Goal: Task Accomplishment & Management: Complete application form

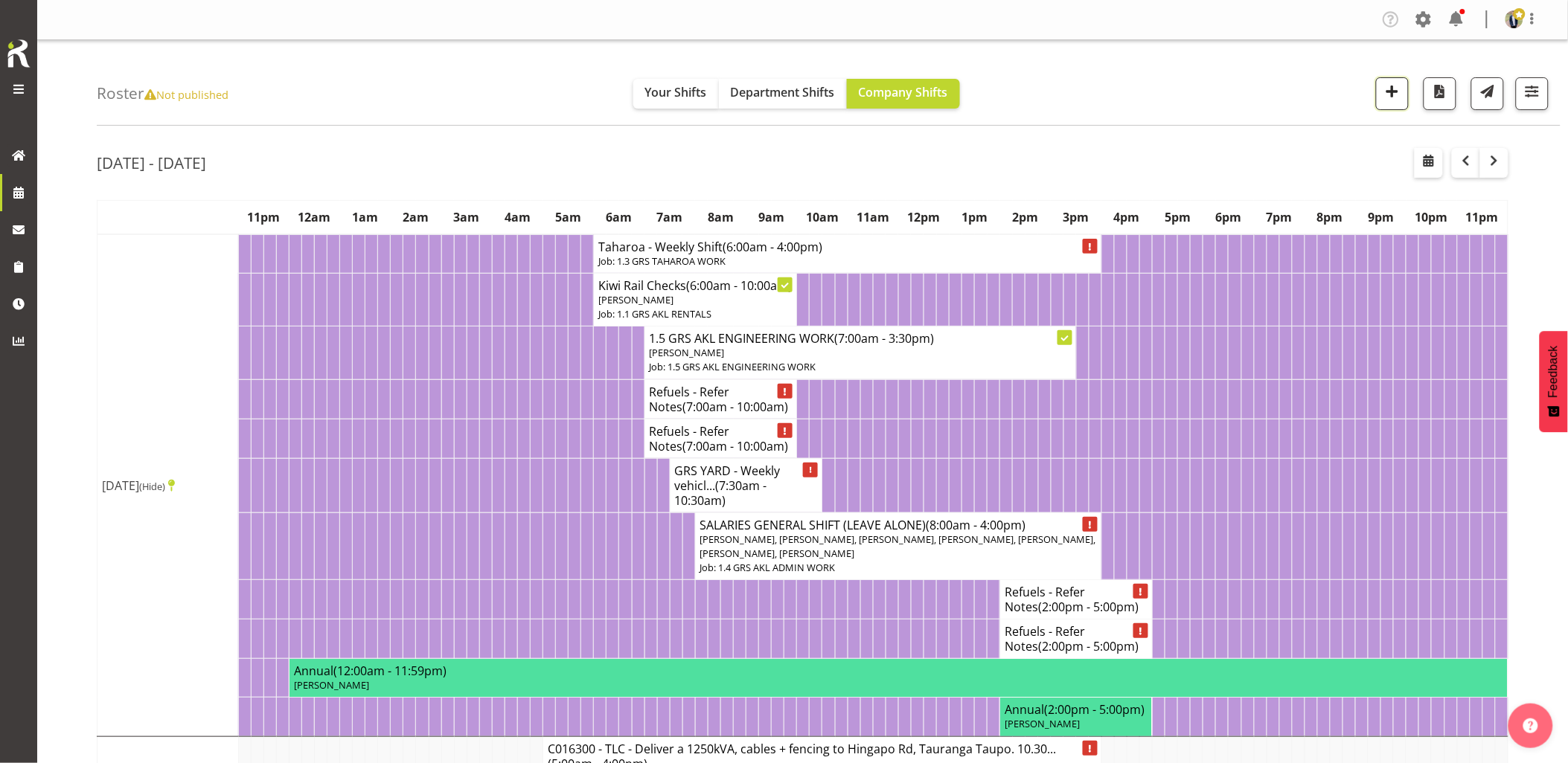
click at [1394, 90] on span "button" at bounding box center [1393, 92] width 19 height 19
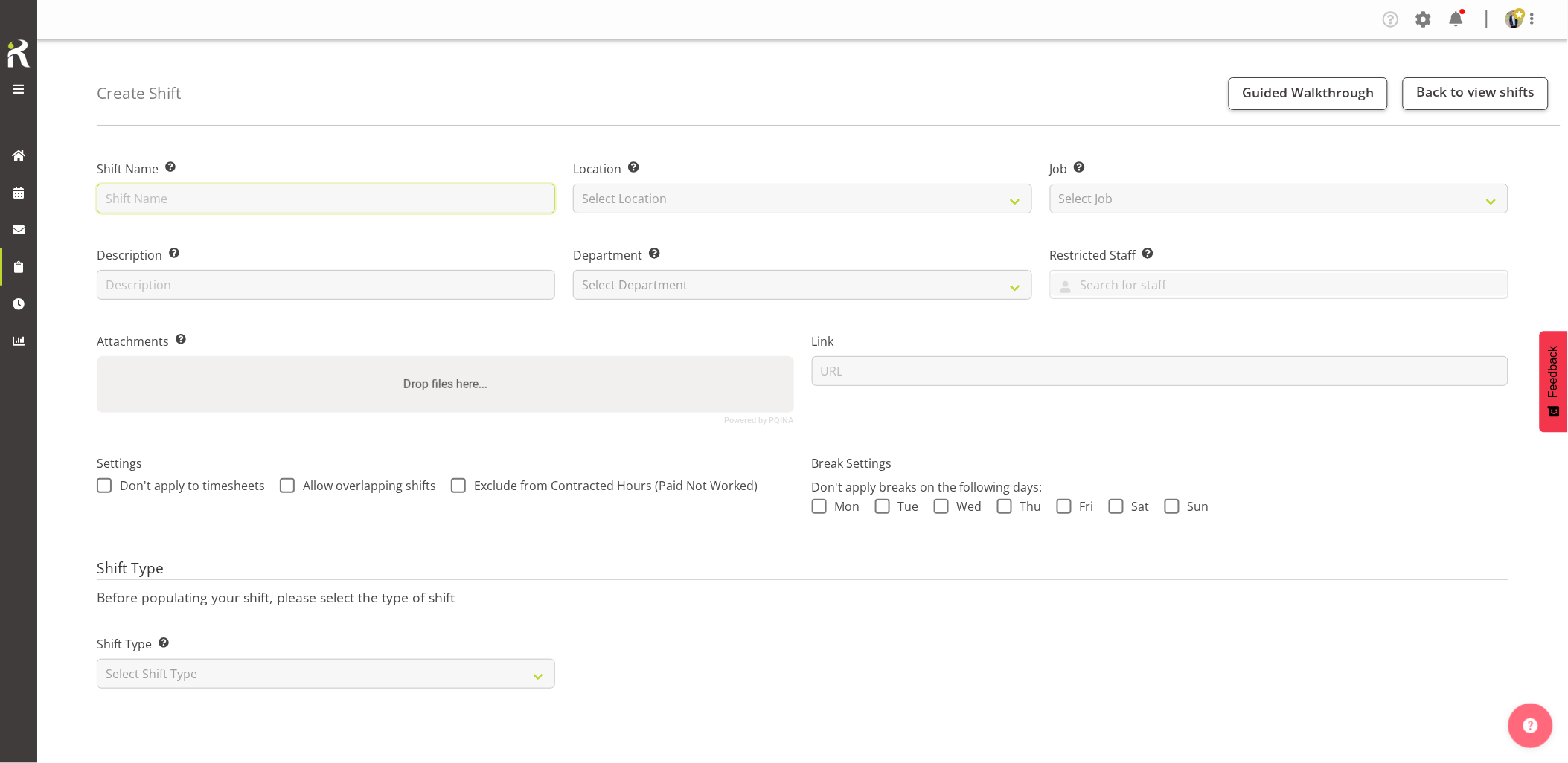
click at [436, 209] on input "text" at bounding box center [326, 199] width 458 height 30
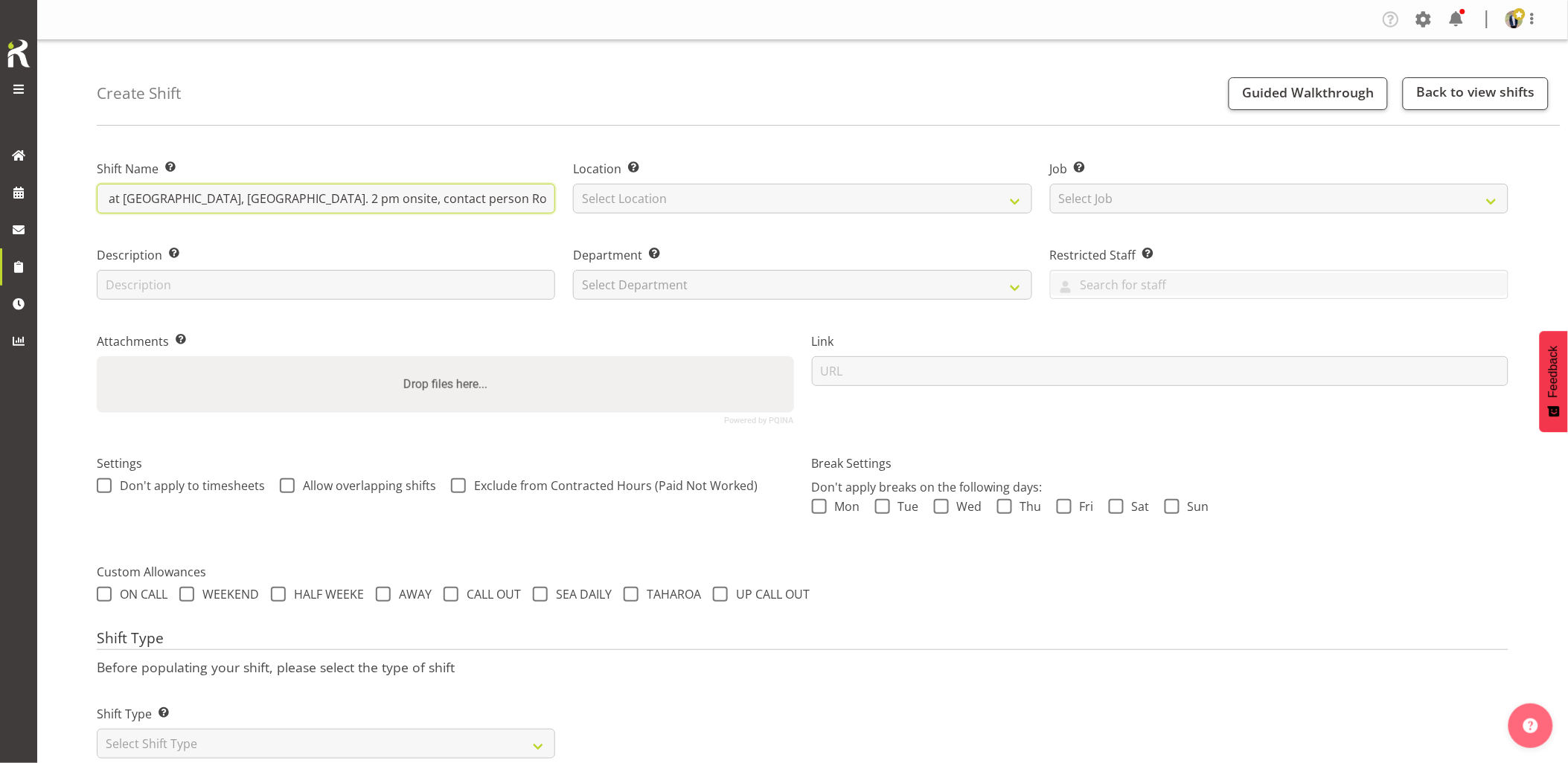
scroll to position [0, 152]
type input "Omexom - Fence off a pole at Aeroview Rd, Beach Haven. 2 pm onsite, contact per…"
drag, startPoint x: 681, startPoint y: 206, endPoint x: 675, endPoint y: 212, distance: 8.5
click at [681, 206] on select "Select Location [GEOGRAPHIC_DATA] [GEOGRAPHIC_DATA] GRS [GEOGRAPHIC_DATA] [GEOG…" at bounding box center [802, 199] width 458 height 30
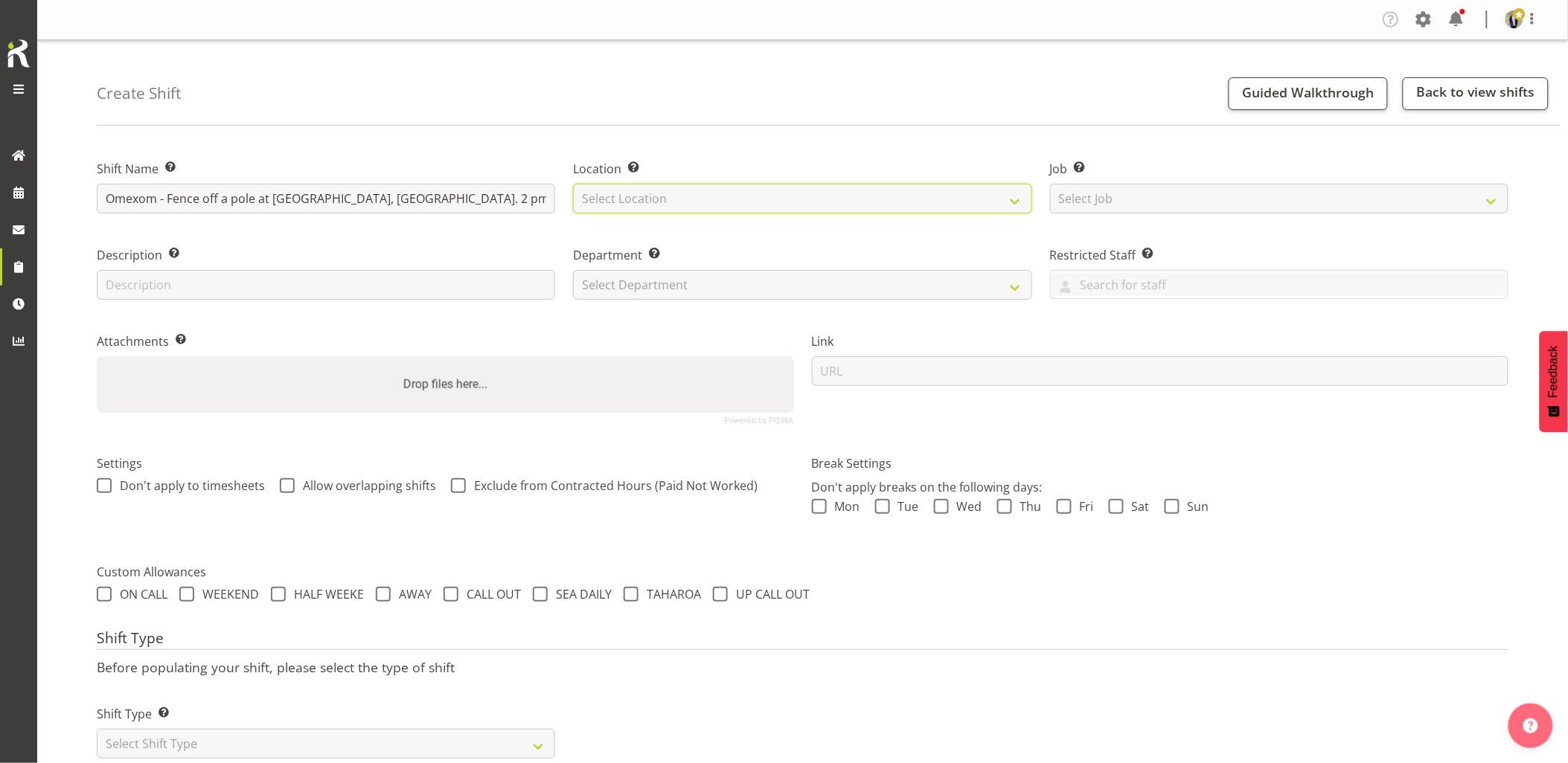
select select "28"
click at [573, 184] on select "Select Location GRS Auckland GRS Hastings GRS Tauranga" at bounding box center [802, 199] width 458 height 30
click at [1083, 205] on select "Select Job Create new job 1.1 GRS AKL RENTALS 1.1 GRS AKL RENTALS AC 1.1 GRS AK…" at bounding box center [1279, 199] width 458 height 30
select select "7504"
click at [1050, 184] on select "Select Job Create new job 1.1 GRS AKL RENTALS 1.1 GRS AKL RENTALS AC 1.1 GRS AK…" at bounding box center [1279, 199] width 458 height 30
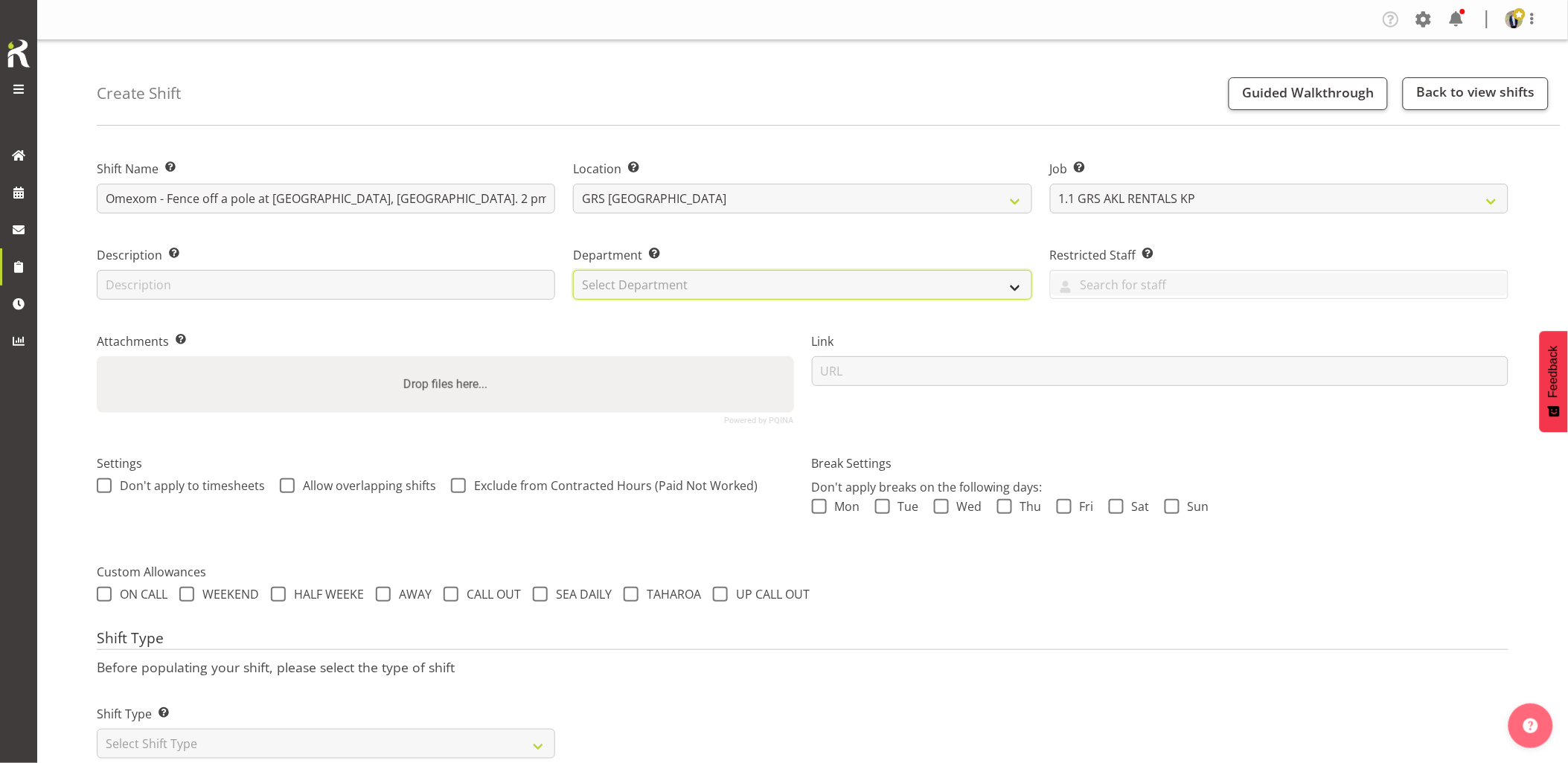
click at [634, 290] on select "Select Department GRS HIRE AKL GRS HIRE AKL GRS HIRE TGA GRS HIRE HST GRS SALES…" at bounding box center [802, 285] width 458 height 30
select select "20"
click at [573, 270] on select "Select Department GRS HIRE AKL GRS HIRE AKL GRS HIRE TGA GRS HIRE HST GRS SALES…" at bounding box center [802, 285] width 458 height 30
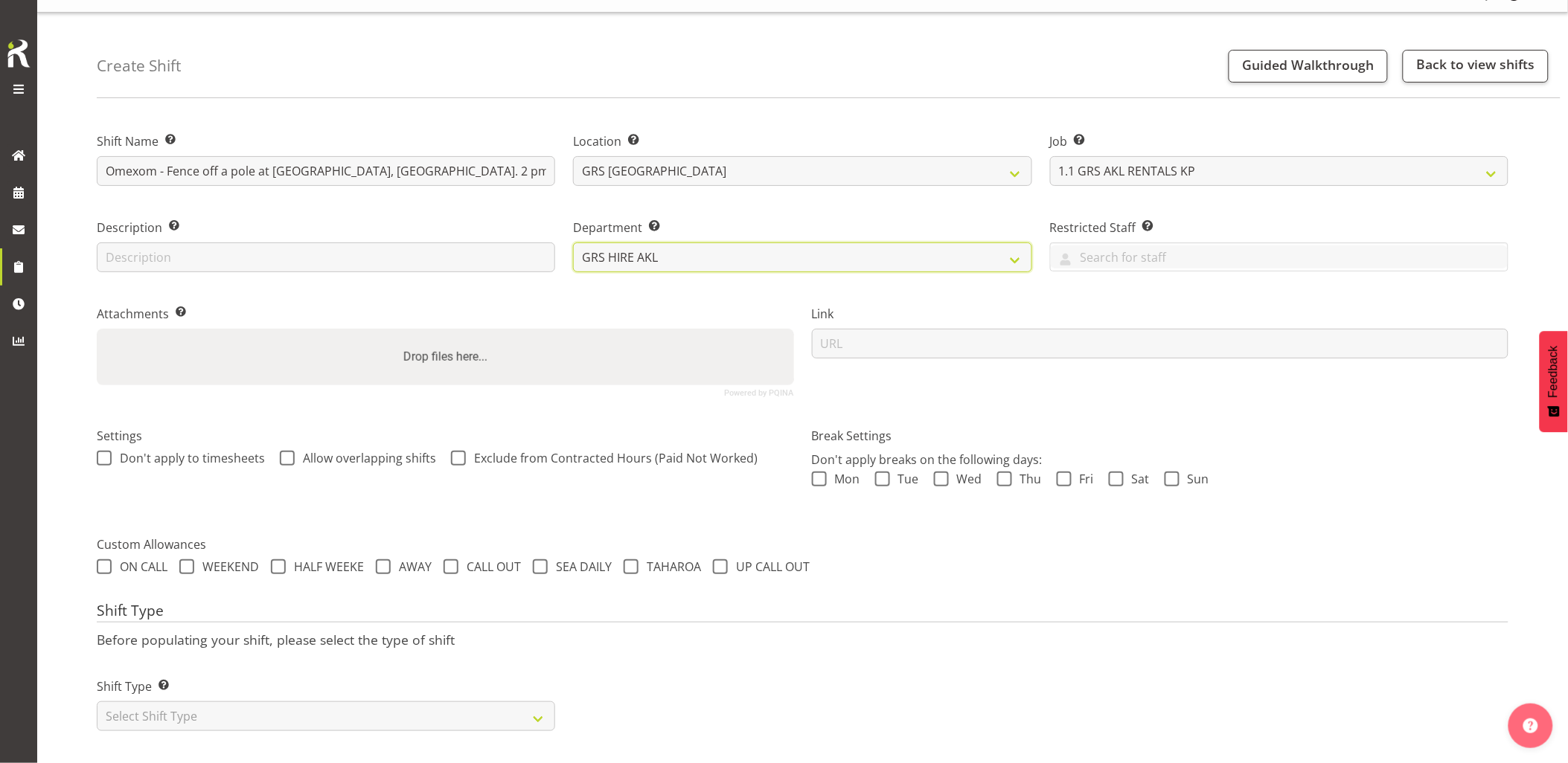
scroll to position [42, 0]
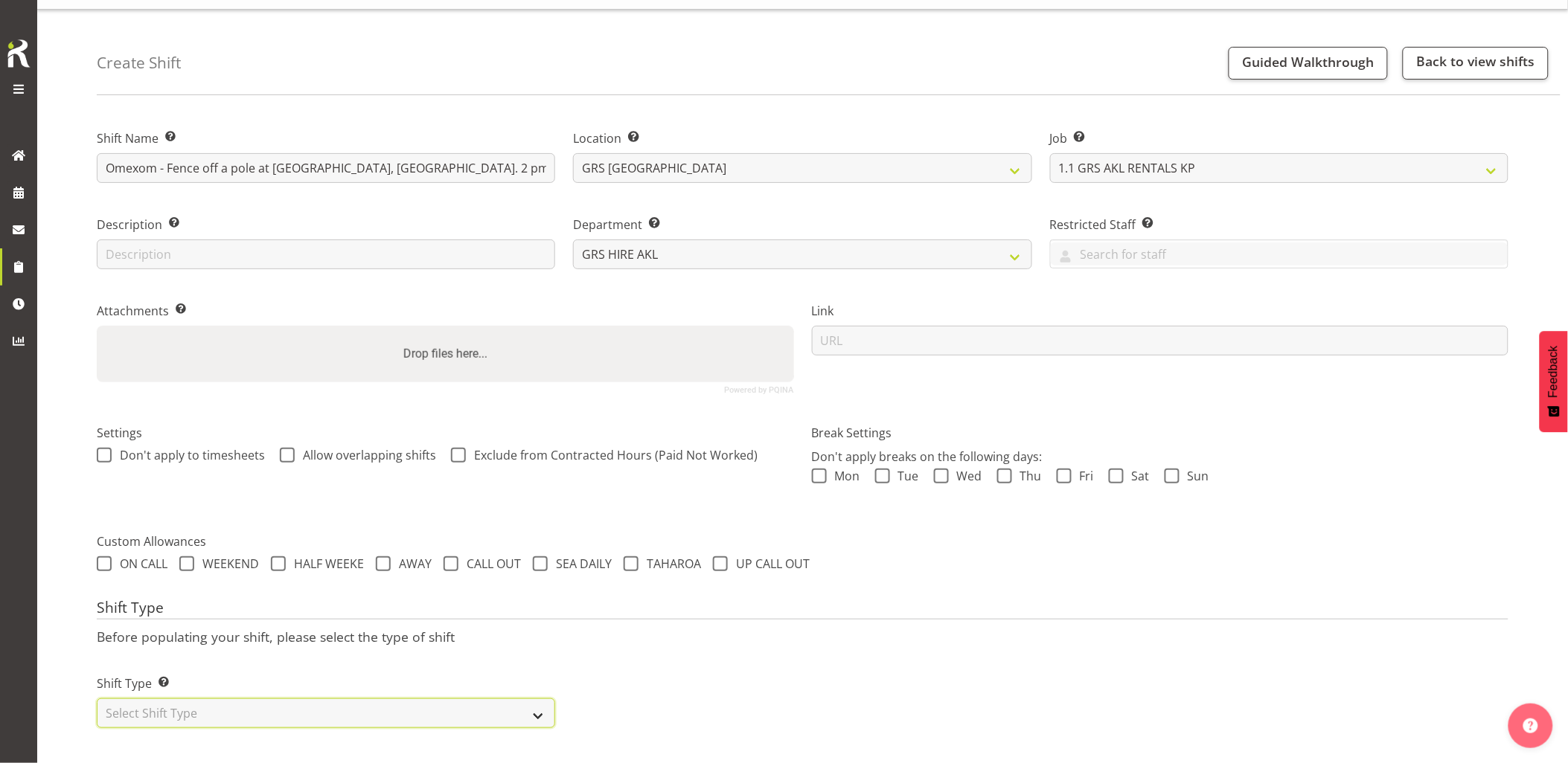
click at [251, 699] on select "Select Shift Type One Off Shift Recurring Shift Rotating Shift" at bounding box center [326, 714] width 458 height 30
select select "one_off"
click at [97, 699] on select "Select Shift Type One Off Shift Recurring Shift Rotating Shift" at bounding box center [326, 714] width 458 height 30
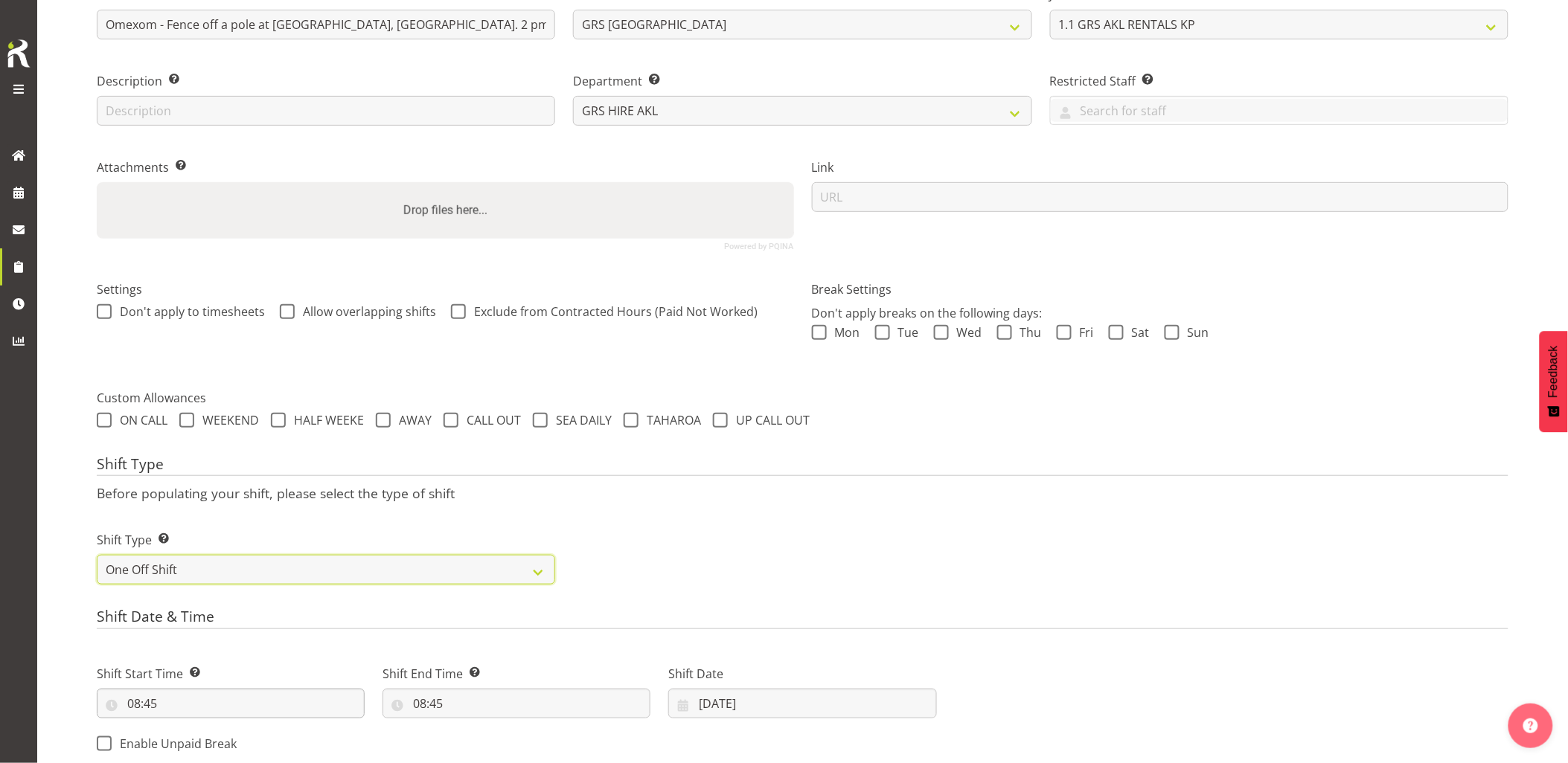
scroll to position [291, 0]
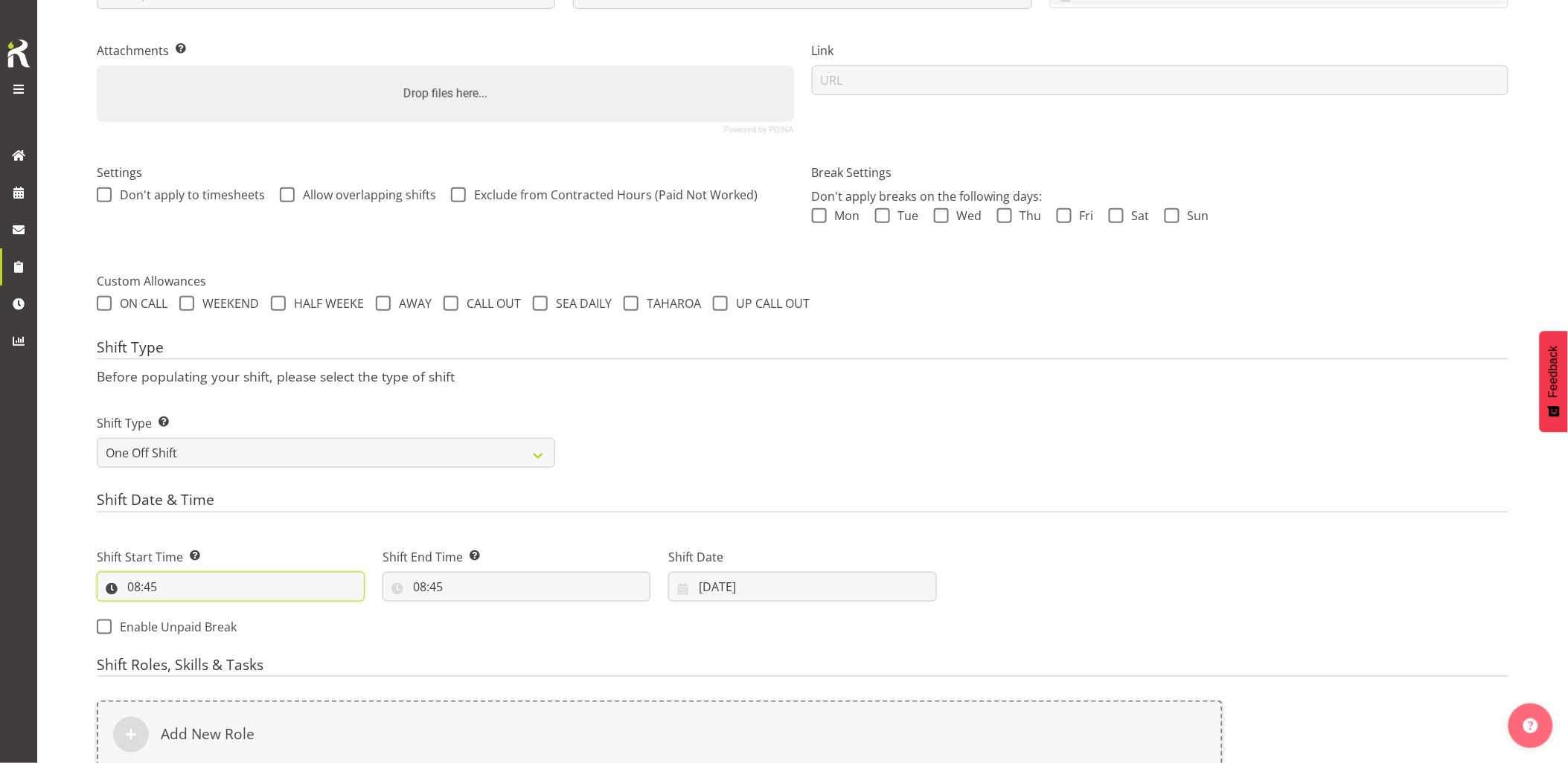
drag, startPoint x: 232, startPoint y: 574, endPoint x: 240, endPoint y: 619, distance: 45.7
click at [234, 578] on input "08:45" at bounding box center [231, 587] width 268 height 30
click at [194, 626] on select "00 01 02 03 04 05 06 07 08 09 10 11 12 13 14 15 16 17 18 19 20 21 22 23" at bounding box center [198, 626] width 33 height 30
select select "13"
click at [182, 611] on select "00 01 02 03 04 05 06 07 08 09 10 11 12 13 14 15 16 17 18 19 20 21 22 23" at bounding box center [198, 626] width 33 height 30
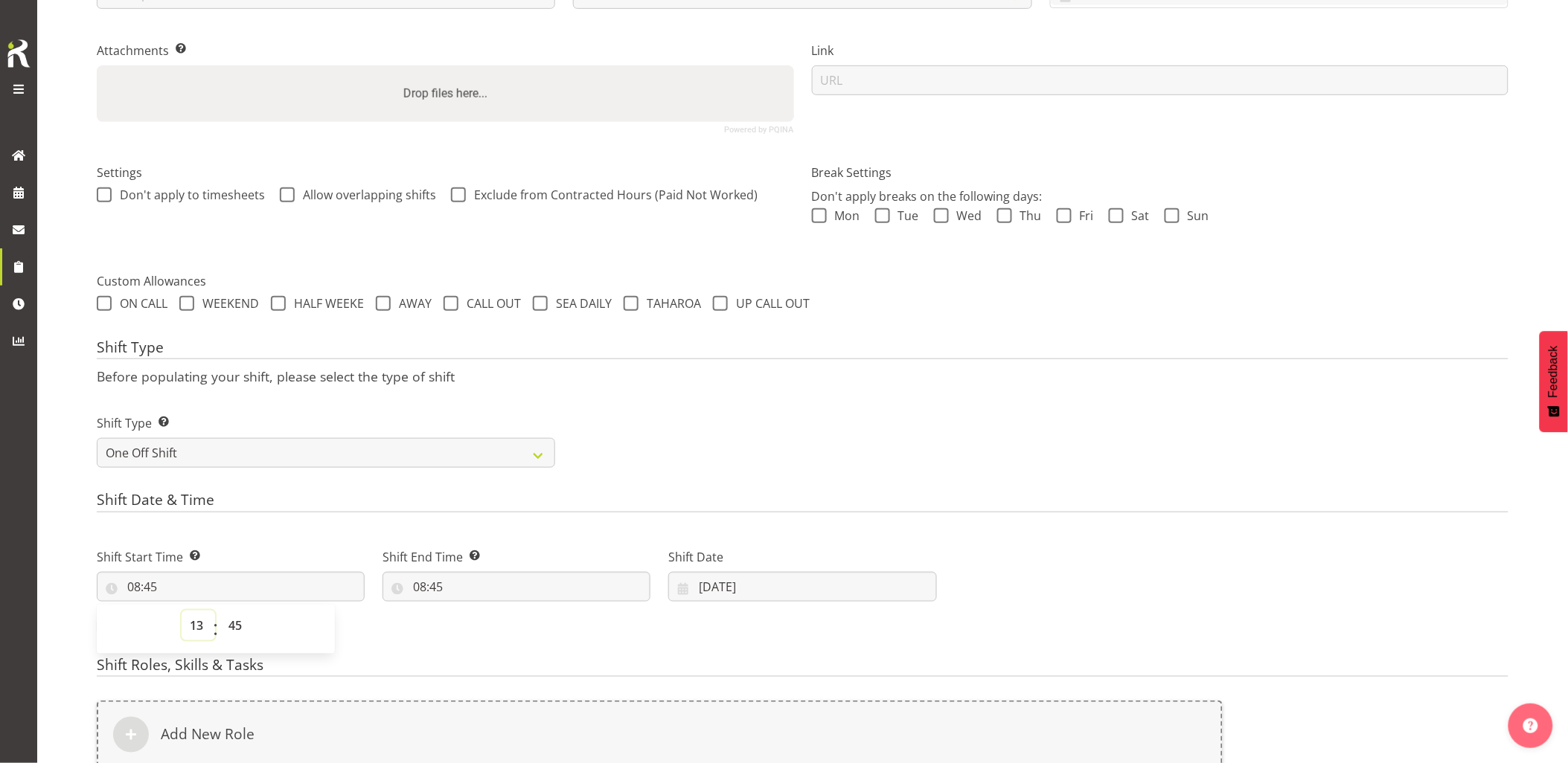
type input "13:45"
click at [227, 625] on select "00 01 02 03 04 05 06 07 08 09 10 11 12 13 14 15 16 17 18 19 20 21 22 23 24 25 2…" at bounding box center [237, 626] width 33 height 30
select select "0"
click at [220, 611] on select "00 01 02 03 04 05 06 07 08 09 10 11 12 13 14 15 16 17 18 19 20 21 22 23 24 25 2…" at bounding box center [237, 626] width 33 height 30
type input "13:00"
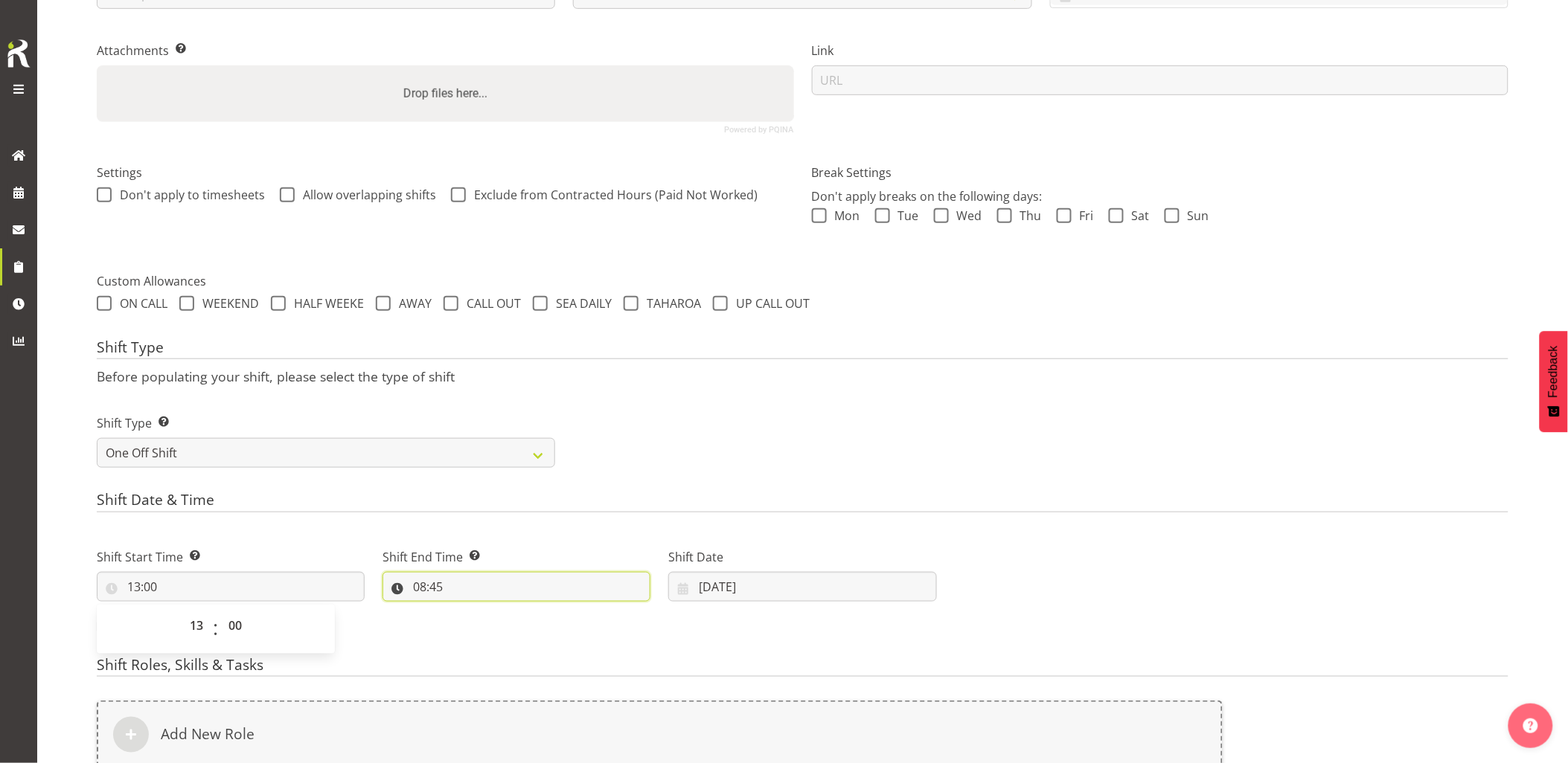
click at [546, 600] on input "08:45" at bounding box center [516, 587] width 268 height 30
drag, startPoint x: 481, startPoint y: 628, endPoint x: 480, endPoint y: 611, distance: 17.0
click at [481, 628] on select "00 01 02 03 04 05 06 07 08 09 10 11 12 13 14 15 16 17 18 19 20 21 22 23" at bounding box center [484, 626] width 33 height 30
select select "15"
click at [467, 611] on select "00 01 02 03 04 05 06 07 08 09 10 11 12 13 14 15 16 17 18 19 20 21 22 23" at bounding box center [484, 626] width 33 height 30
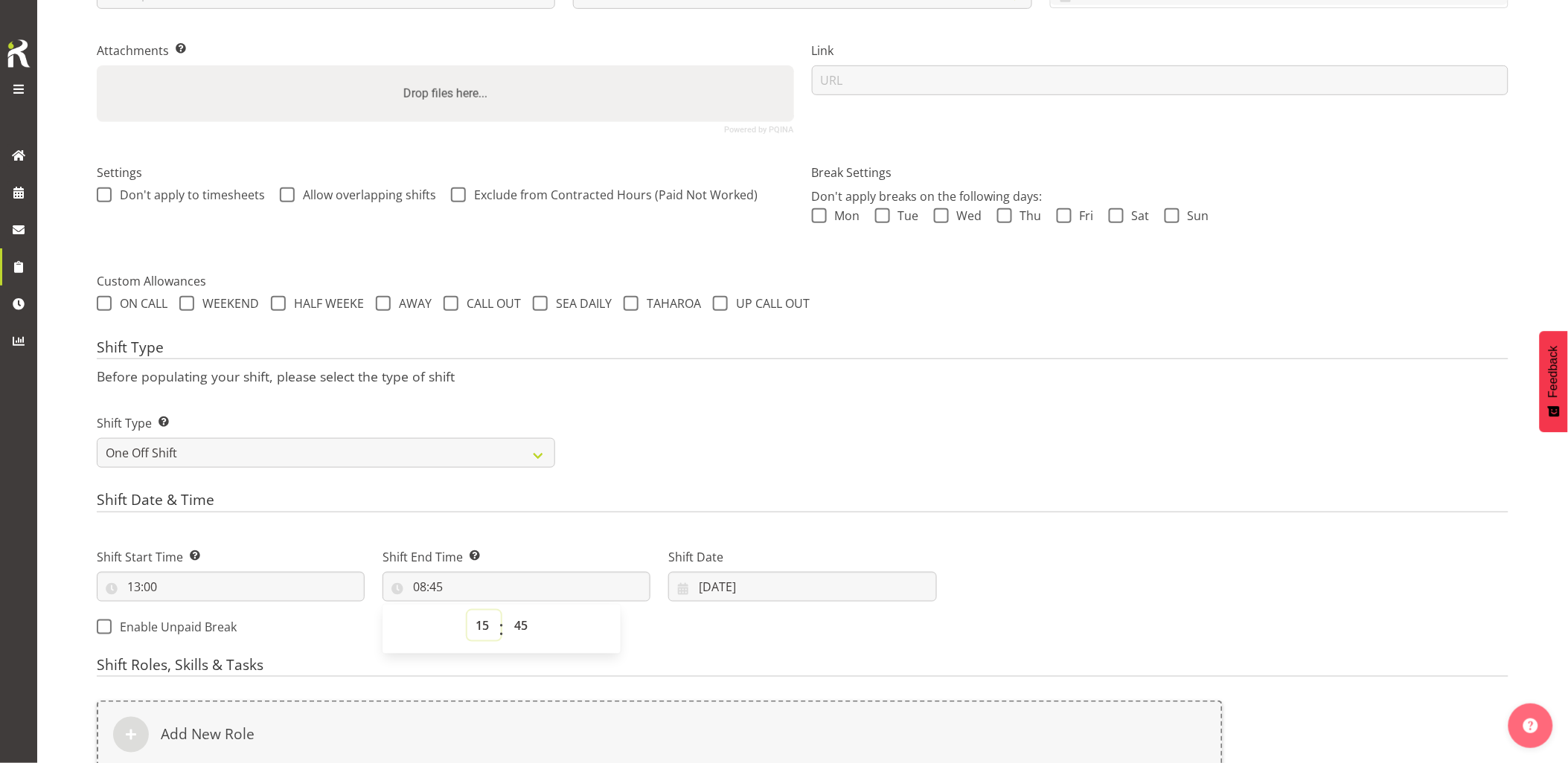
type input "15:45"
click at [505, 623] on div "00 01 02 03 04 05 06 07 08 09 10 11 12 13 14 15 16 17 18 19 20 21 22 23 24 25 2…" at bounding box center [522, 629] width 33 height 37
click at [519, 619] on select "00 01 02 03 04 05 06 07 08 09 10 11 12 13 14 15 16 17 18 19 20 21 22 23 24 25 2…" at bounding box center [523, 626] width 33 height 30
select select "30"
click at [506, 611] on select "00 01 02 03 04 05 06 07 08 09 10 11 12 13 14 15 16 17 18 19 20 21 22 23 24 25 2…" at bounding box center [523, 626] width 33 height 30
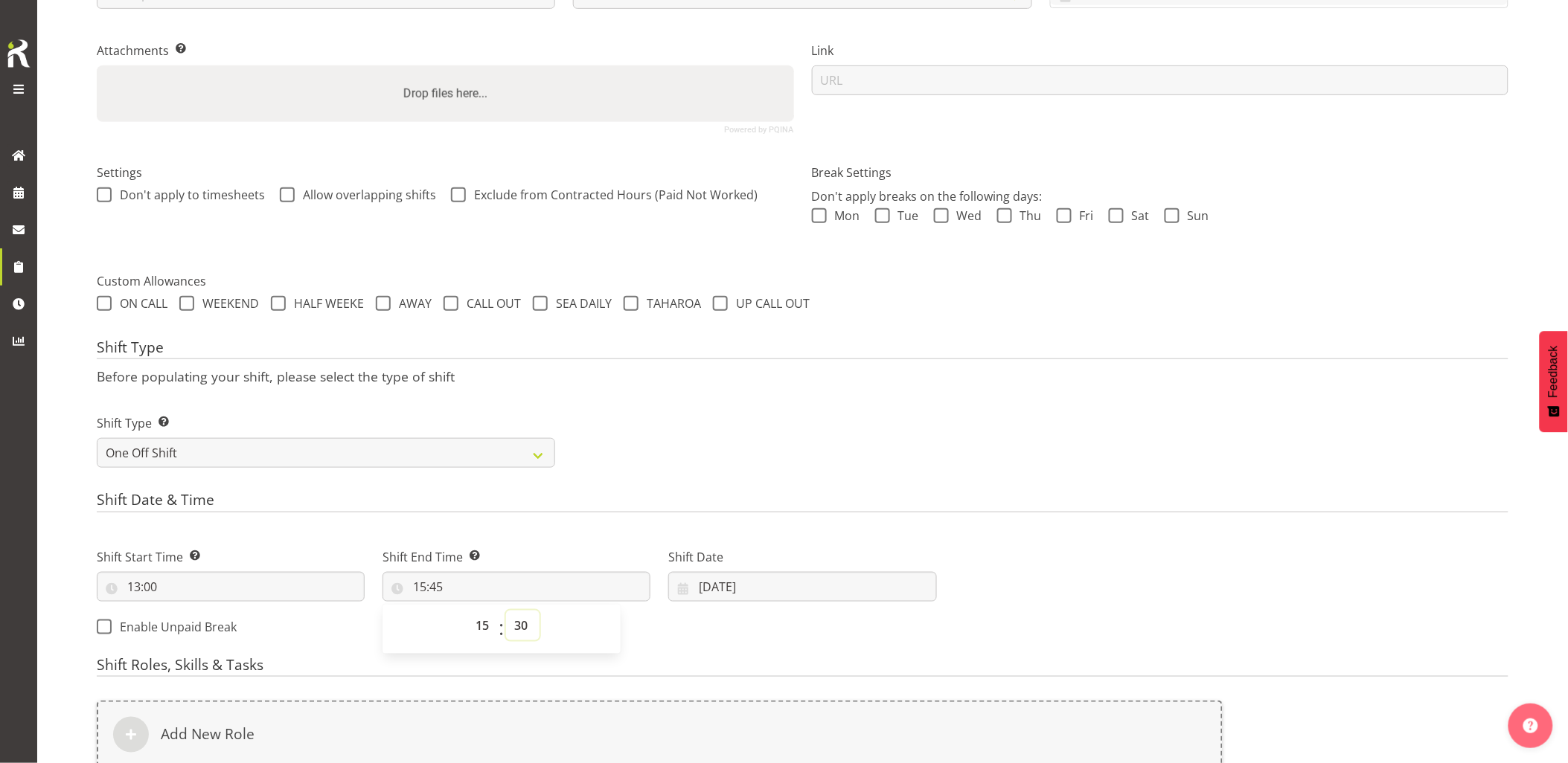
type input "15:30"
click at [790, 452] on div "Shift Type Shift Types: One Off – Select this if you would like a single shift …" at bounding box center [803, 435] width 1430 height 84
click at [757, 590] on input "09/10/2025" at bounding box center [802, 587] width 268 height 30
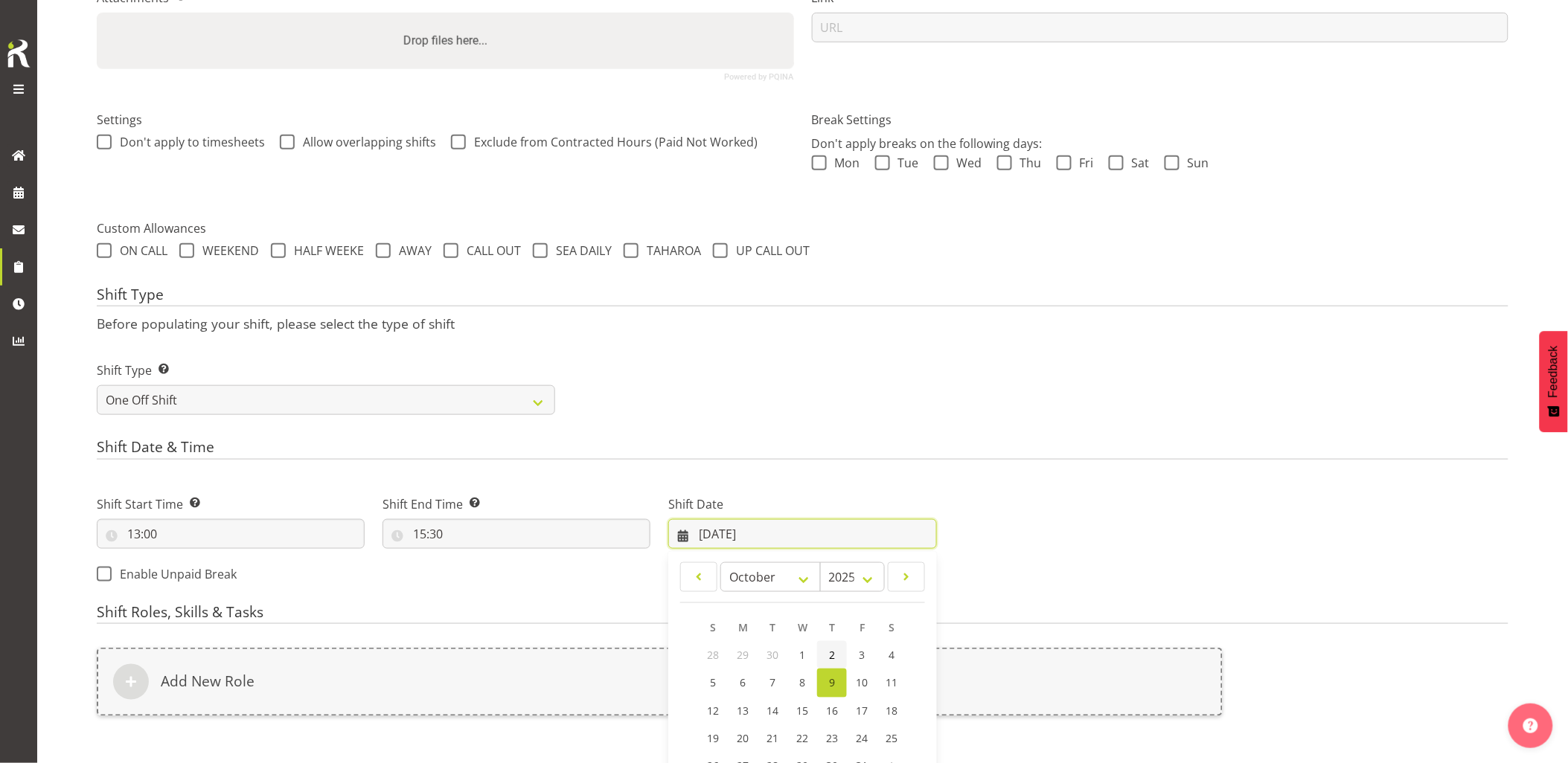
scroll to position [374, 0]
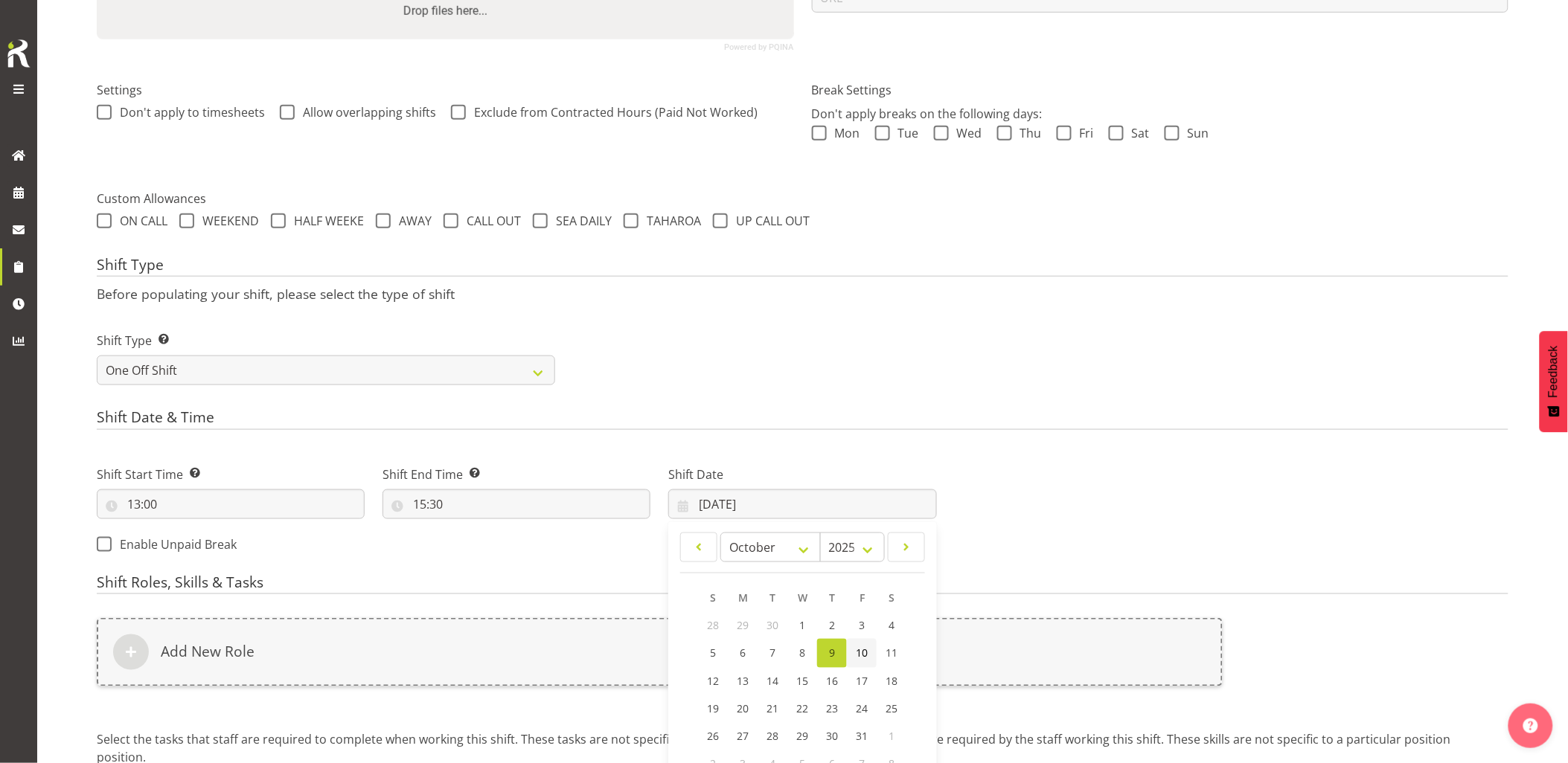
click at [865, 663] on link "10" at bounding box center [862, 653] width 30 height 29
type input "10/10/2025"
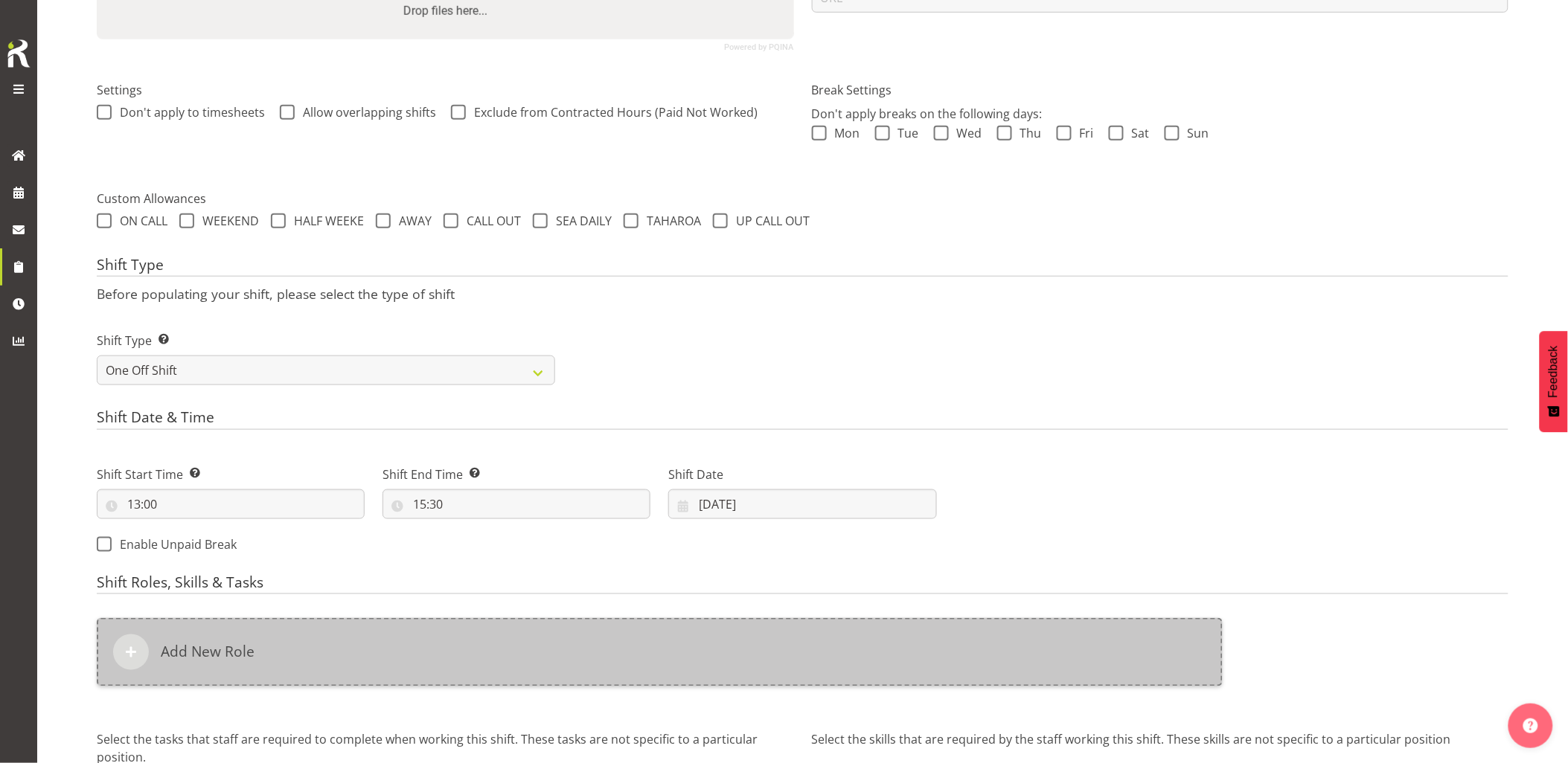
click at [862, 665] on div "Add New Role" at bounding box center [660, 653] width 1126 height 69
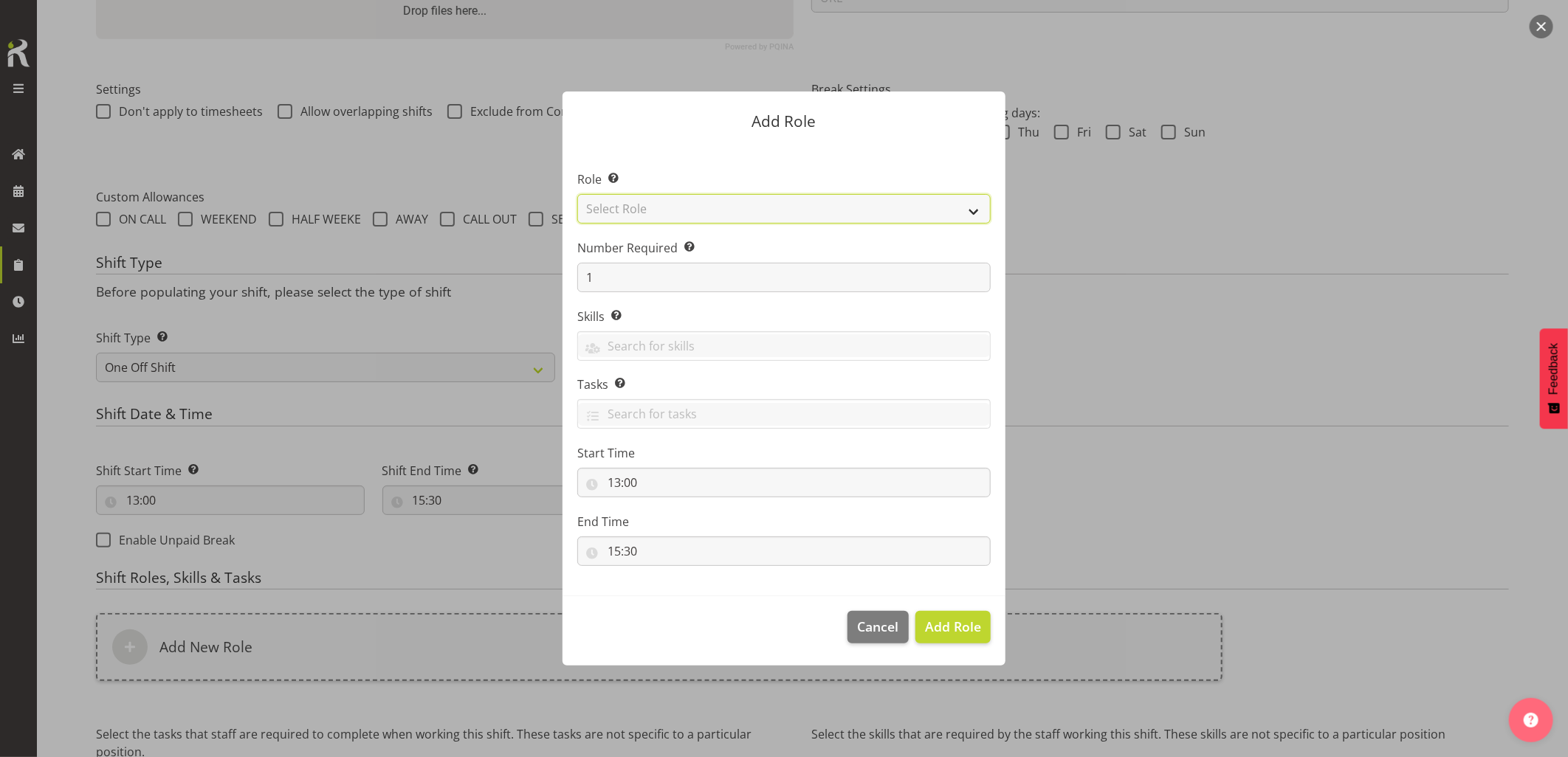
click at [689, 208] on select "Select Role Account Manager Electrician Engineering GM HSEQ manager MECH Mechan…" at bounding box center [783, 209] width 413 height 30
select select "20"
click at [577, 194] on select "Select Role Account Manager Electrician Engineering GM HSEQ manager MECH Mechan…" at bounding box center [783, 209] width 413 height 30
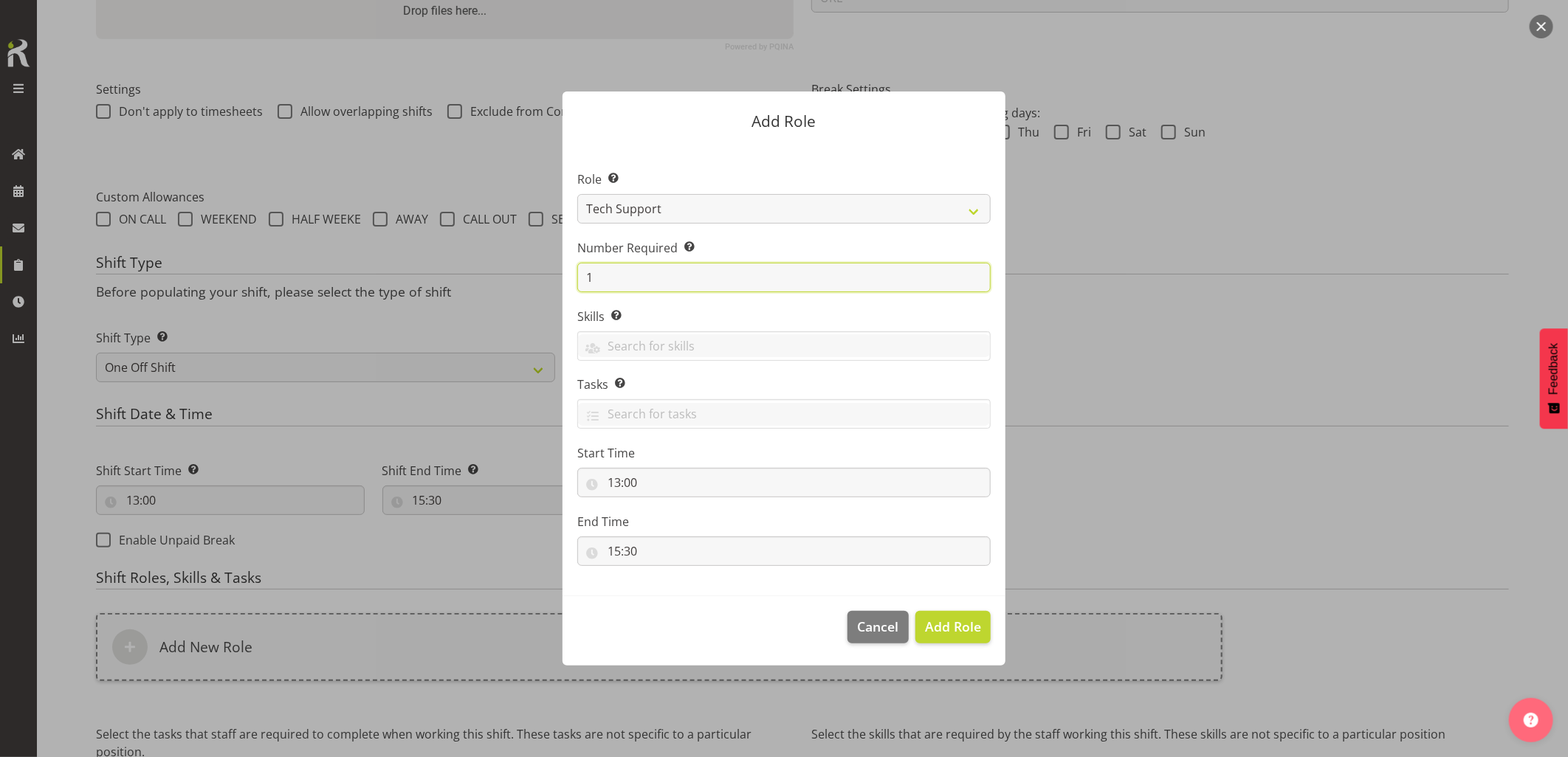
drag, startPoint x: 577, startPoint y: 281, endPoint x: 568, endPoint y: 282, distance: 9.1
click at [568, 282] on section "Role Select the role you wish to add to the shift. Account Manager Electrician …" at bounding box center [783, 370] width 443 height 452
type input "2"
click at [940, 626] on span "Add 2 Roles" at bounding box center [944, 627] width 73 height 17
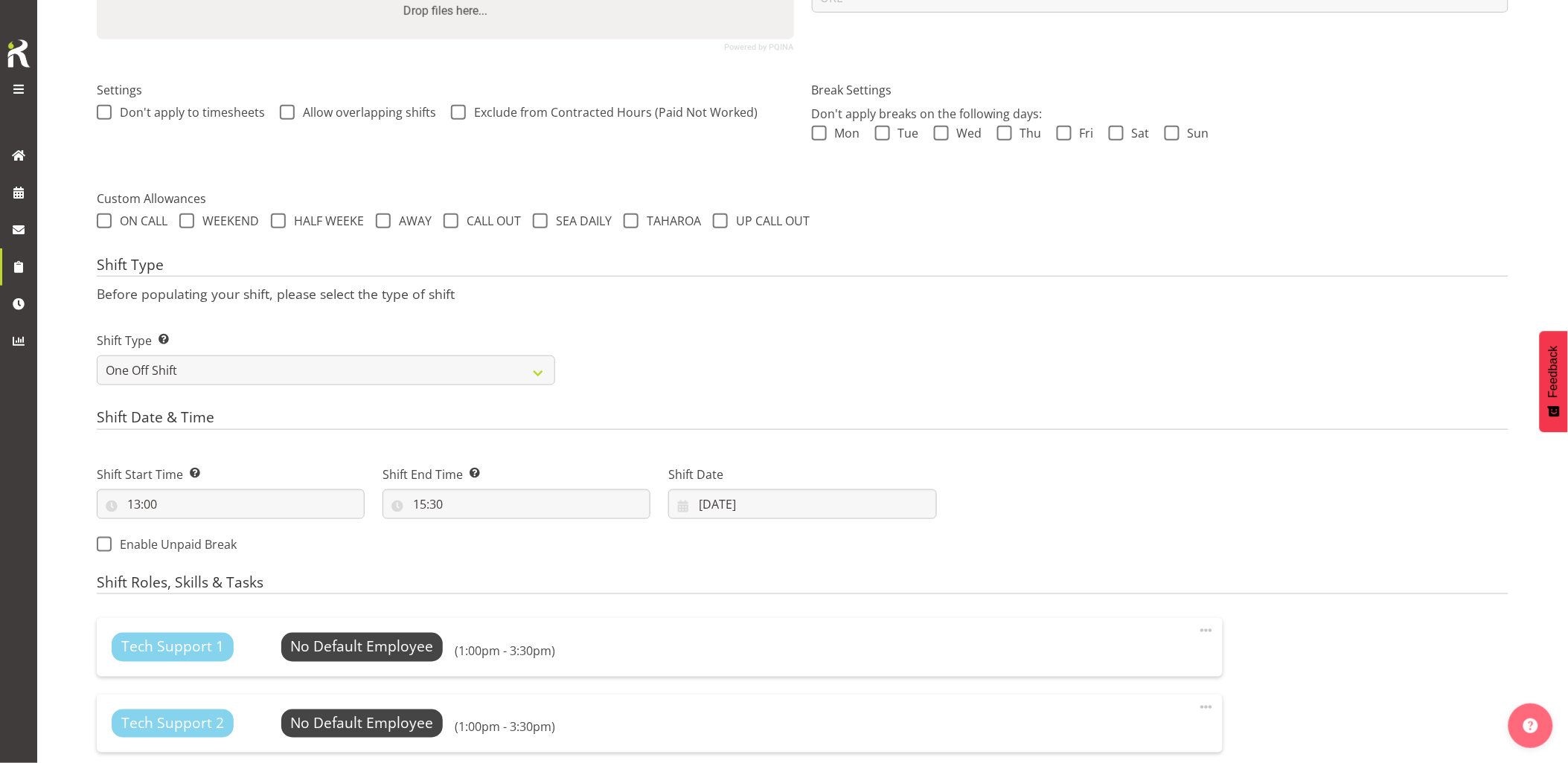
scroll to position [538, 0]
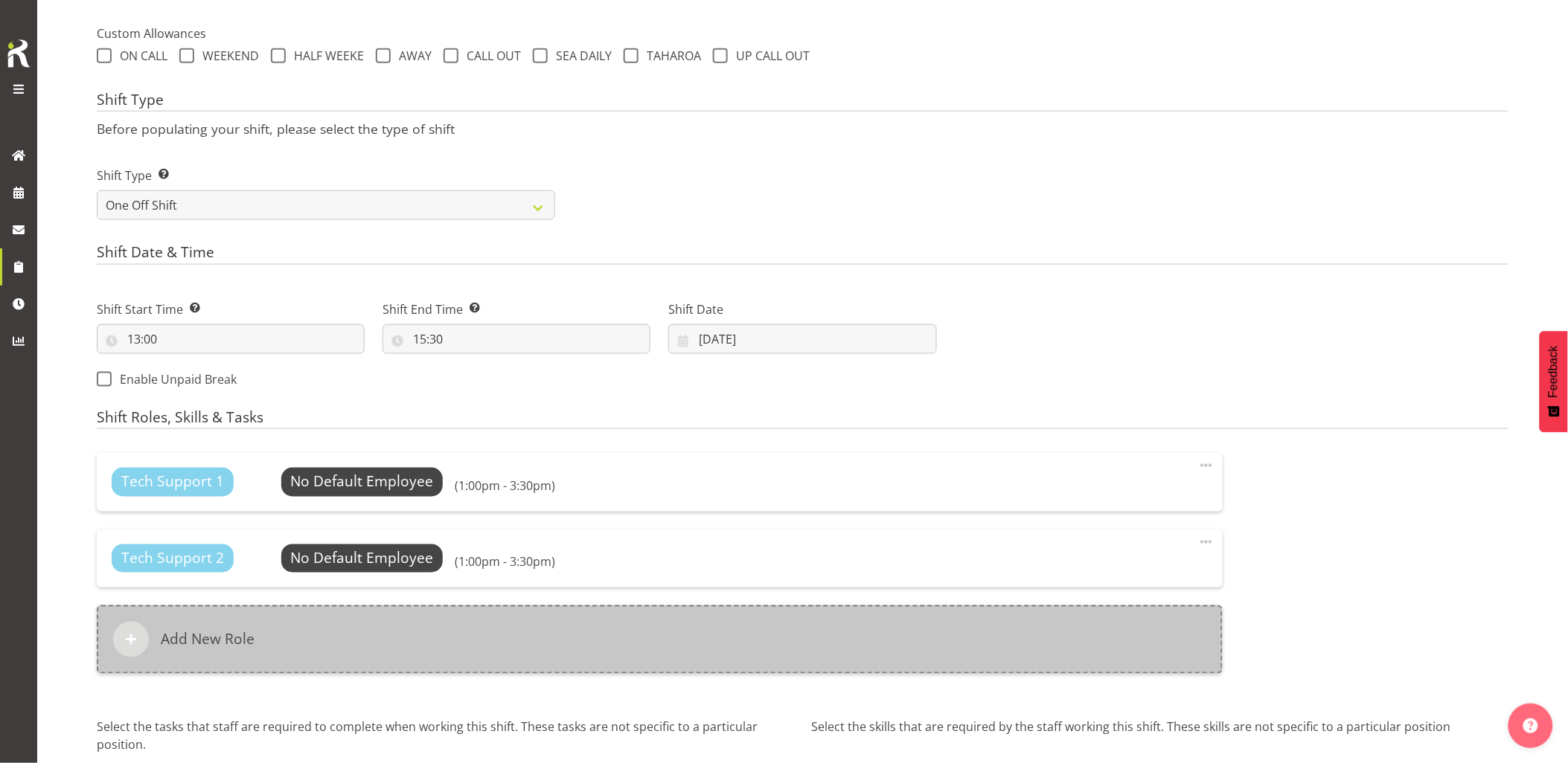
click at [656, 648] on div "Add New Role" at bounding box center [660, 640] width 1126 height 69
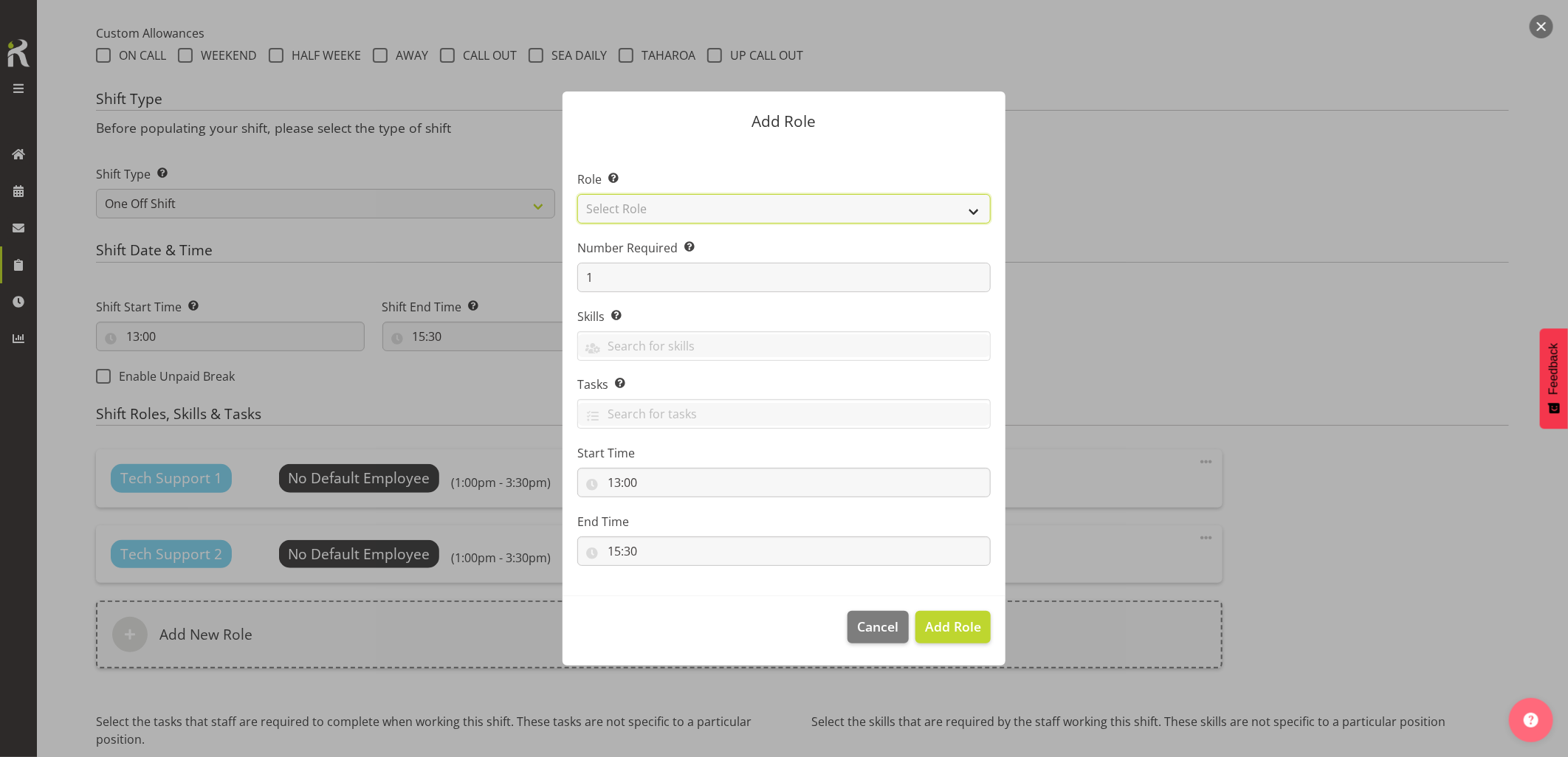
click at [630, 207] on select "Select Role Account Manager Electrician Engineering GM HSEQ manager MECH Mechan…" at bounding box center [783, 209] width 413 height 30
select select "27"
click at [577, 194] on select "Select Role Account Manager Electrician Engineering GM HSEQ manager MECH Mechan…" at bounding box center [783, 209] width 413 height 30
click at [927, 624] on span "Add Role" at bounding box center [953, 627] width 56 height 17
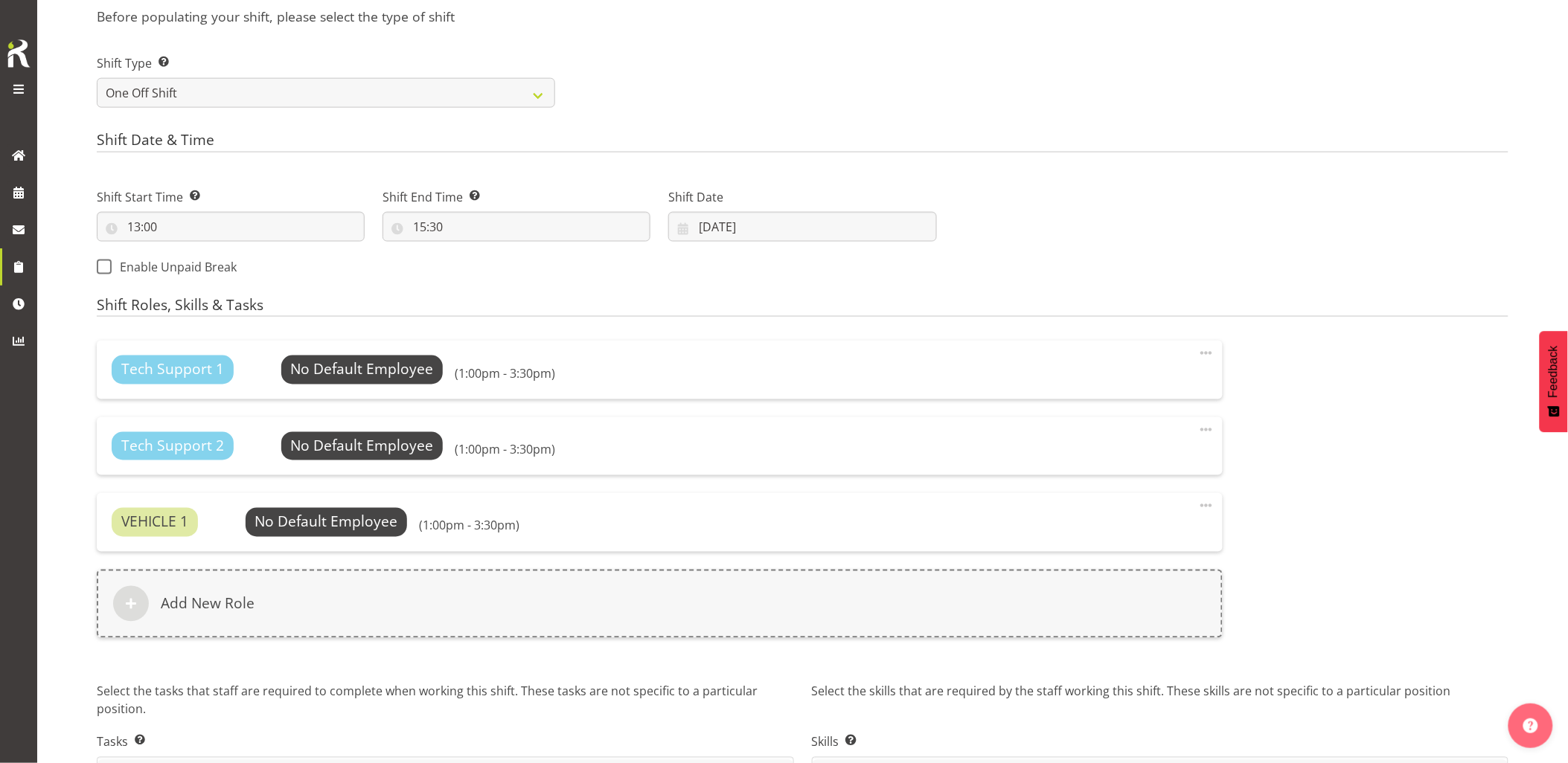
scroll to position [748, 0]
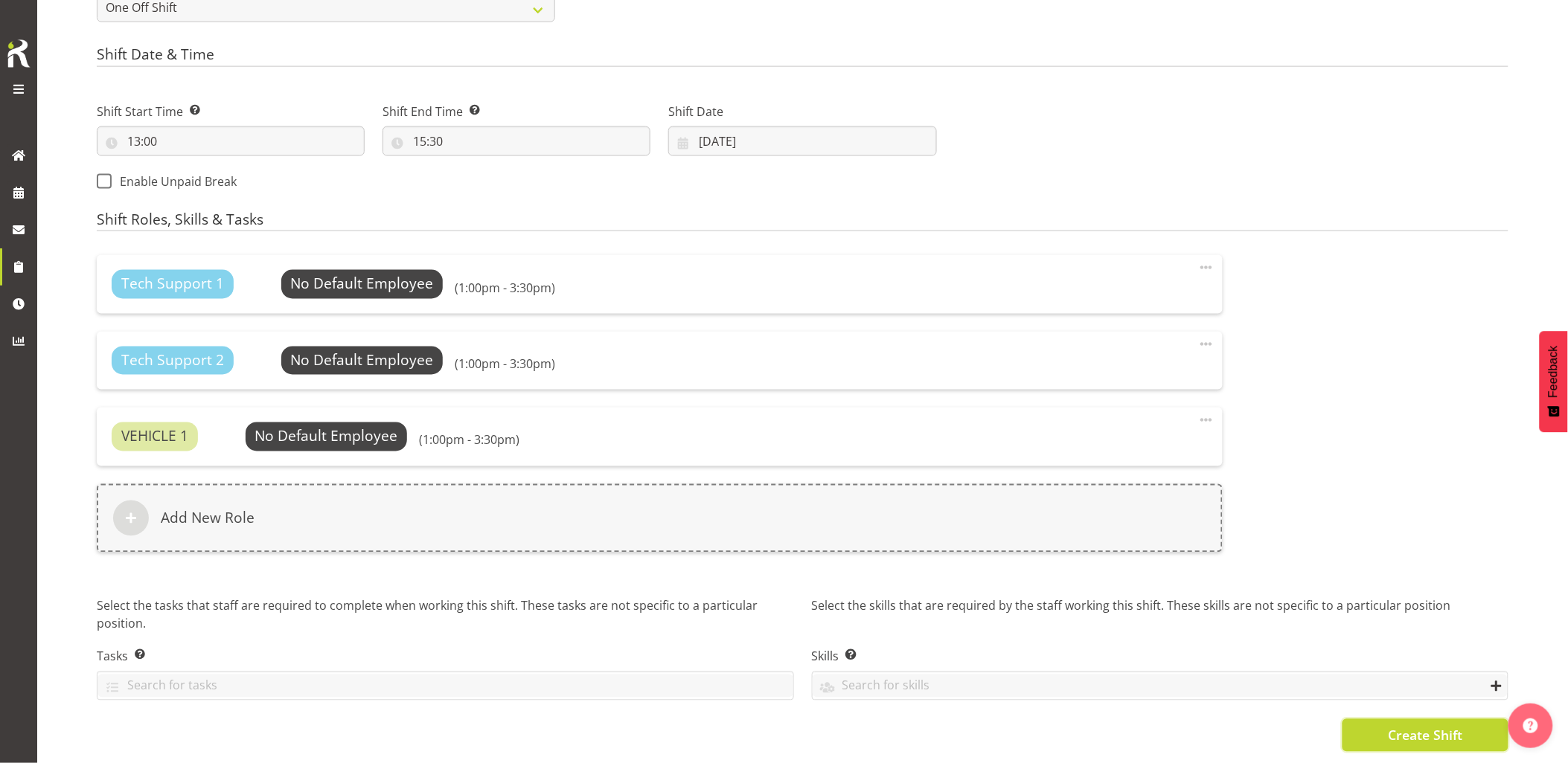
click at [1372, 720] on button "Create Shift" at bounding box center [1425, 736] width 166 height 33
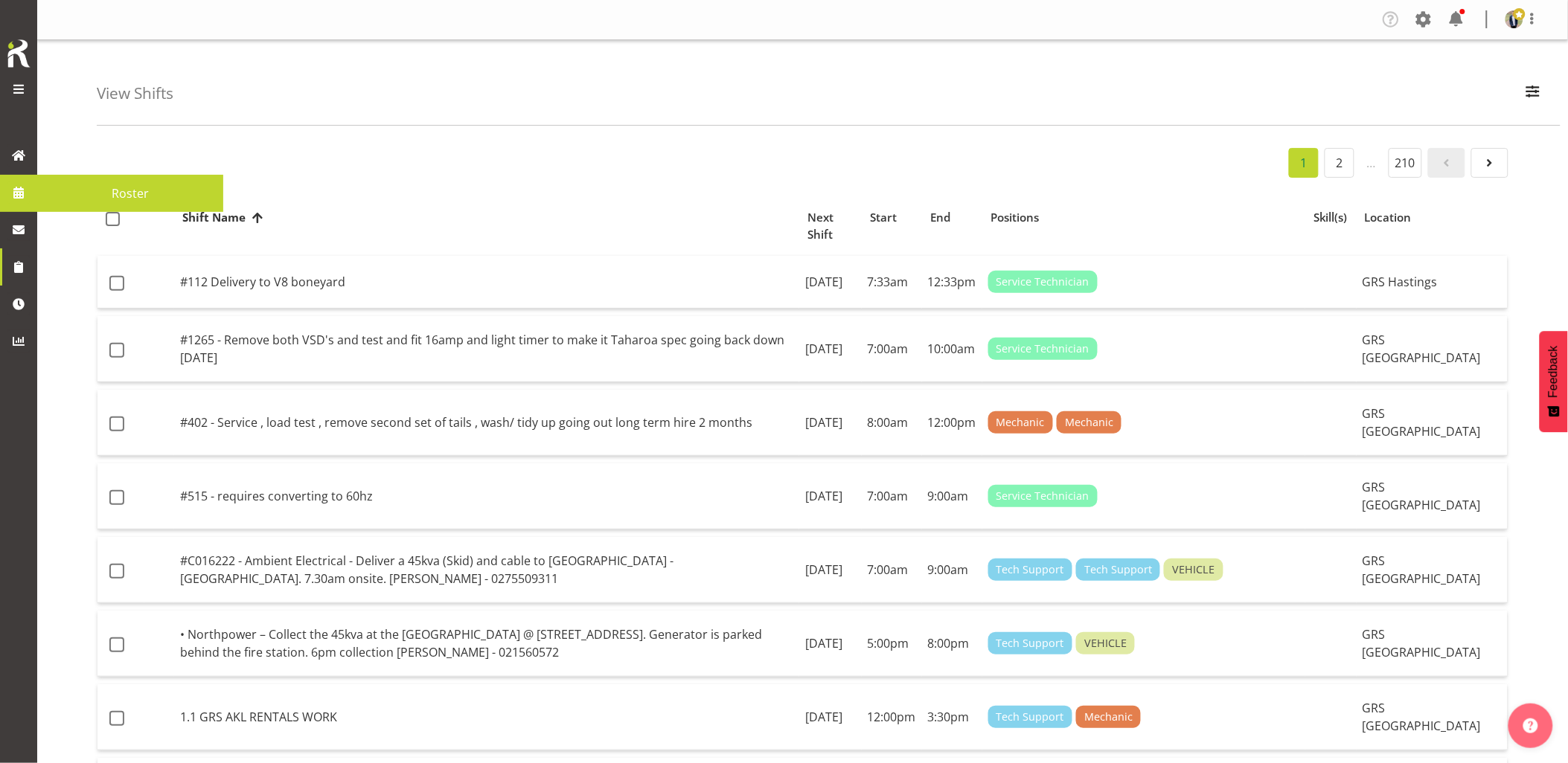
click at [17, 190] on span at bounding box center [18, 192] width 22 height 22
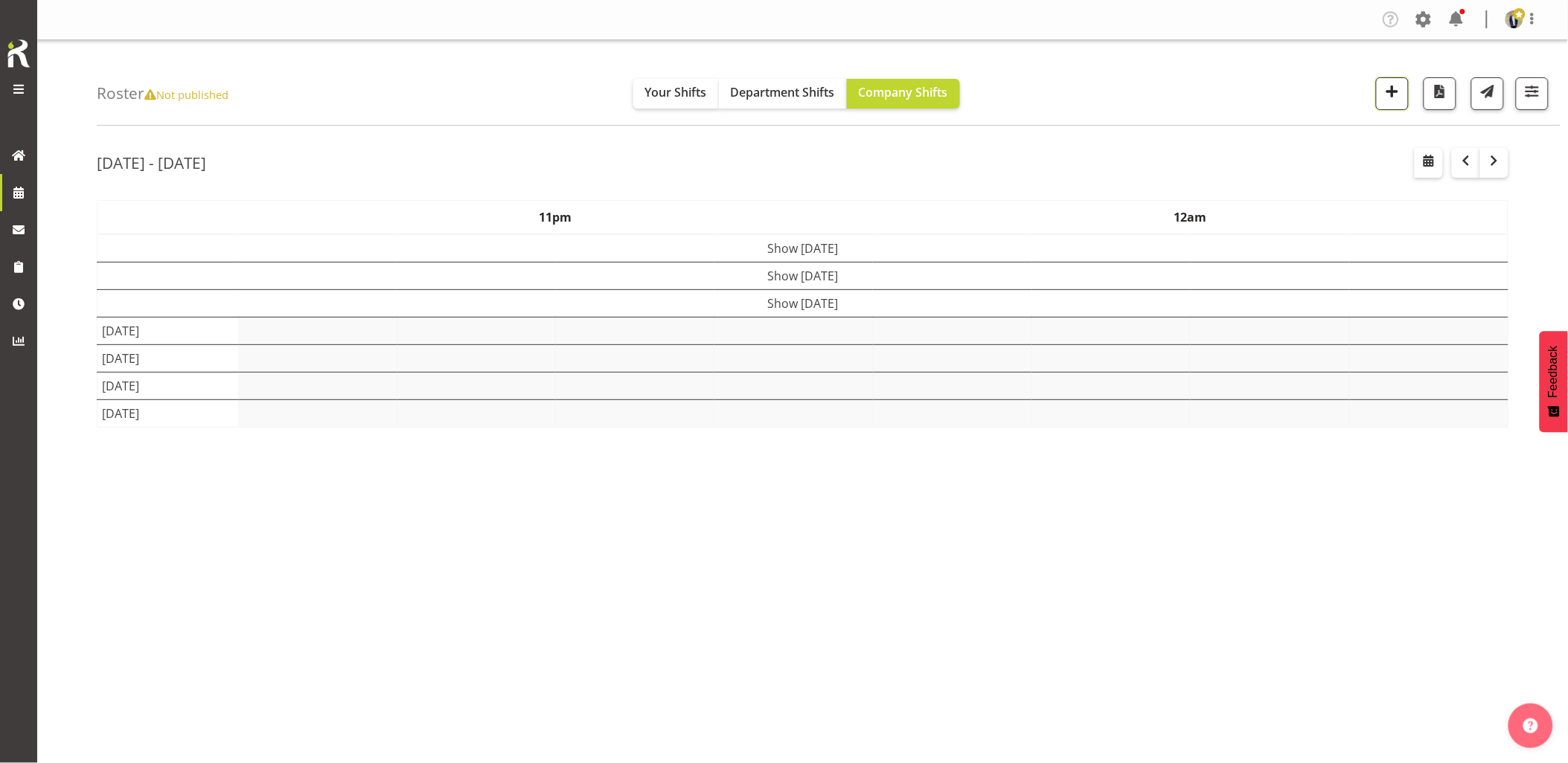
click at [1398, 88] on span "button" at bounding box center [1393, 92] width 19 height 19
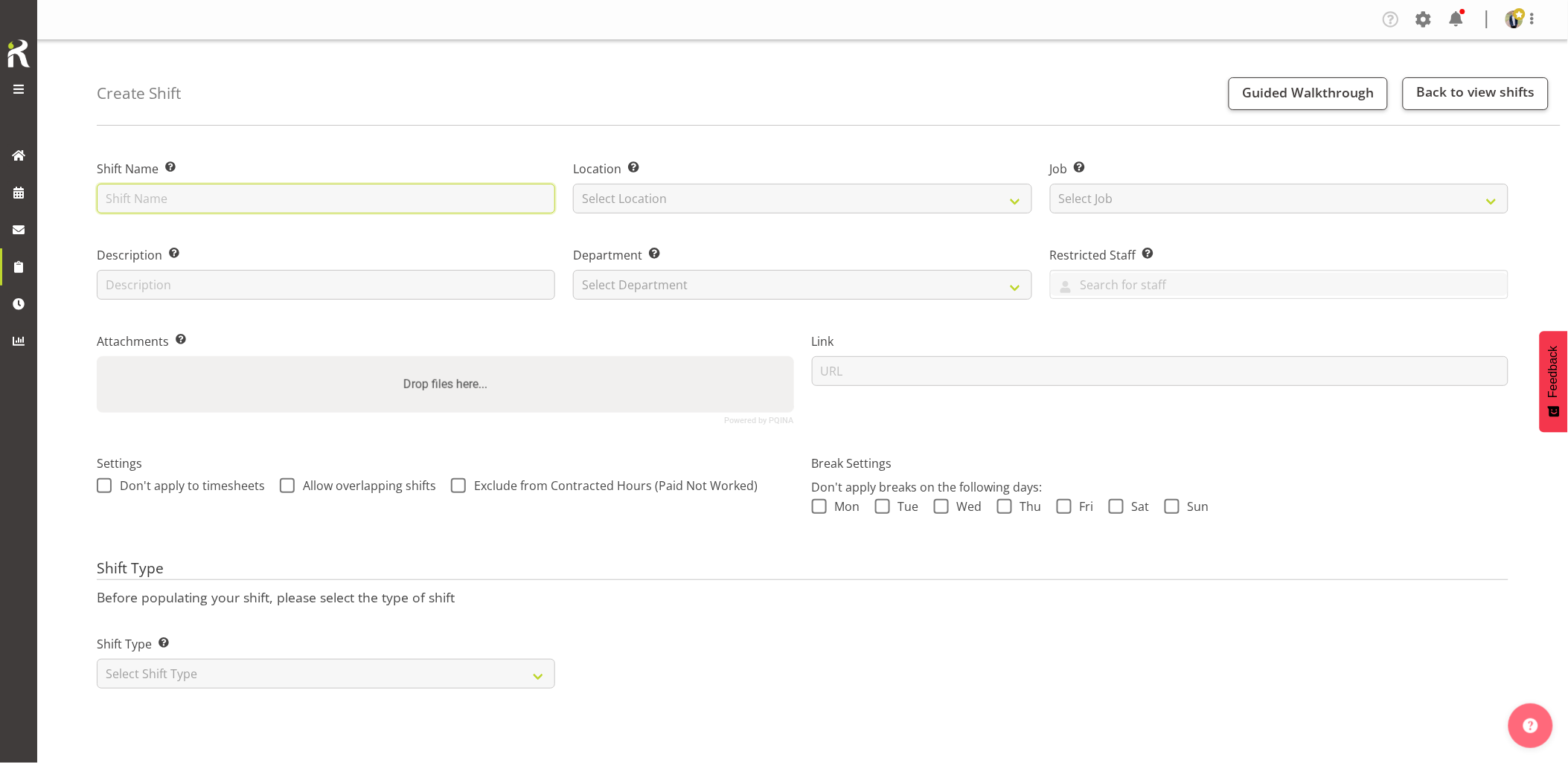
click at [323, 195] on input "text" at bounding box center [326, 199] width 458 height 30
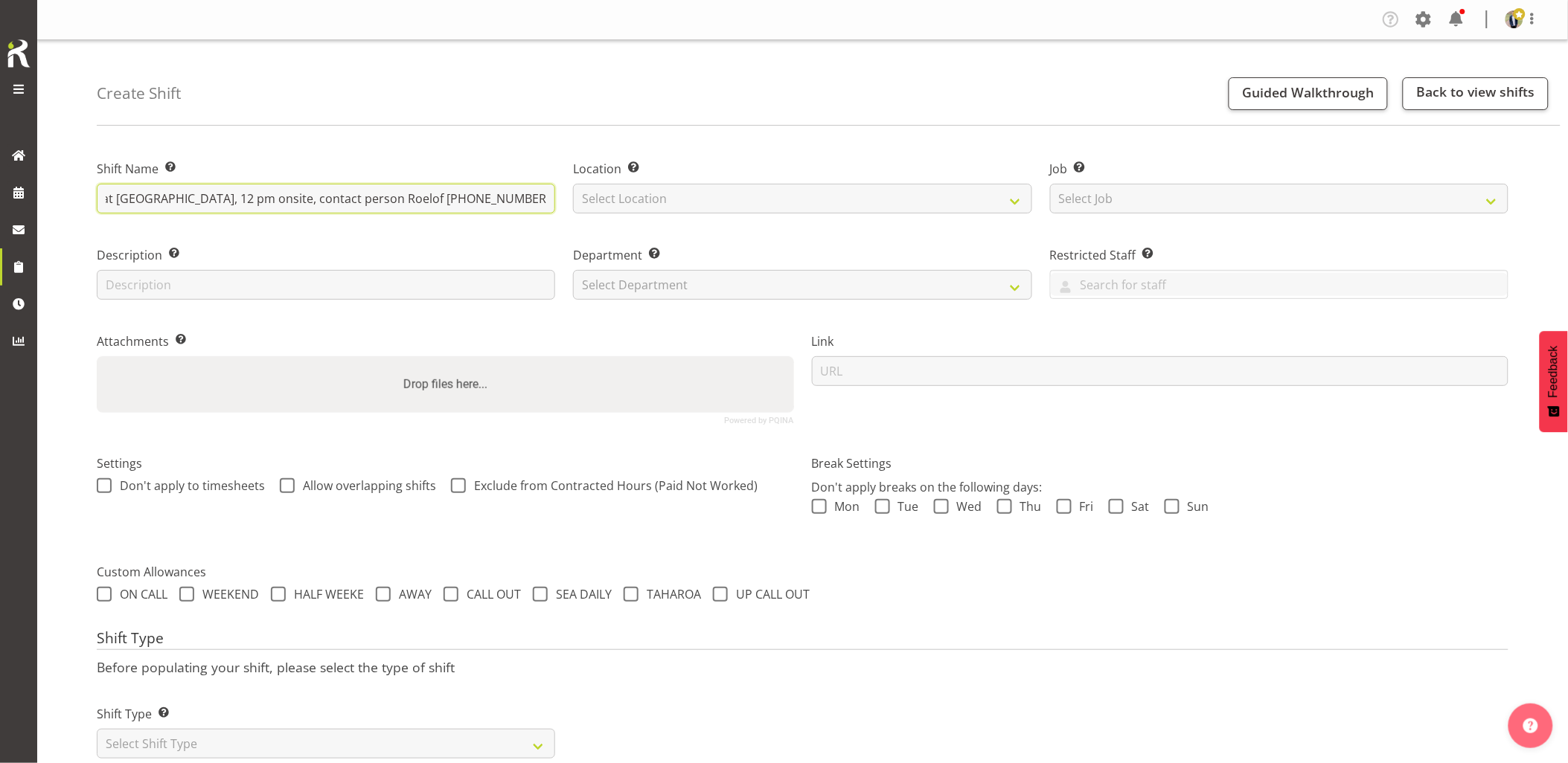
scroll to position [0, 175]
type input "Omexom - Collect the fencing at Aeroview Rd, Beach Haven, 12 pm onsite, contact…"
drag, startPoint x: 791, startPoint y: 198, endPoint x: 799, endPoint y: 214, distance: 17.9
click at [791, 198] on select "Select Location GRS Auckland GRS Hastings GRS Tauranga" at bounding box center [802, 199] width 458 height 30
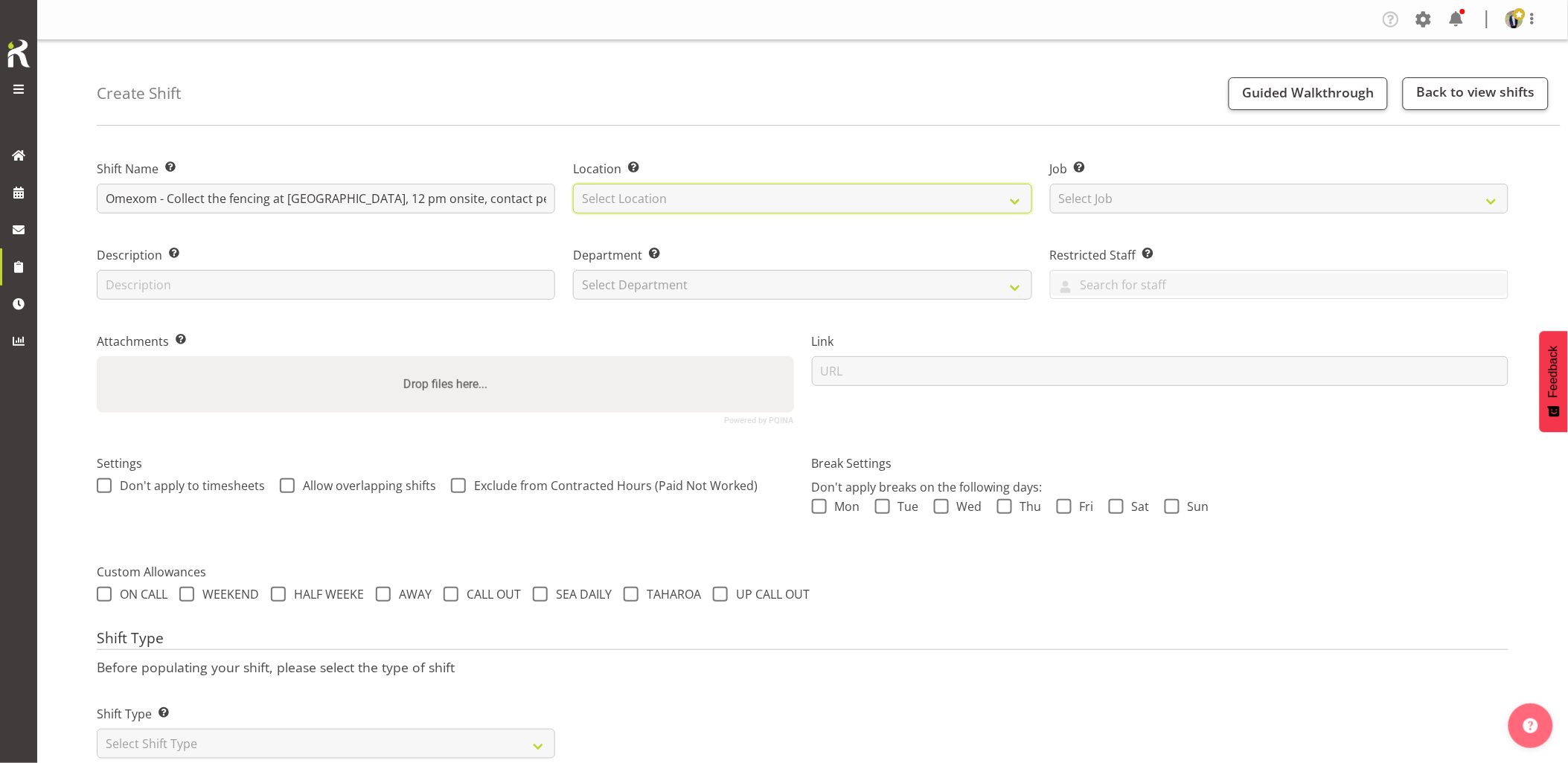
select select "28"
click at [573, 184] on select "Select Location GRS Auckland GRS Hastings GRS Tauranga" at bounding box center [802, 199] width 458 height 30
drag, startPoint x: 1126, startPoint y: 198, endPoint x: 1143, endPoint y: 213, distance: 22.7
click at [1126, 201] on select "Select Job Create new job 1.1 GRS AKL RENTALS 1.1 GRS AKL RENTALS AC 1.1 GRS AK…" at bounding box center [1279, 199] width 458 height 30
select select "7504"
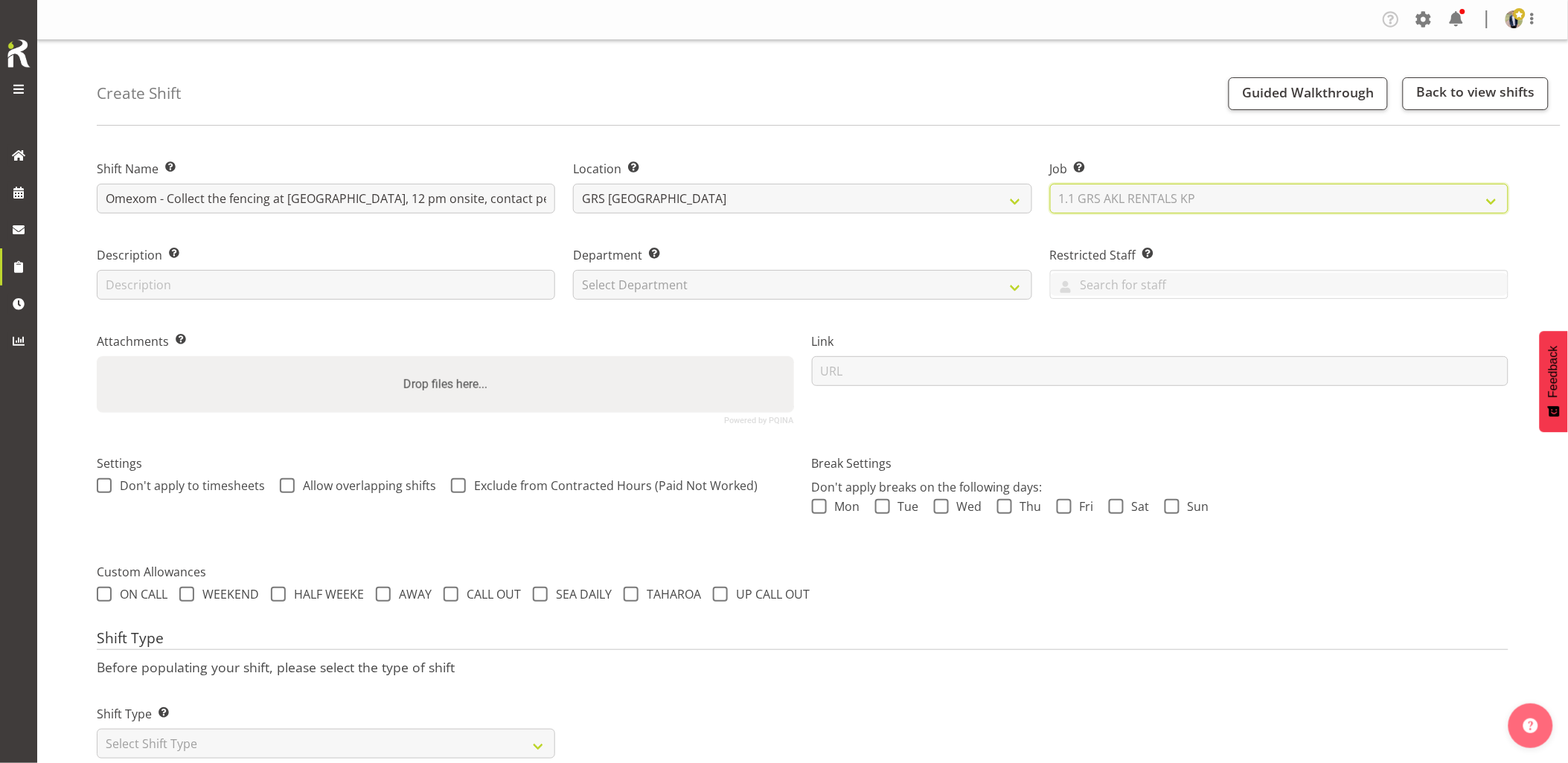
click at [1050, 184] on select "Select Job Create new job 1.1 GRS AKL RENTALS 1.1 GRS AKL RENTALS AC 1.1 GRS AK…" at bounding box center [1279, 199] width 458 height 30
click at [678, 293] on select "Select Department GRS HIRE AKL GRS HIRE AKL GRS HIRE TGA GRS HIRE HST GRS SALES…" at bounding box center [802, 285] width 458 height 30
select select "20"
click at [573, 270] on select "Select Department GRS HIRE AKL GRS HIRE AKL GRS HIRE TGA GRS HIRE HST GRS SALES…" at bounding box center [802, 285] width 458 height 30
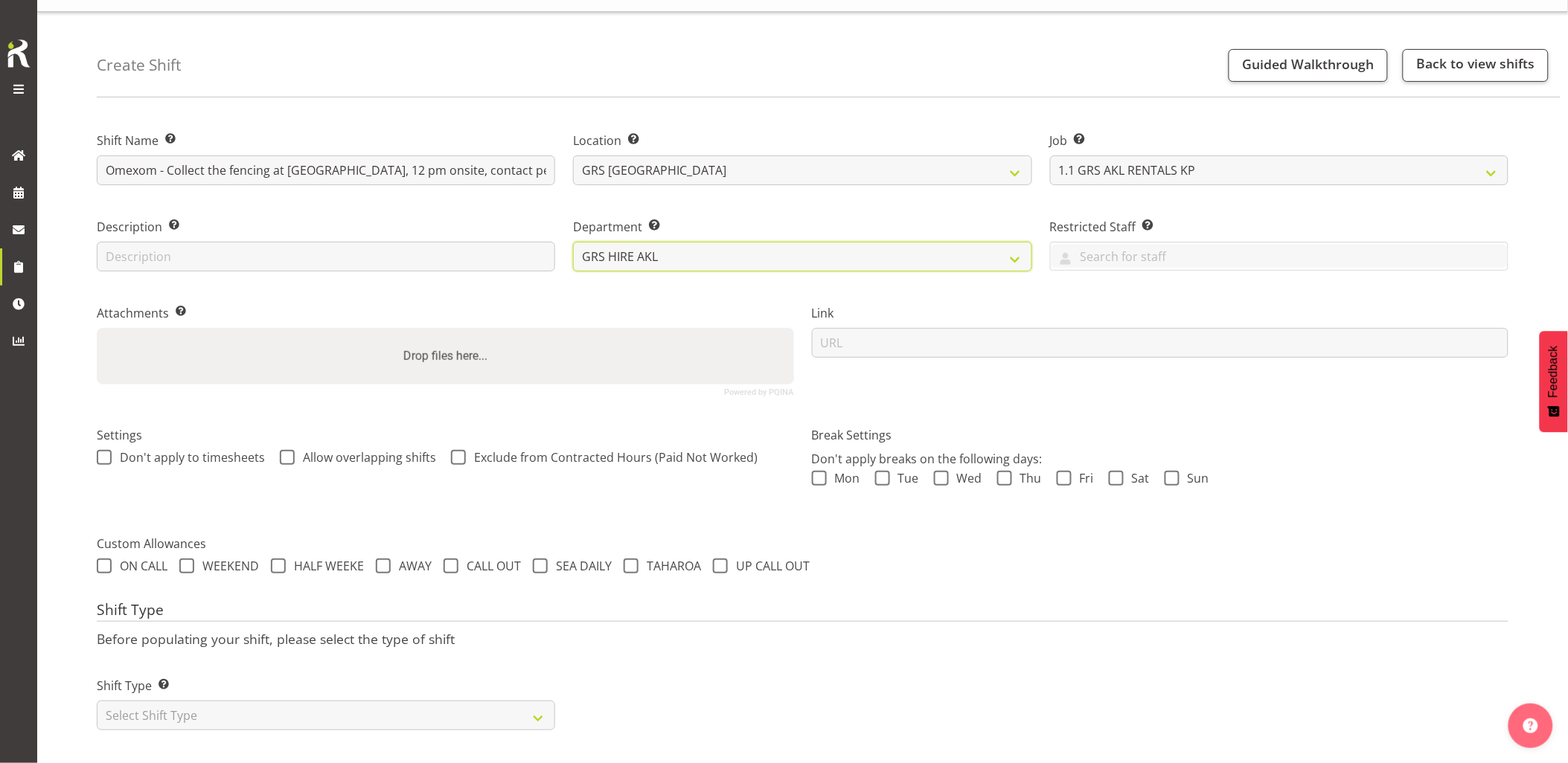
scroll to position [42, 0]
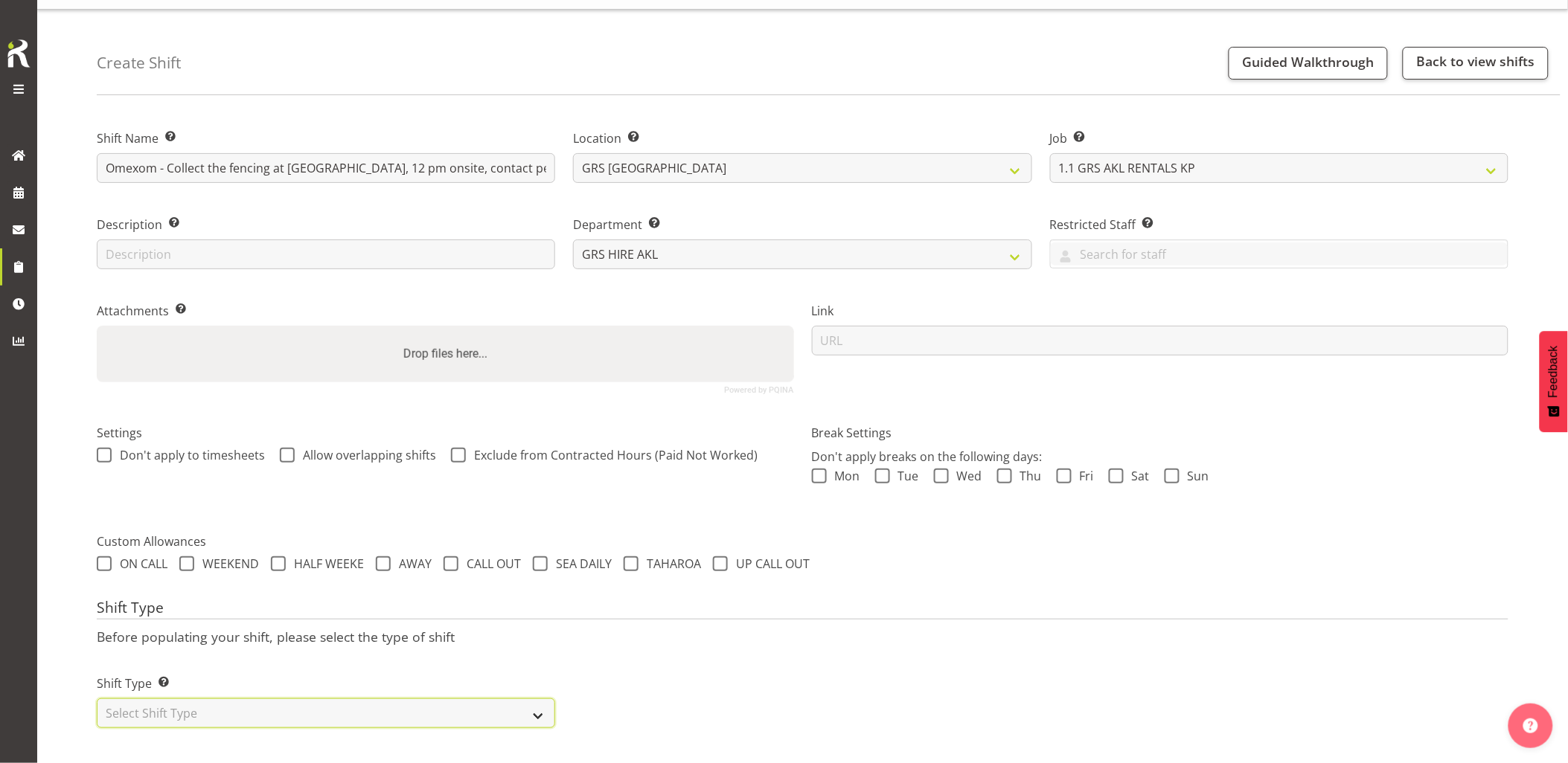
click at [274, 715] on select "Select Shift Type One Off Shift Recurring Shift Rotating Shift" at bounding box center [326, 714] width 458 height 30
select select "one_off"
click at [97, 699] on select "Select Shift Type One Off Shift Recurring Shift Rotating Shift" at bounding box center [326, 714] width 458 height 30
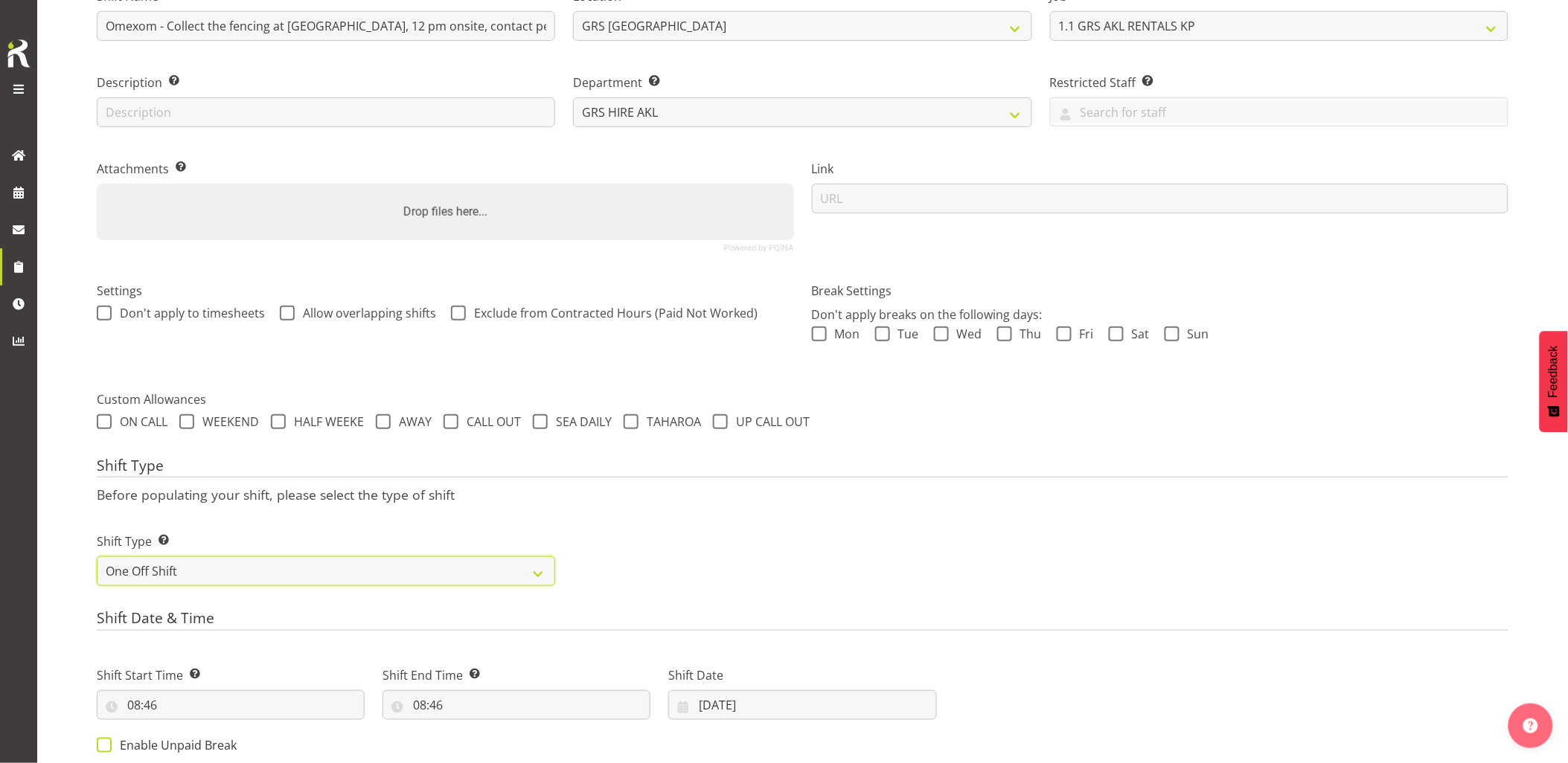
scroll to position [291, 0]
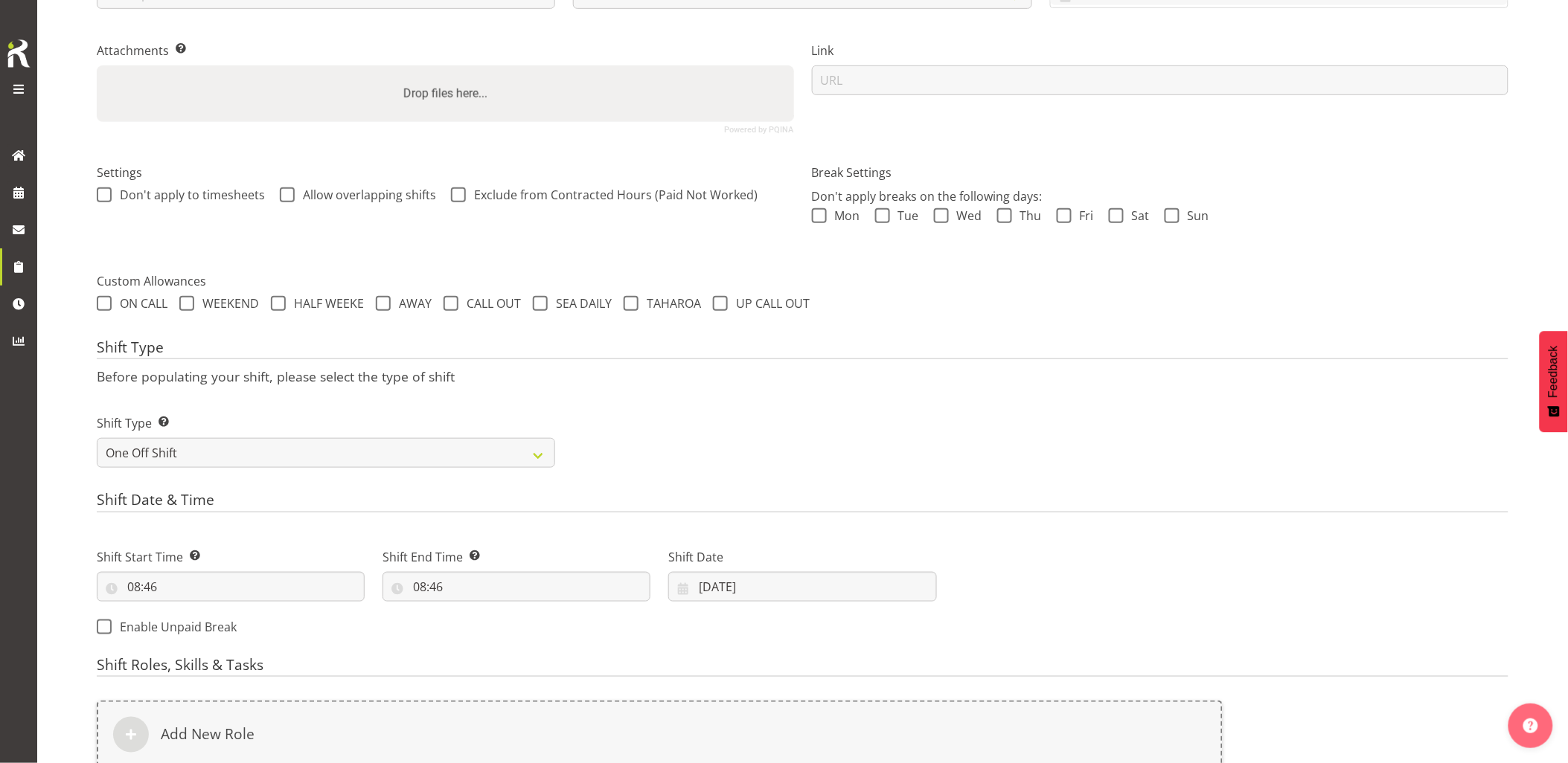
click at [221, 605] on div "Shift Start Time Set the time of the day you wish this shift to start 08:46 00 …" at bounding box center [231, 569] width 286 height 84
click at [229, 596] on input "08:46" at bounding box center [231, 587] width 268 height 30
click at [187, 629] on select "00 01 02 03 04 05 06 07 08 09 10 11 12 13 14 15 16 17 18 19 20 21 22 23" at bounding box center [198, 626] width 33 height 30
select select "10"
click at [182, 611] on select "00 01 02 03 04 05 06 07 08 09 10 11 12 13 14 15 16 17 18 19 20 21 22 23" at bounding box center [198, 626] width 33 height 30
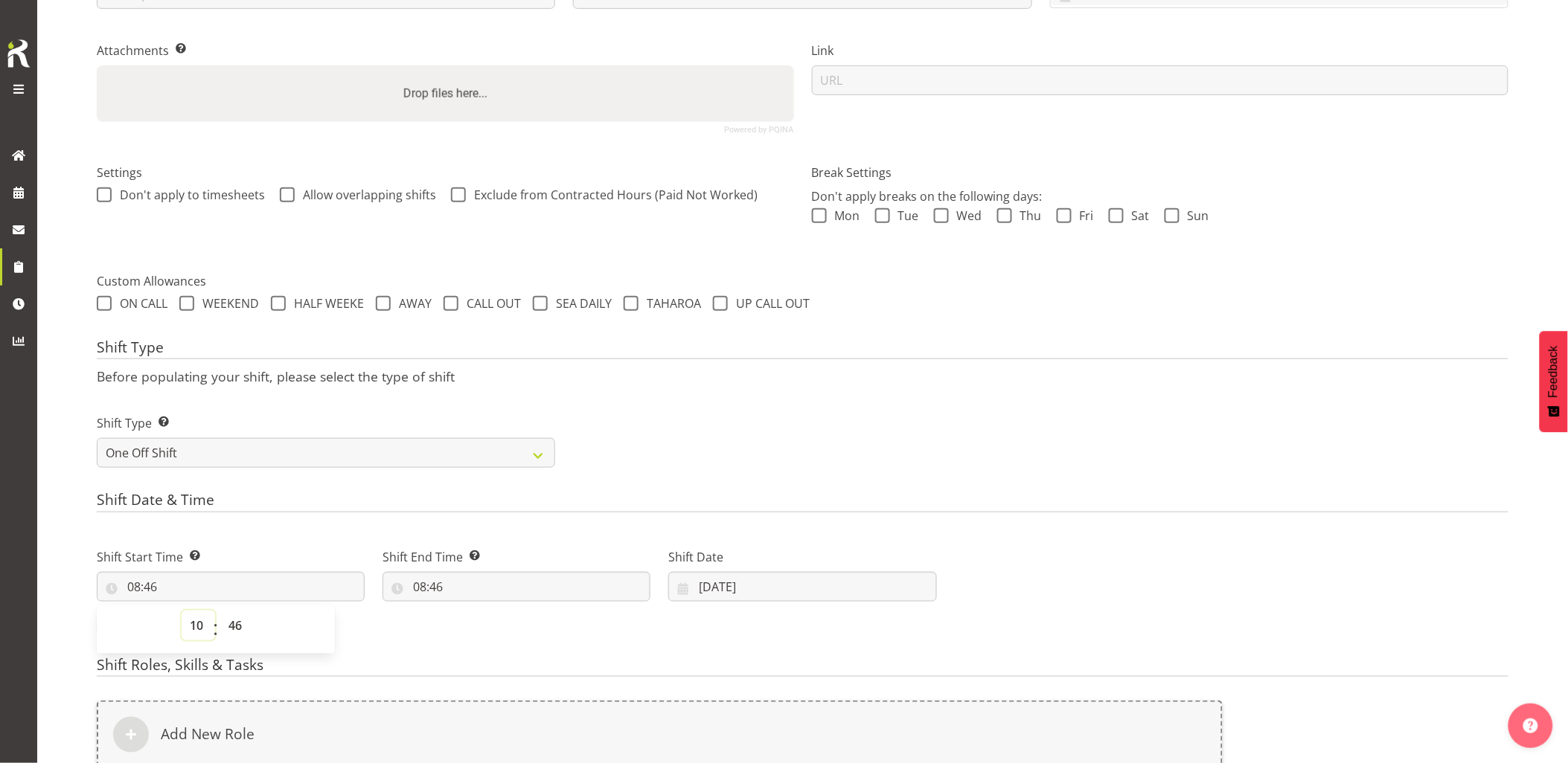
type input "10:46"
drag, startPoint x: 201, startPoint y: 620, endPoint x: 198, endPoint y: 610, distance: 10.4
click at [199, 620] on select "00 01 02 03 04 05 06 07 08 09 10 11 12 13 14 15 16 17 18 19 20 21 22 23" at bounding box center [198, 626] width 33 height 30
select select "11"
click at [182, 611] on select "00 01 02 03 04 05 06 07 08 09 10 11 12 13 14 15 16 17 18 19 20 21 22 23" at bounding box center [198, 626] width 33 height 30
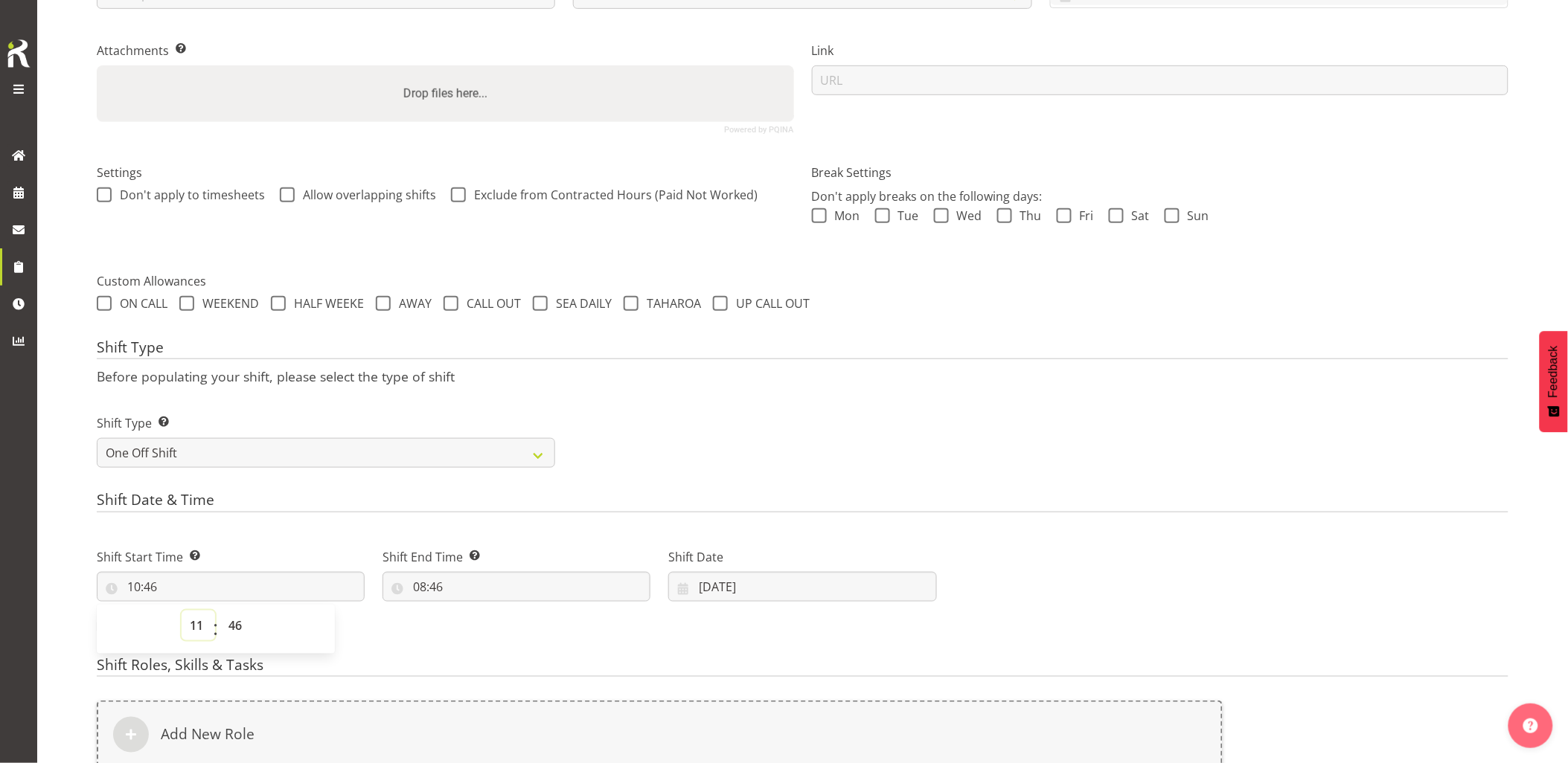
type input "11:46"
click at [238, 630] on select "00 01 02 03 04 05 06 07 08 09 10 11 12 13 14 15 16 17 18 19 20 21 22 23 24 25 2…" at bounding box center [237, 626] width 33 height 30
select select "0"
click at [220, 611] on select "00 01 02 03 04 05 06 07 08 09 10 11 12 13 14 15 16 17 18 19 20 21 22 23 24 25 2…" at bounding box center [237, 626] width 33 height 30
type input "11:00"
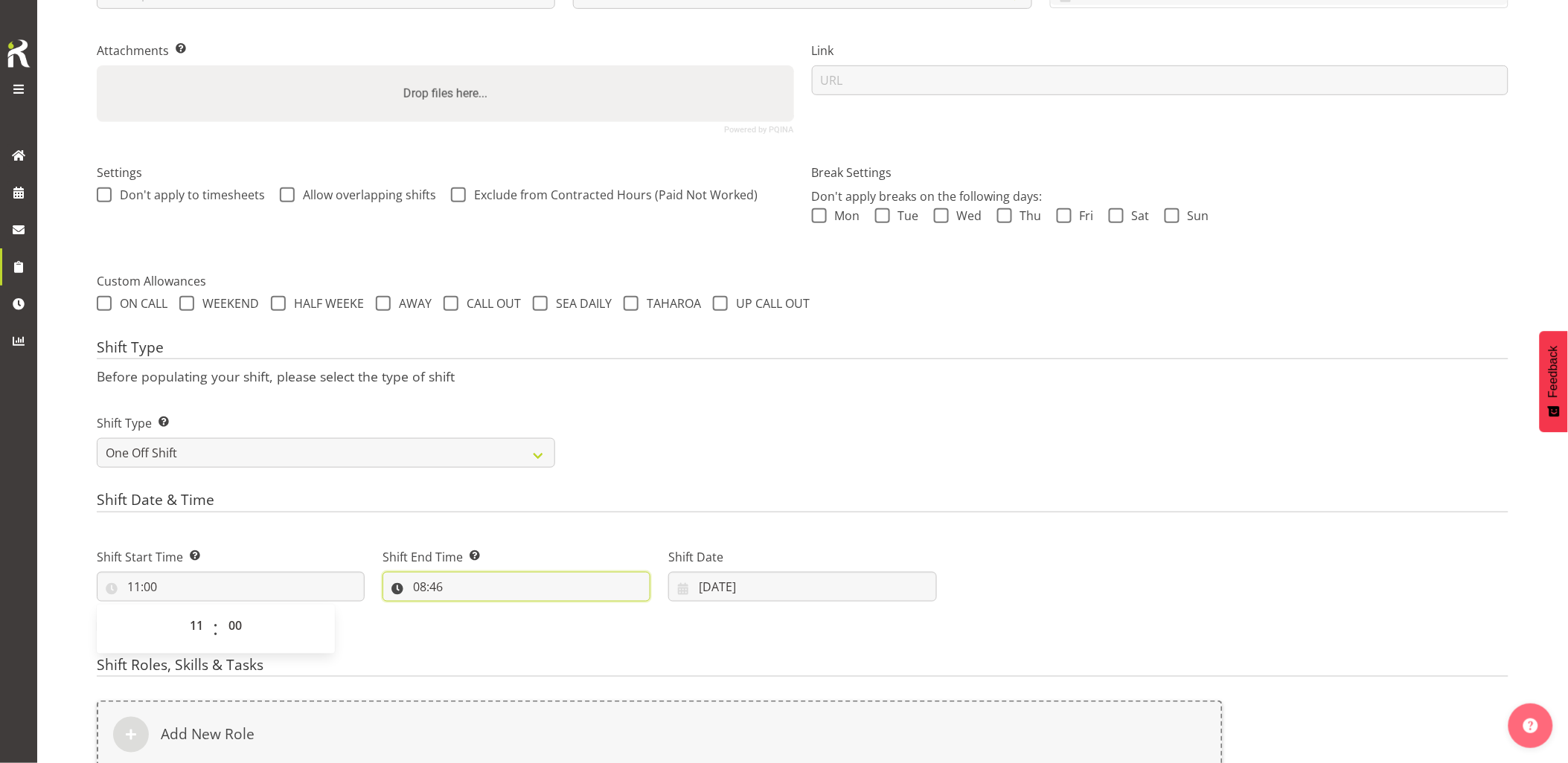
click at [530, 589] on input "08:46" at bounding box center [516, 587] width 268 height 30
click at [479, 620] on select "00 01 02 03 04 05 06 07 08 09 10 11 12 13 14 15 16 17 18 19 20 21 22 23" at bounding box center [484, 626] width 33 height 30
select select "13"
click at [467, 611] on select "00 01 02 03 04 05 06 07 08 09 10 11 12 13 14 15 16 17 18 19 20 21 22 23" at bounding box center [484, 626] width 33 height 30
type input "13:46"
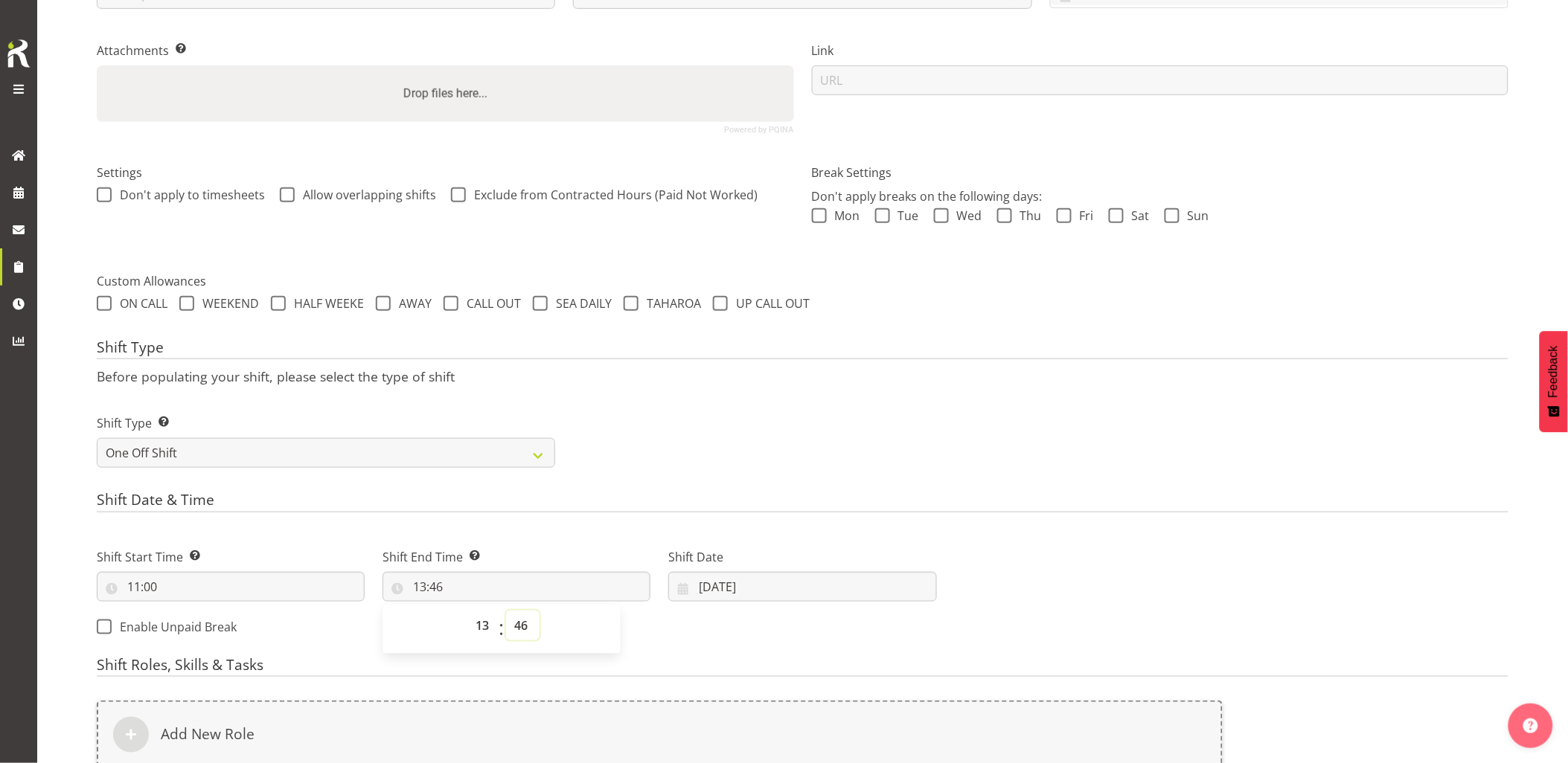
click at [522, 626] on select "00 01 02 03 04 05 06 07 08 09 10 11 12 13 14 15 16 17 18 19 20 21 22 23 24 25 2…" at bounding box center [523, 626] width 33 height 30
select select "0"
click at [506, 611] on select "00 01 02 03 04 05 06 07 08 09 10 11 12 13 14 15 16 17 18 19 20 21 22 23 24 25 2…" at bounding box center [523, 626] width 33 height 30
type input "13:00"
click at [822, 439] on div "Shift Type Shift Types: One Off – Select this if you would like a single shift …" at bounding box center [803, 435] width 1430 height 84
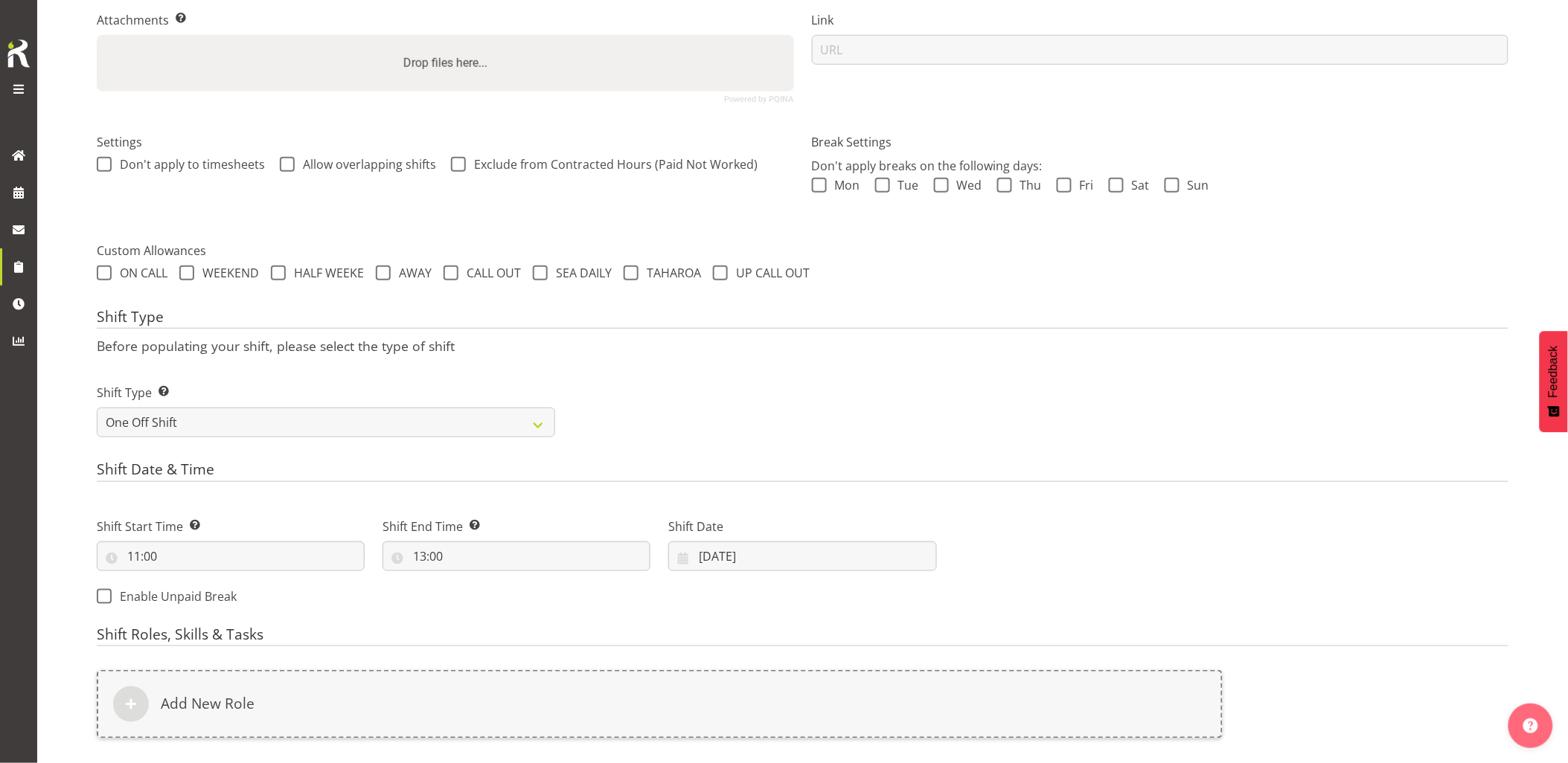
scroll to position [374, 0]
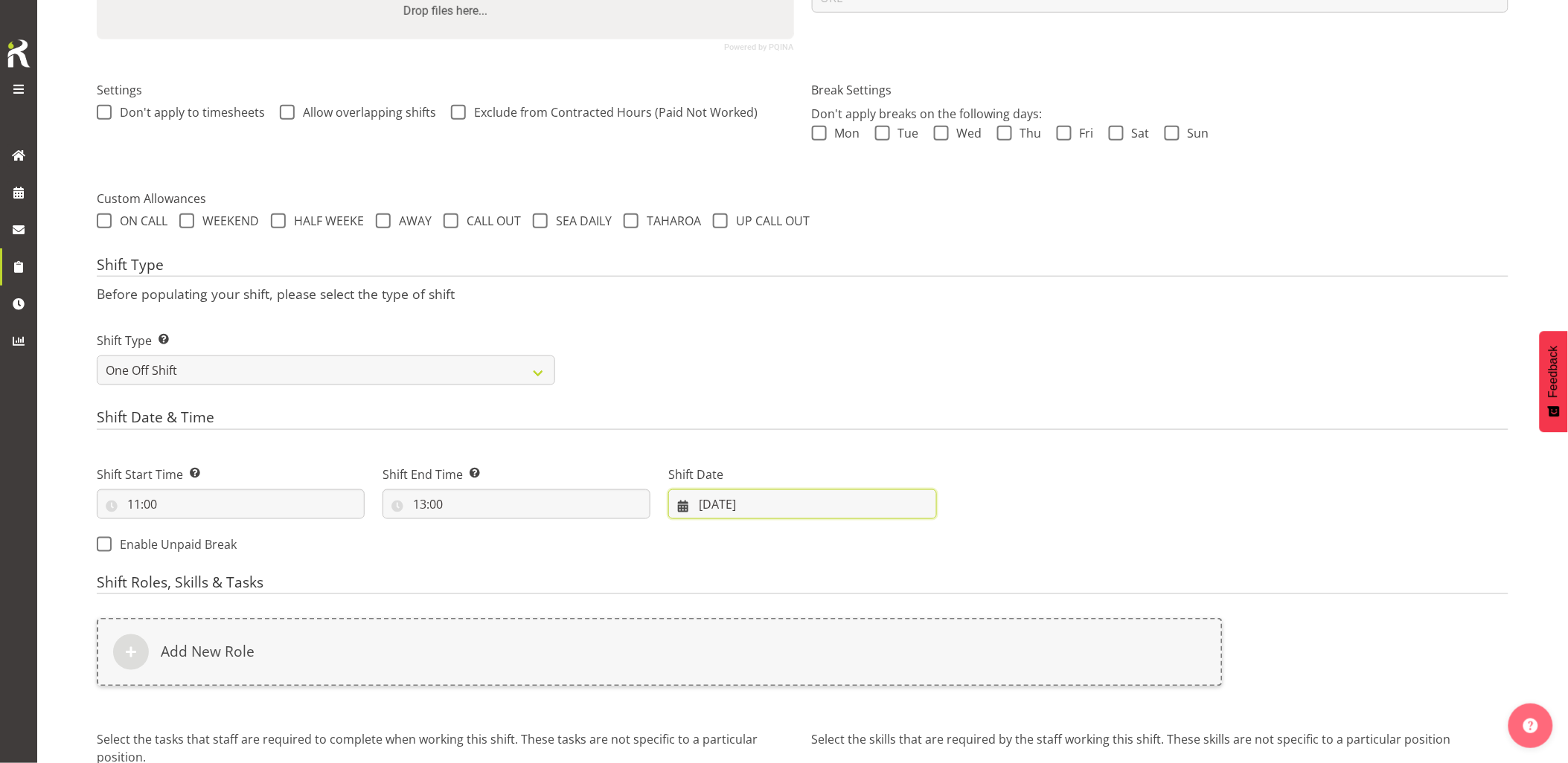
click at [779, 505] on input "09/10/2025" at bounding box center [802, 505] width 268 height 30
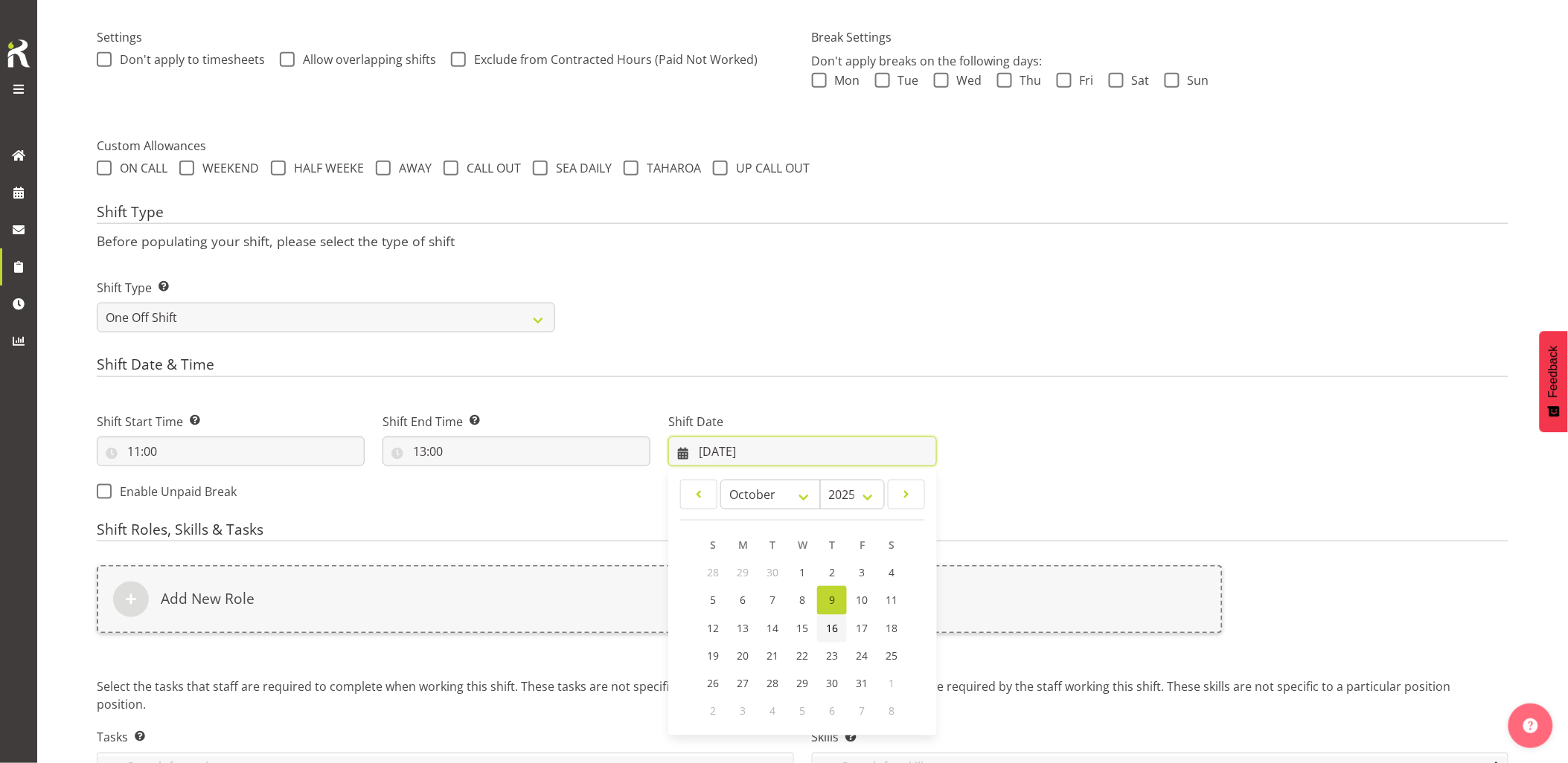
scroll to position [456, 0]
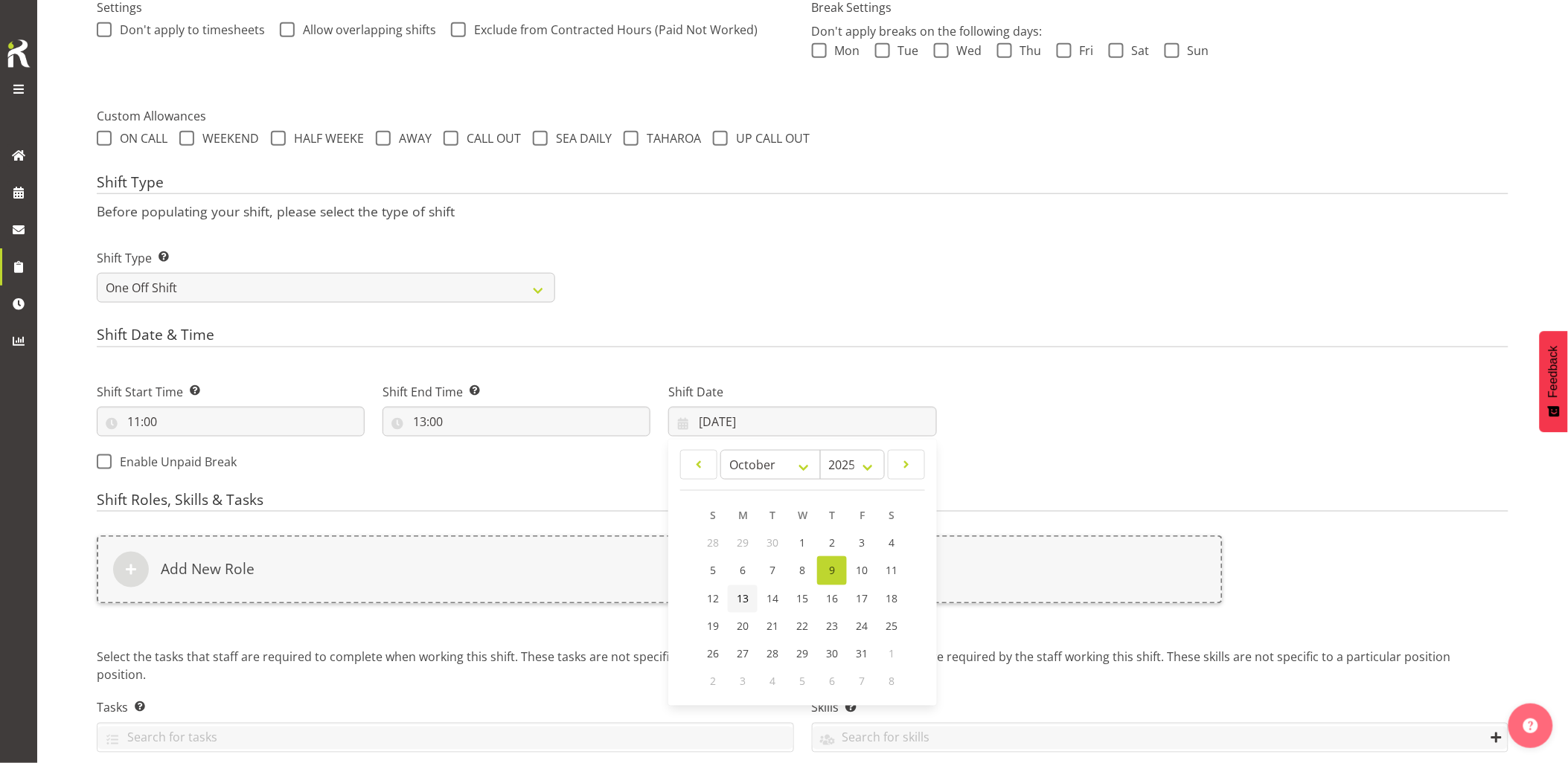
click at [753, 600] on link "13" at bounding box center [743, 599] width 30 height 27
type input "13/10/2025"
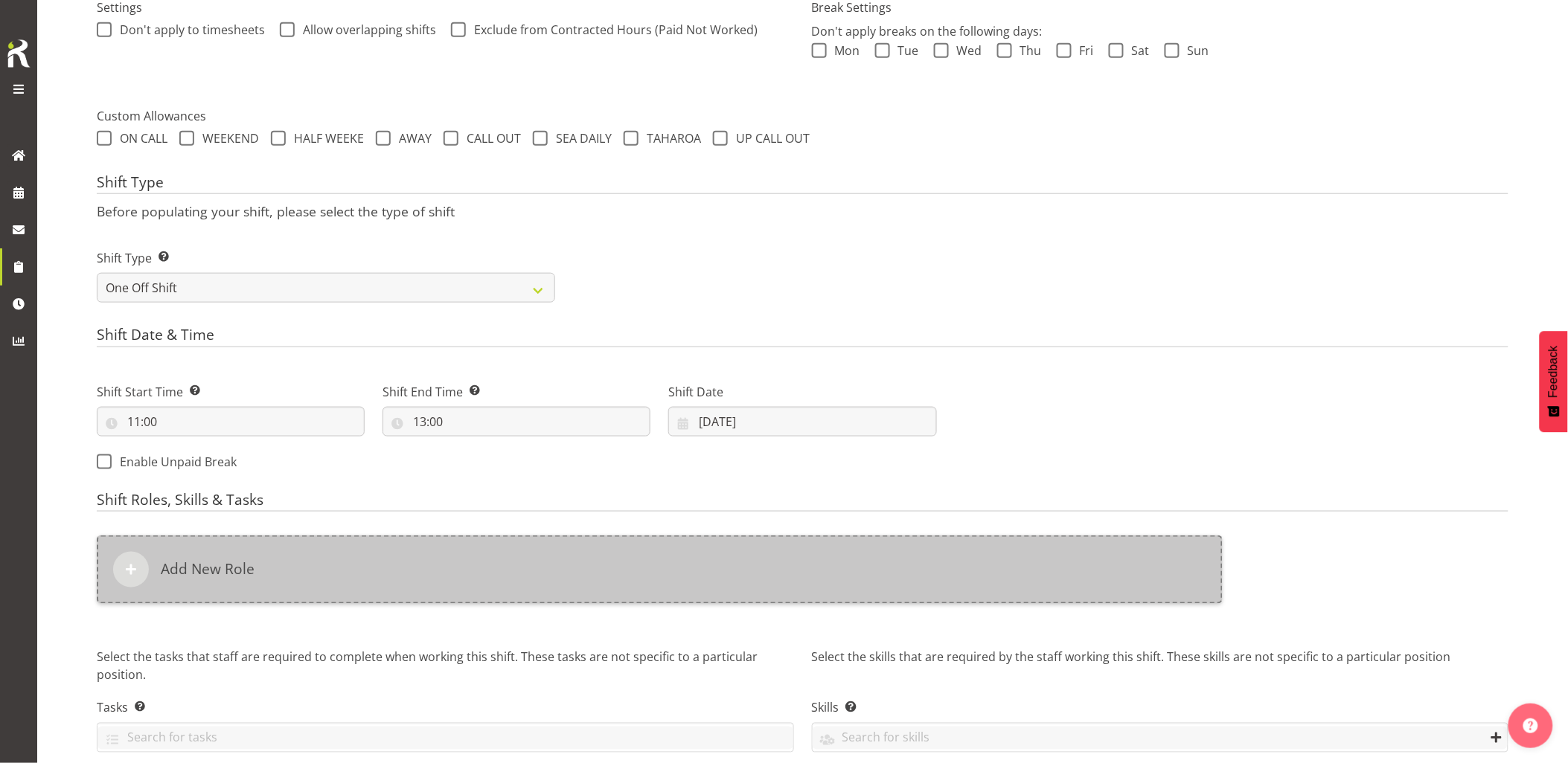
click at [703, 576] on div "Add New Role" at bounding box center [660, 570] width 1126 height 69
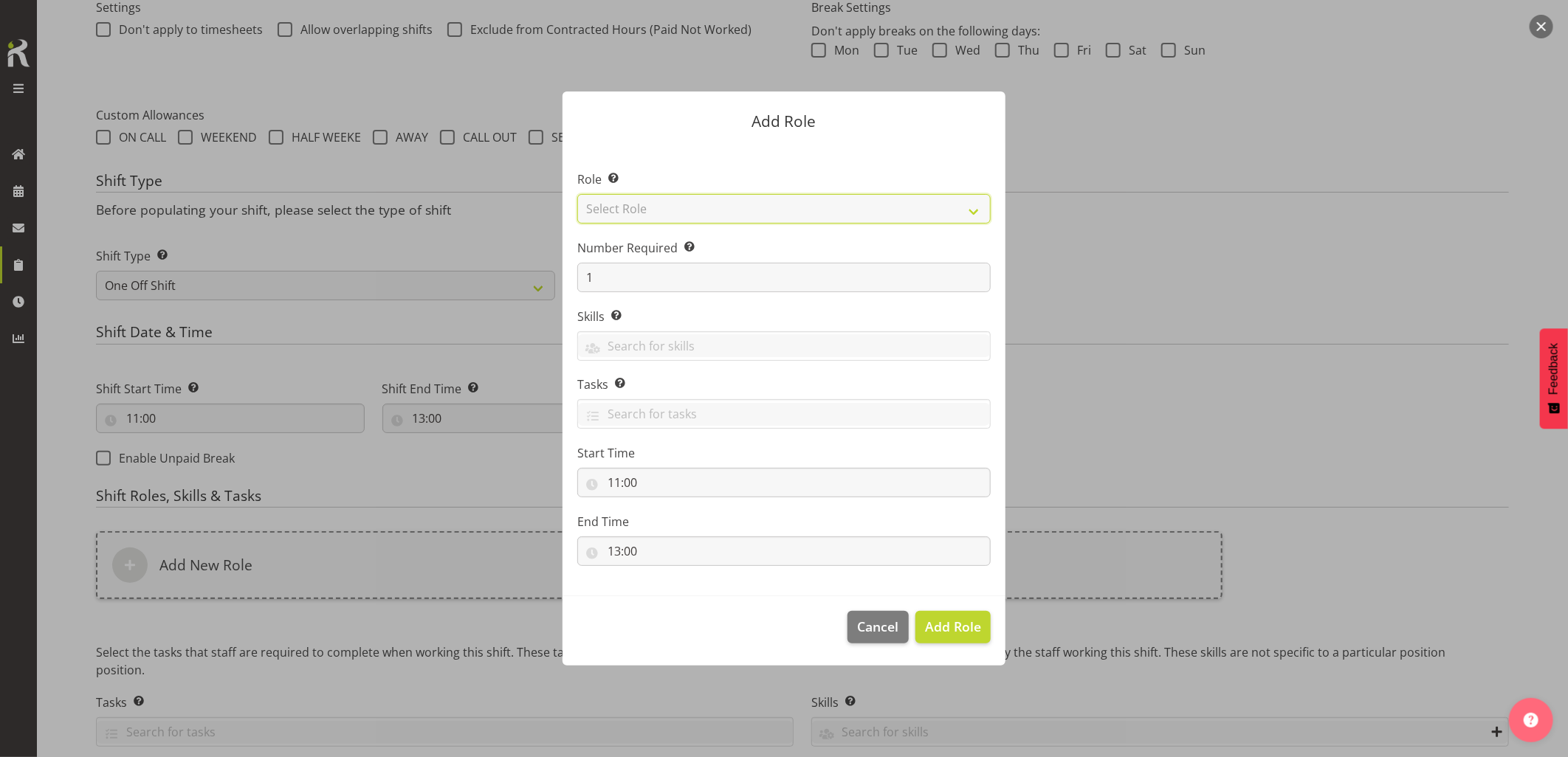
drag, startPoint x: 616, startPoint y: 207, endPoint x: 642, endPoint y: 225, distance: 31.6
click at [616, 207] on select "Select Role Account Manager Electrician Engineering GM HSEQ manager MECH Mechan…" at bounding box center [783, 209] width 413 height 30
select select "20"
click at [577, 194] on select "Select Role Account Manager Electrician Engineering GM HSEQ manager MECH Mechan…" at bounding box center [783, 209] width 413 height 30
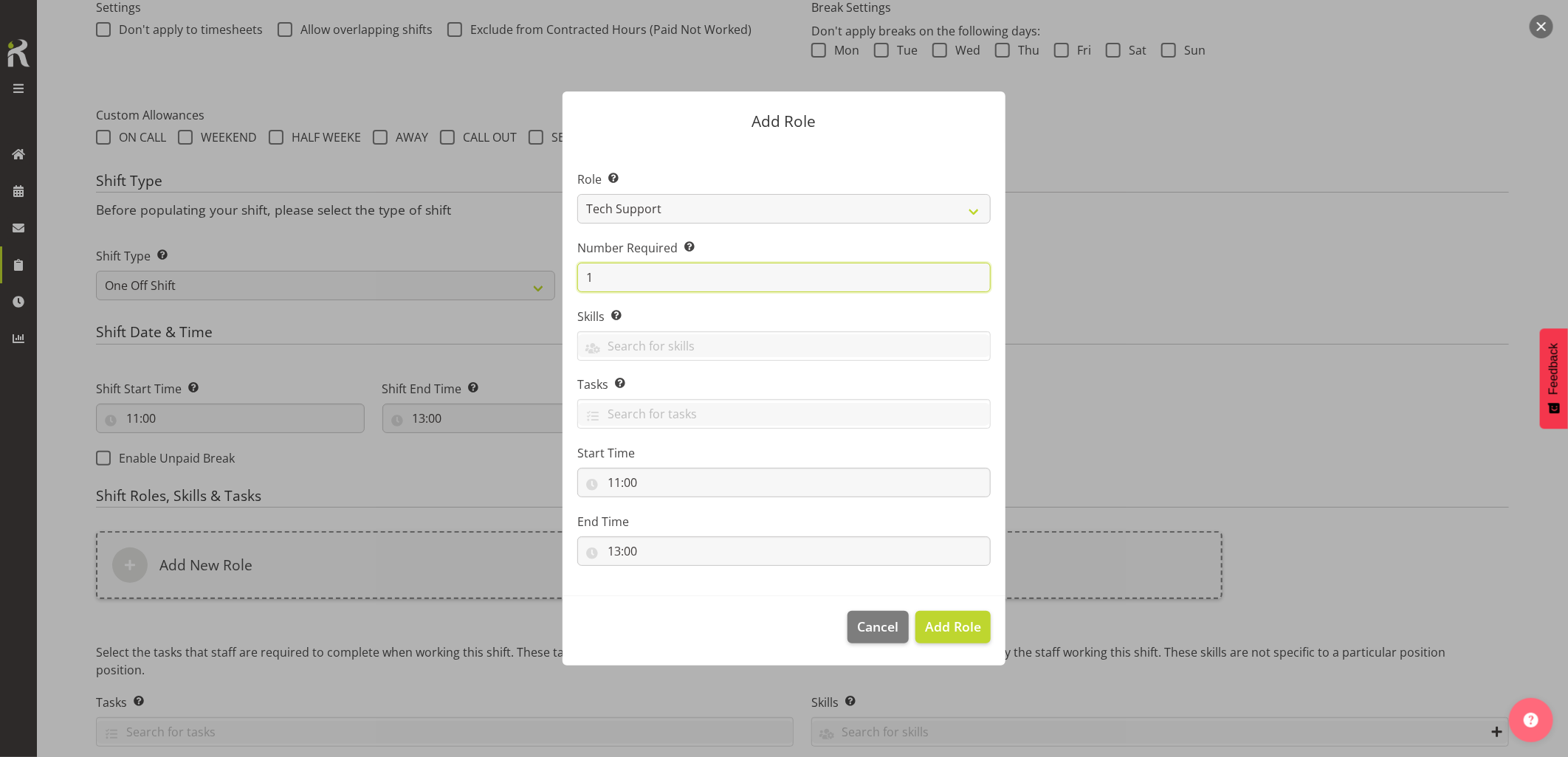
click at [558, 284] on div "Add Role Role Select the role you wish to add to the shift. Account Manager Ele…" at bounding box center [784, 378] width 472 height 648
type input "2"
click at [965, 638] on button "Add 2 Roles" at bounding box center [944, 627] width 93 height 32
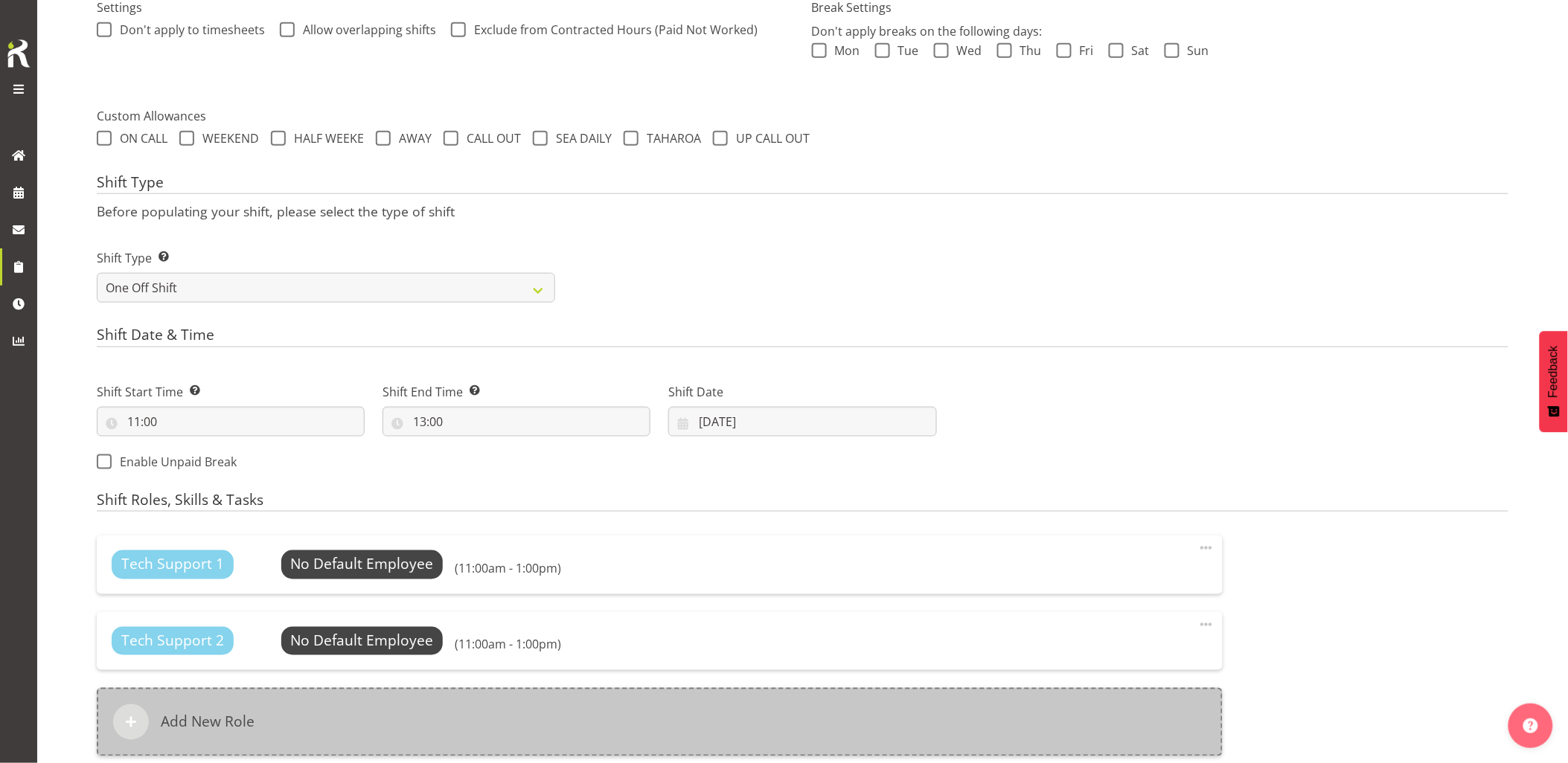
click at [680, 715] on div "Add New Role" at bounding box center [660, 722] width 1126 height 69
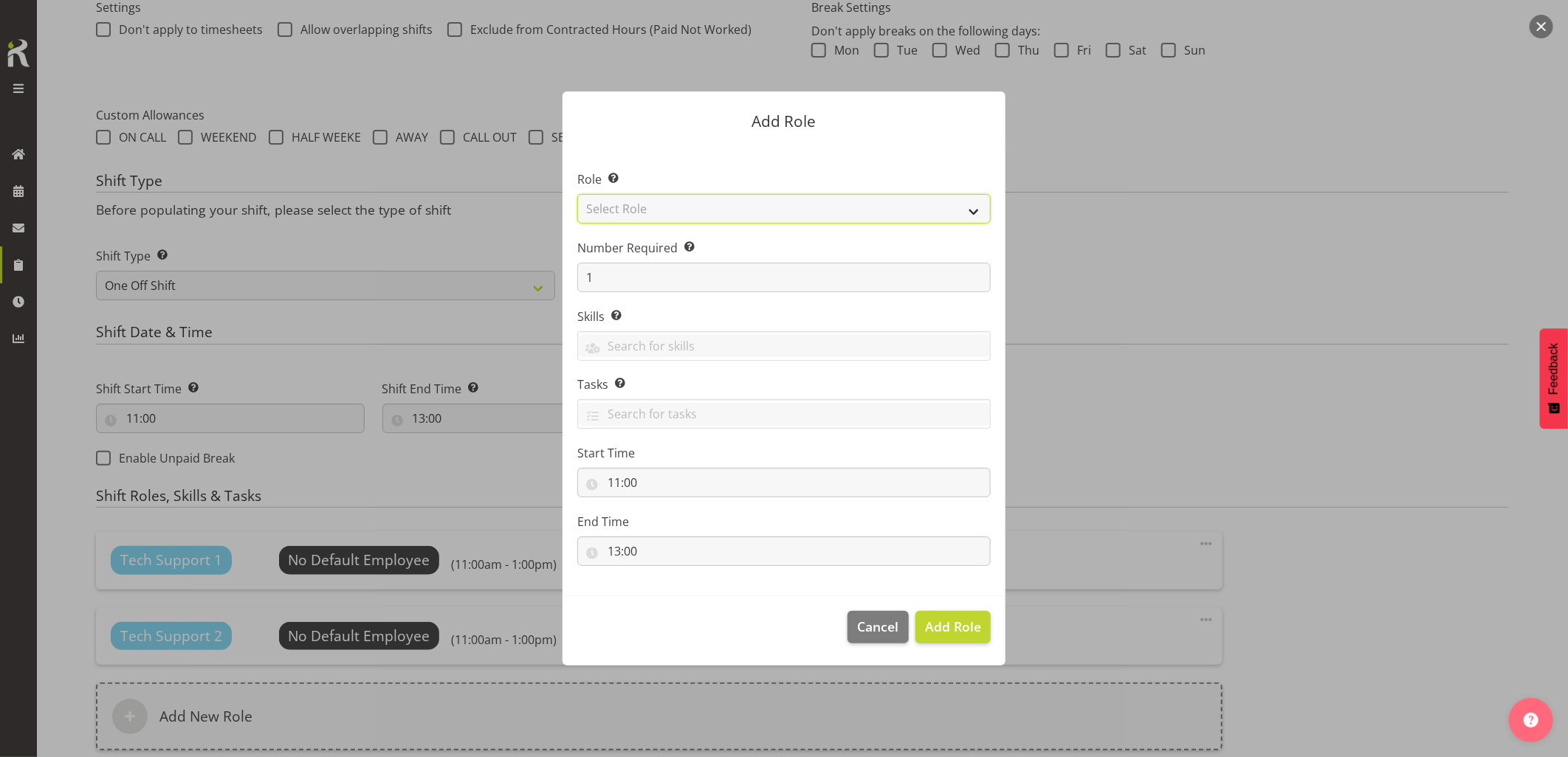
click at [679, 206] on select "Select Role Account Manager Electrician Engineering GM HSEQ manager MECH Mechan…" at bounding box center [783, 209] width 413 height 30
select select "27"
click at [577, 194] on select "Select Role Account Manager Electrician Engineering GM HSEQ manager MECH Mechan…" at bounding box center [783, 209] width 413 height 30
drag, startPoint x: 942, startPoint y: 625, endPoint x: 977, endPoint y: 629, distance: 35.2
click at [946, 625] on span "Add Role" at bounding box center [953, 627] width 56 height 17
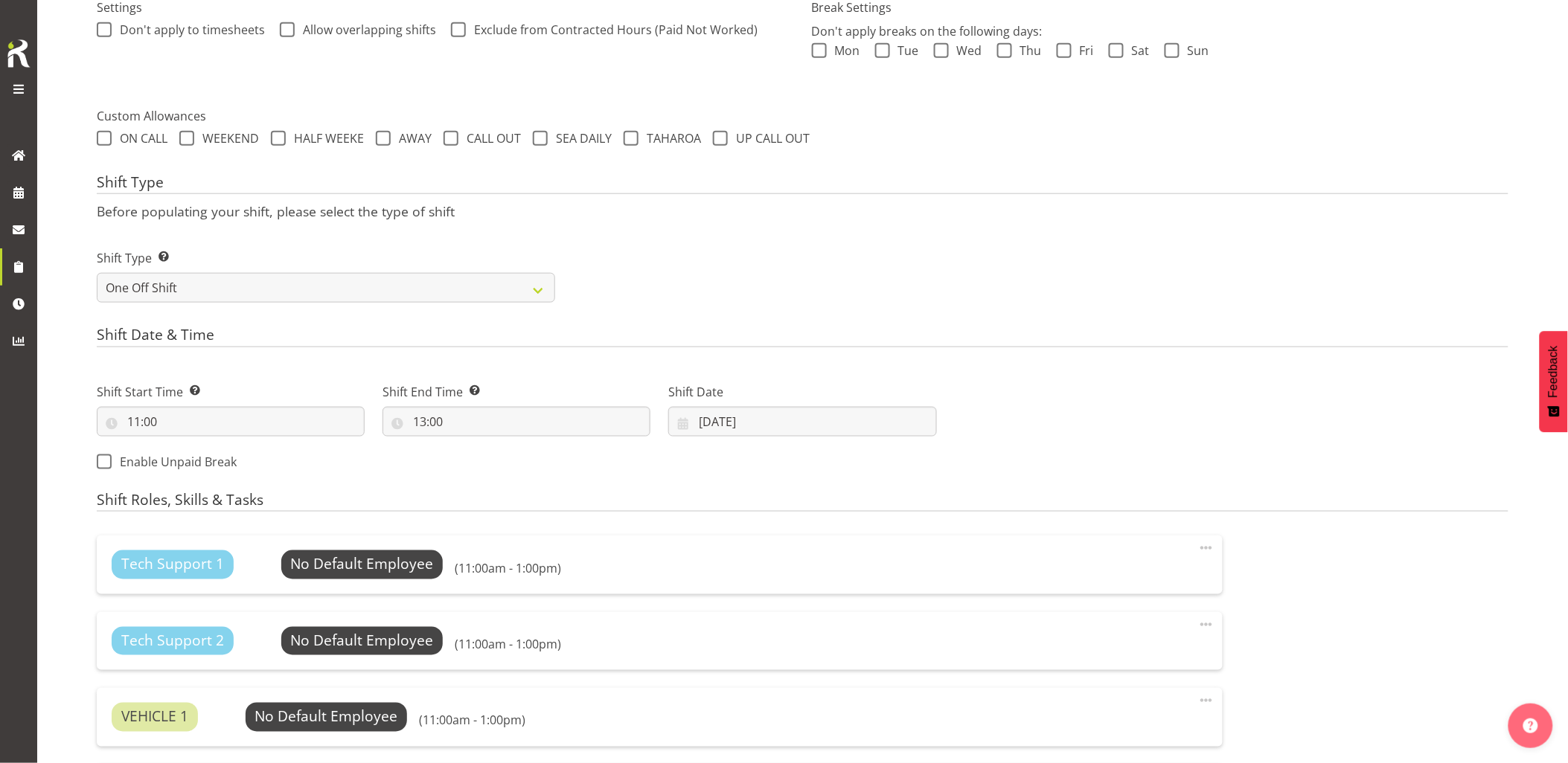
scroll to position [748, 0]
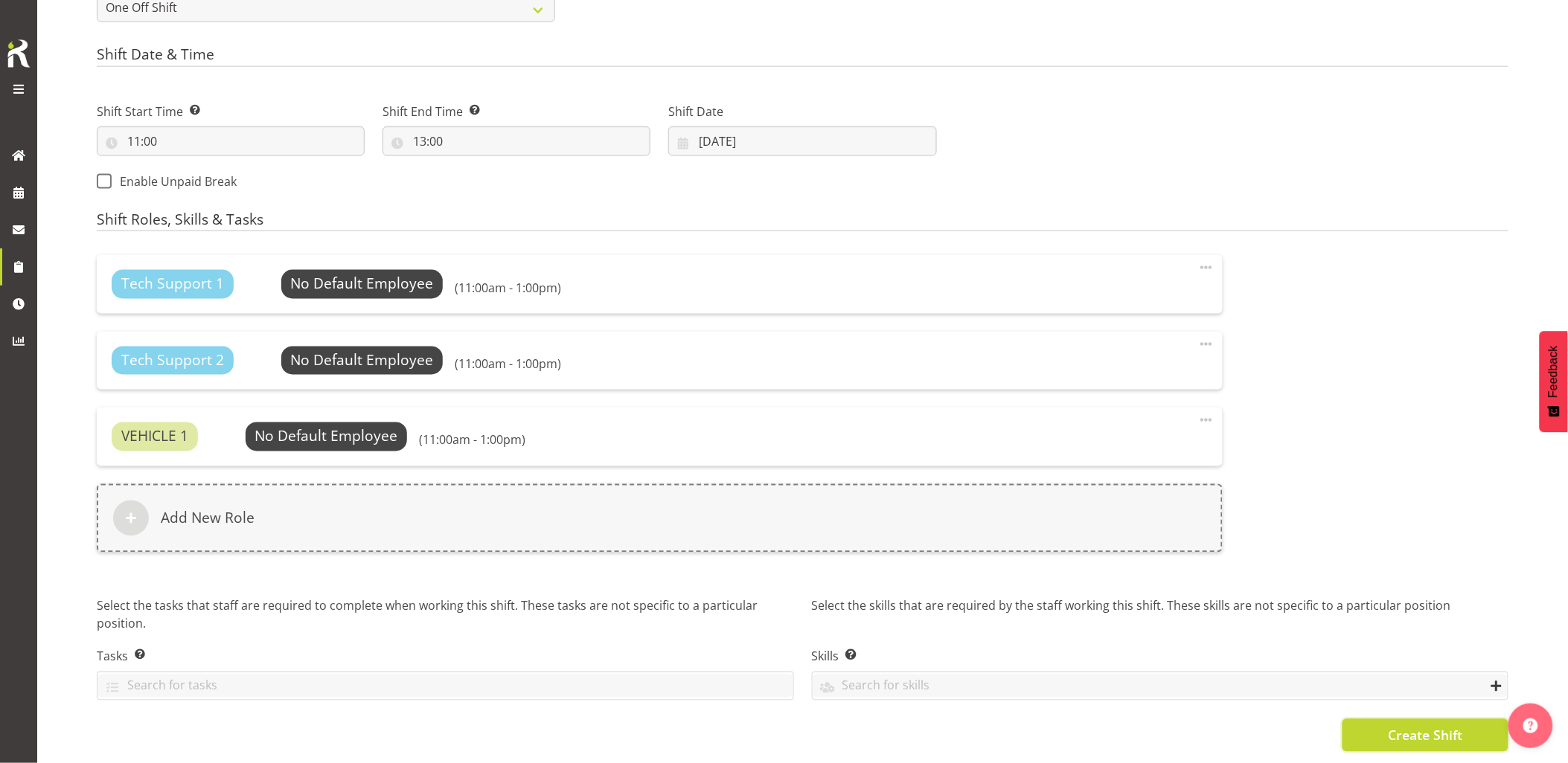
click at [1378, 727] on button "Create Shift" at bounding box center [1425, 736] width 166 height 33
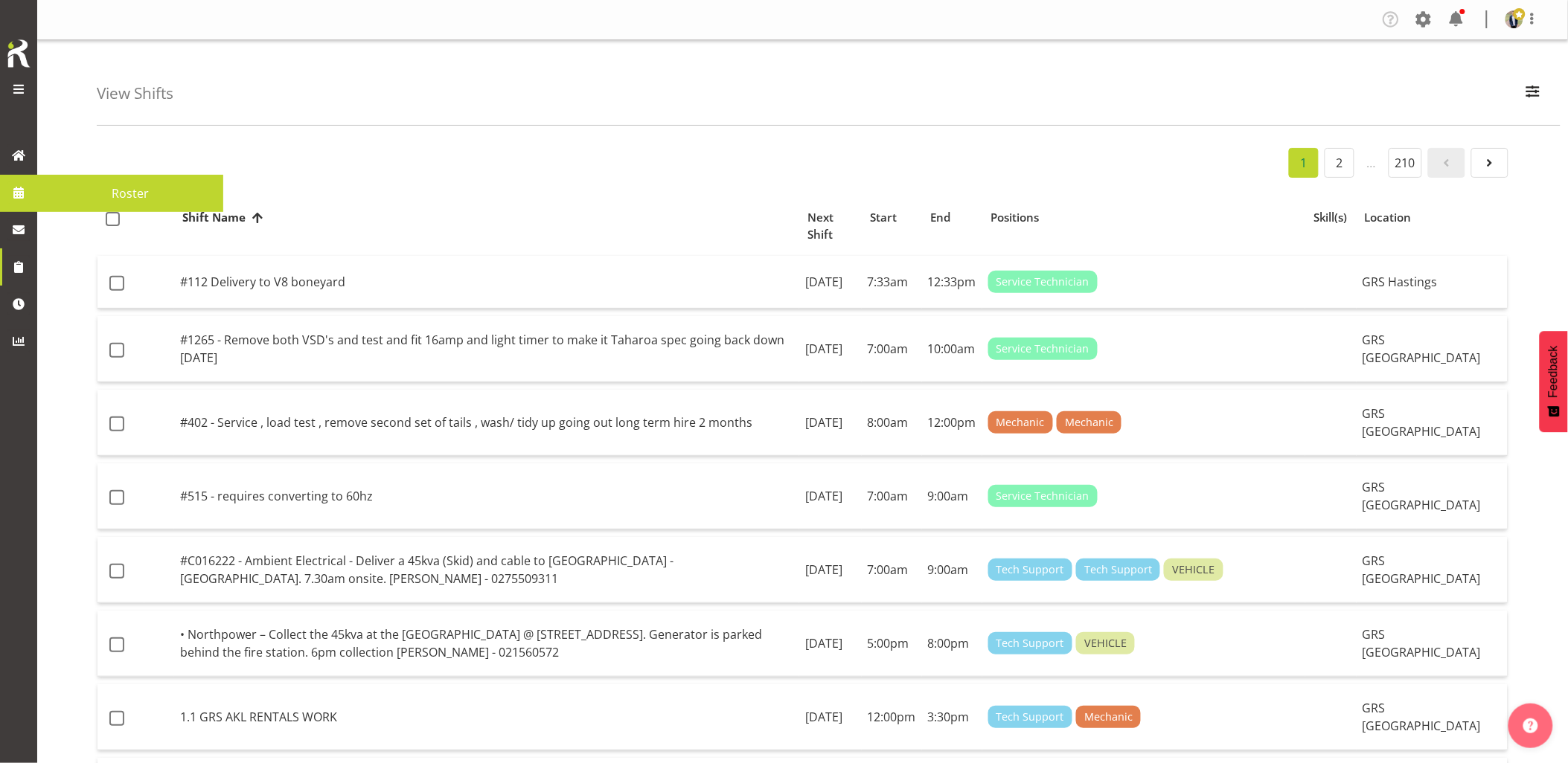
click at [13, 194] on span at bounding box center [18, 192] width 22 height 22
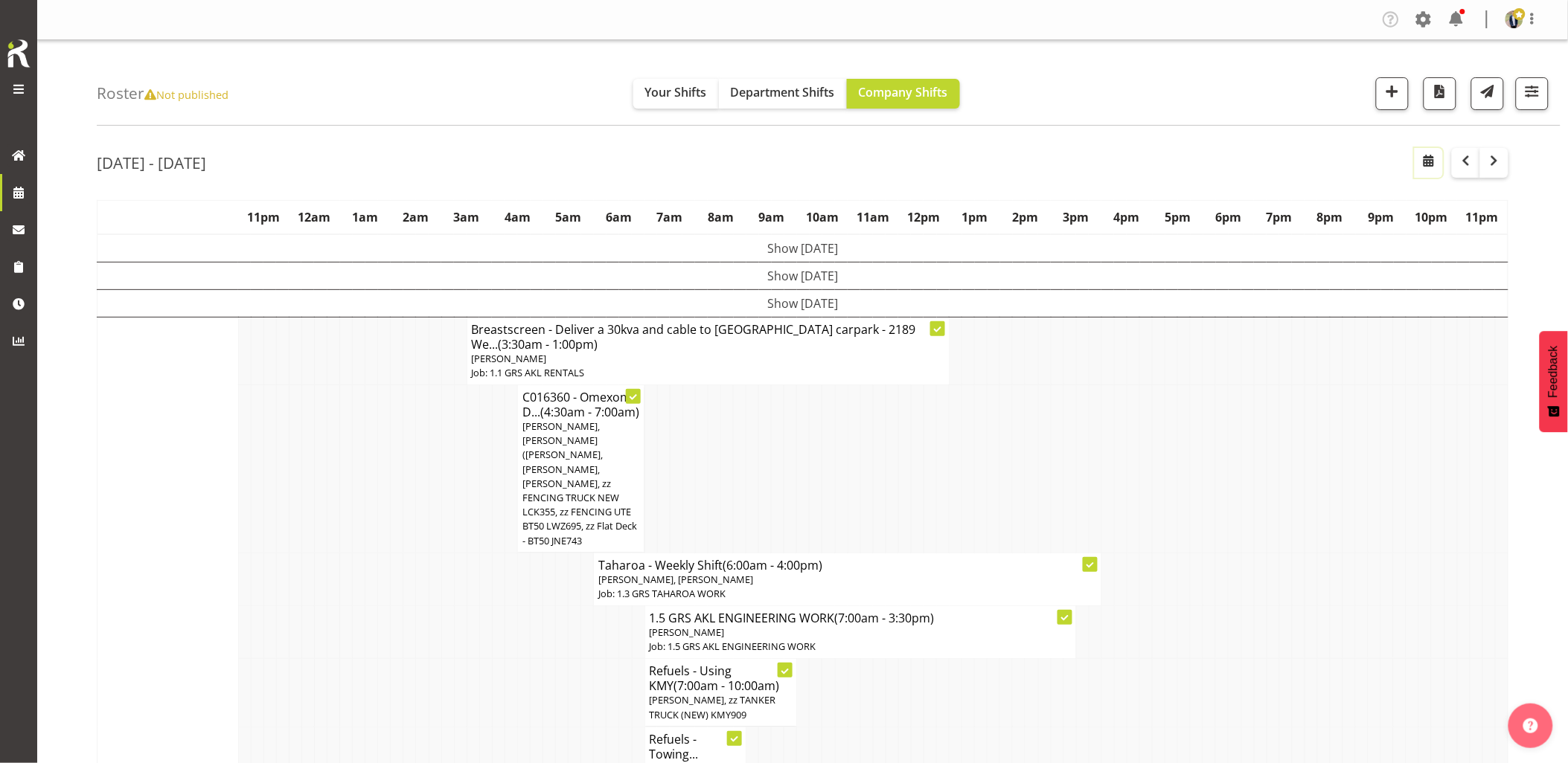
click at [1426, 161] on span "button" at bounding box center [1429, 160] width 18 height 18
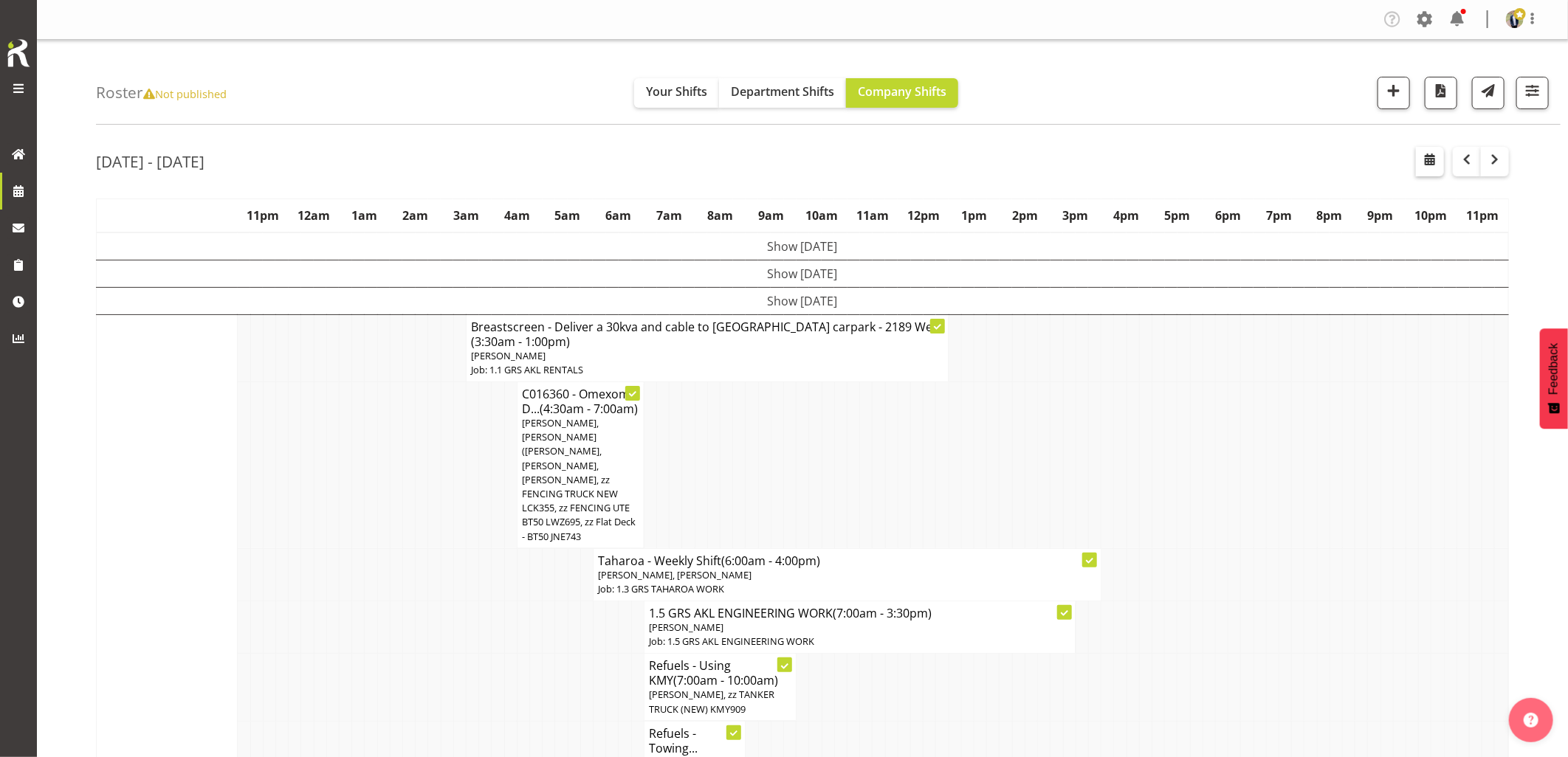
select select "9"
select select "2025"
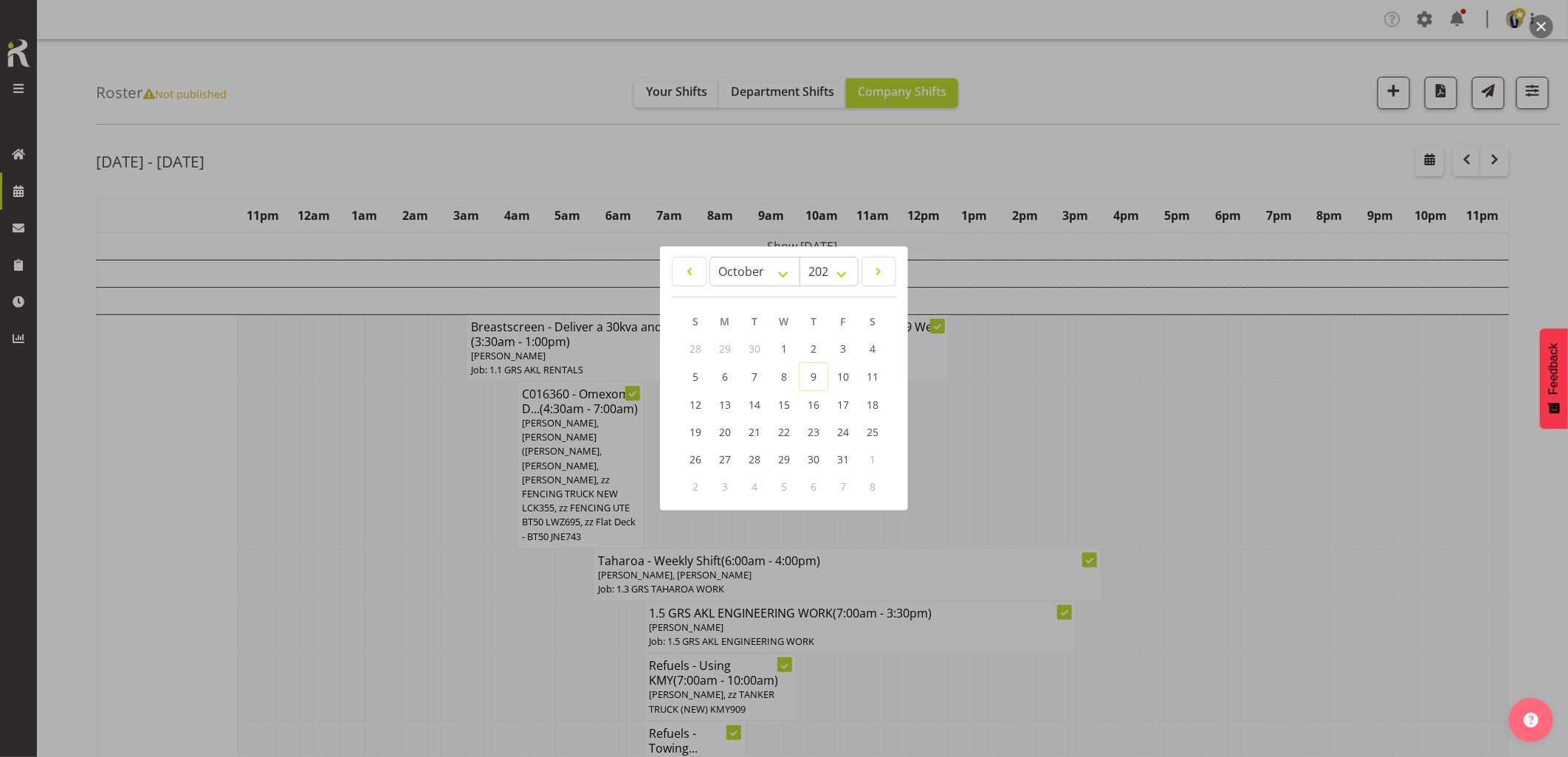
click at [1268, 459] on div at bounding box center [784, 378] width 1568 height 757
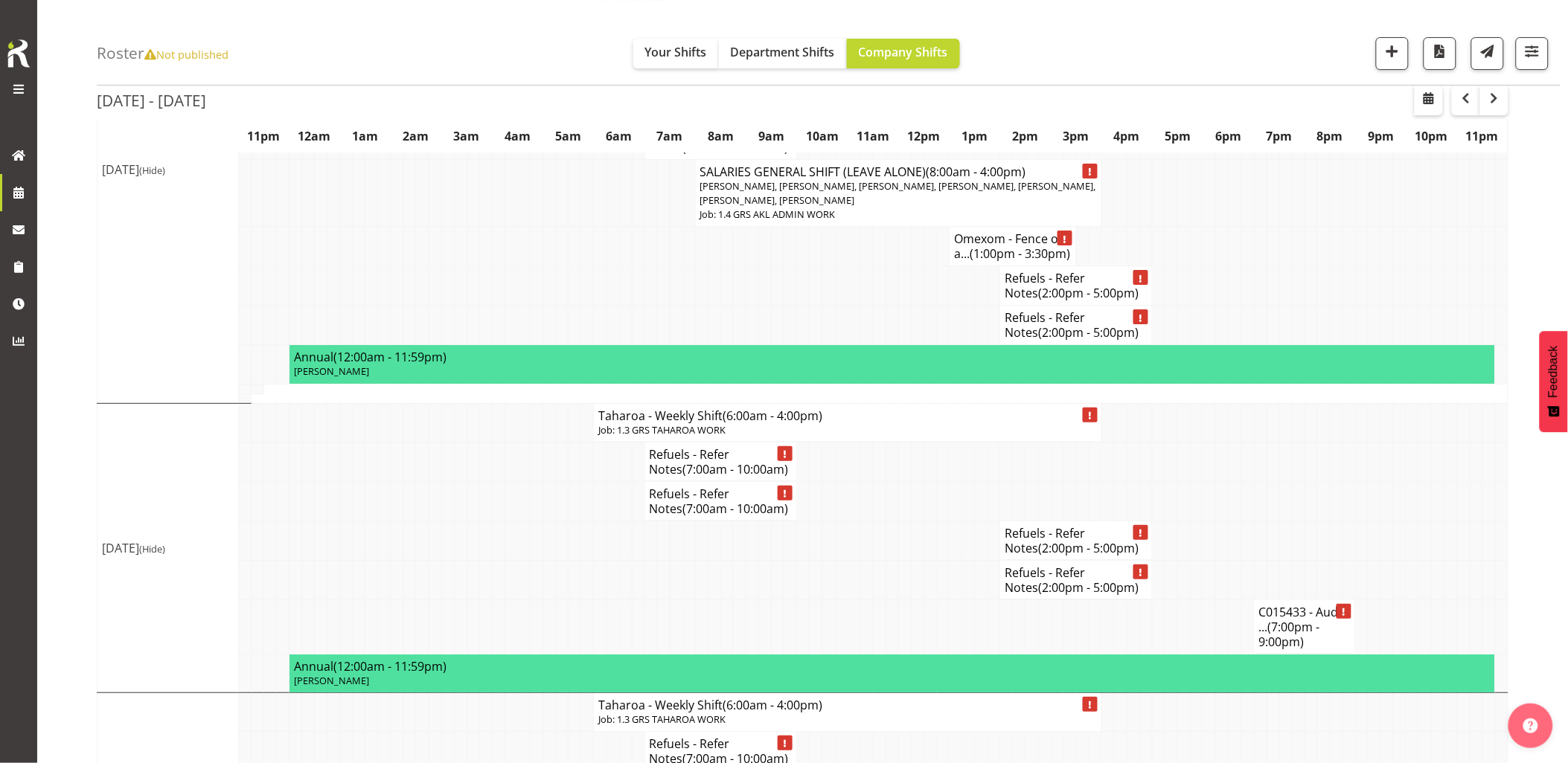
scroll to position [2025, 0]
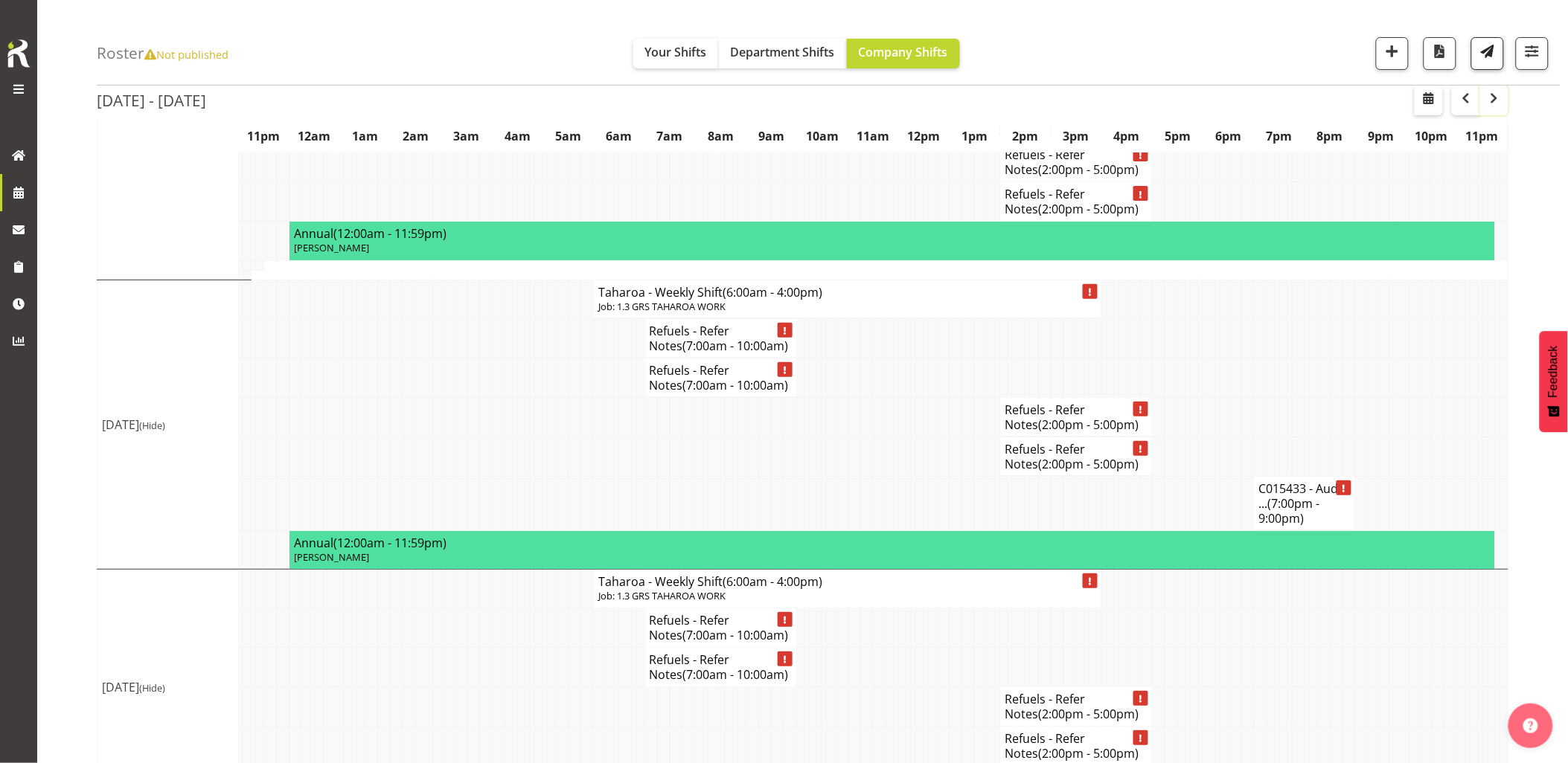
click at [1490, 93] on span "button" at bounding box center [1494, 98] width 18 height 18
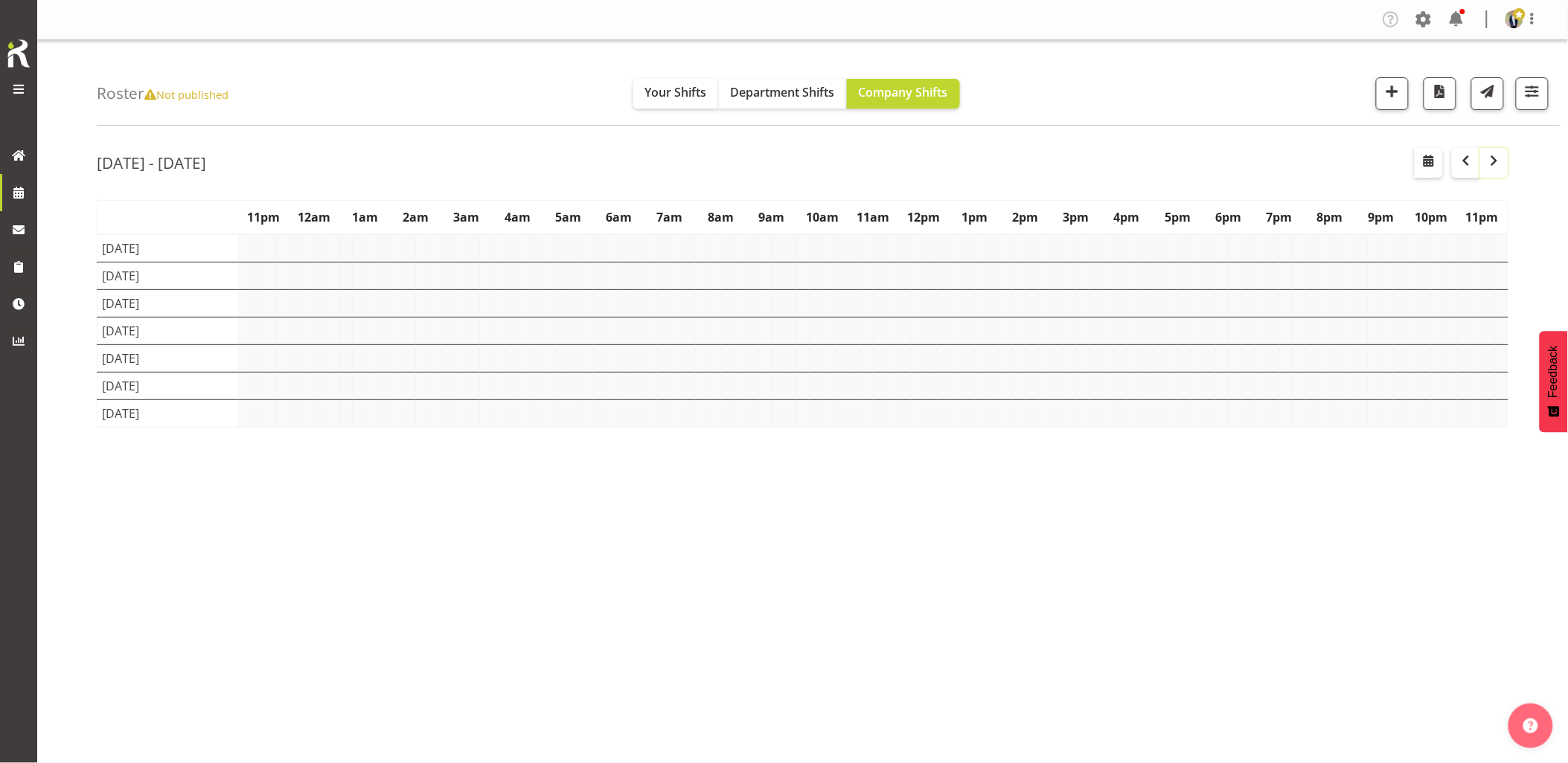
scroll to position [0, 0]
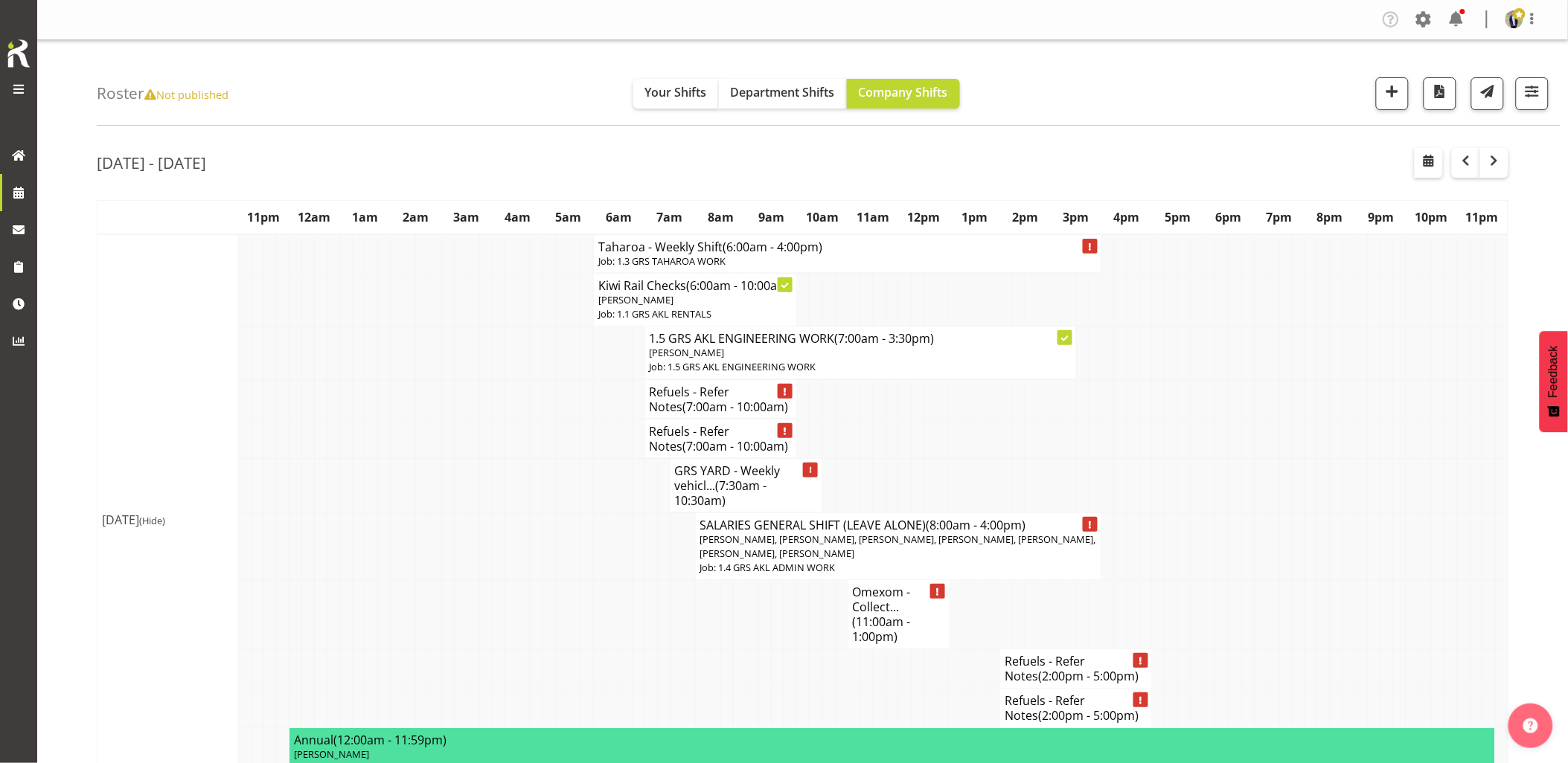
click at [366, 574] on td at bounding box center [372, 546] width 12 height 68
click at [448, 458] on td at bounding box center [448, 438] width 12 height 40
drag, startPoint x: 506, startPoint y: 487, endPoint x: 921, endPoint y: 404, distance: 423.2
click at [506, 487] on td at bounding box center [511, 485] width 12 height 55
click at [1439, 164] on button "button" at bounding box center [1429, 163] width 28 height 30
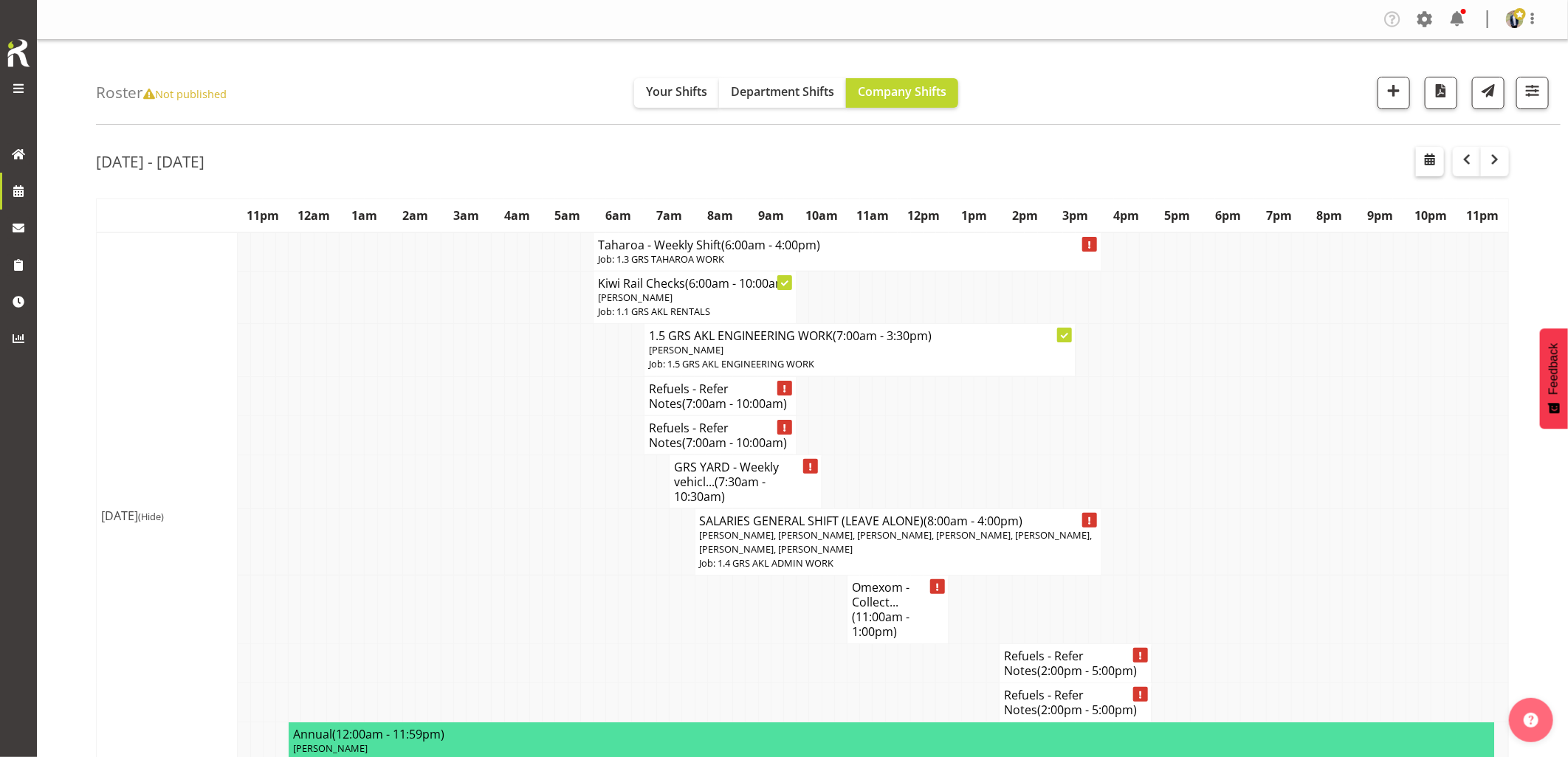
select select "9"
select select "2025"
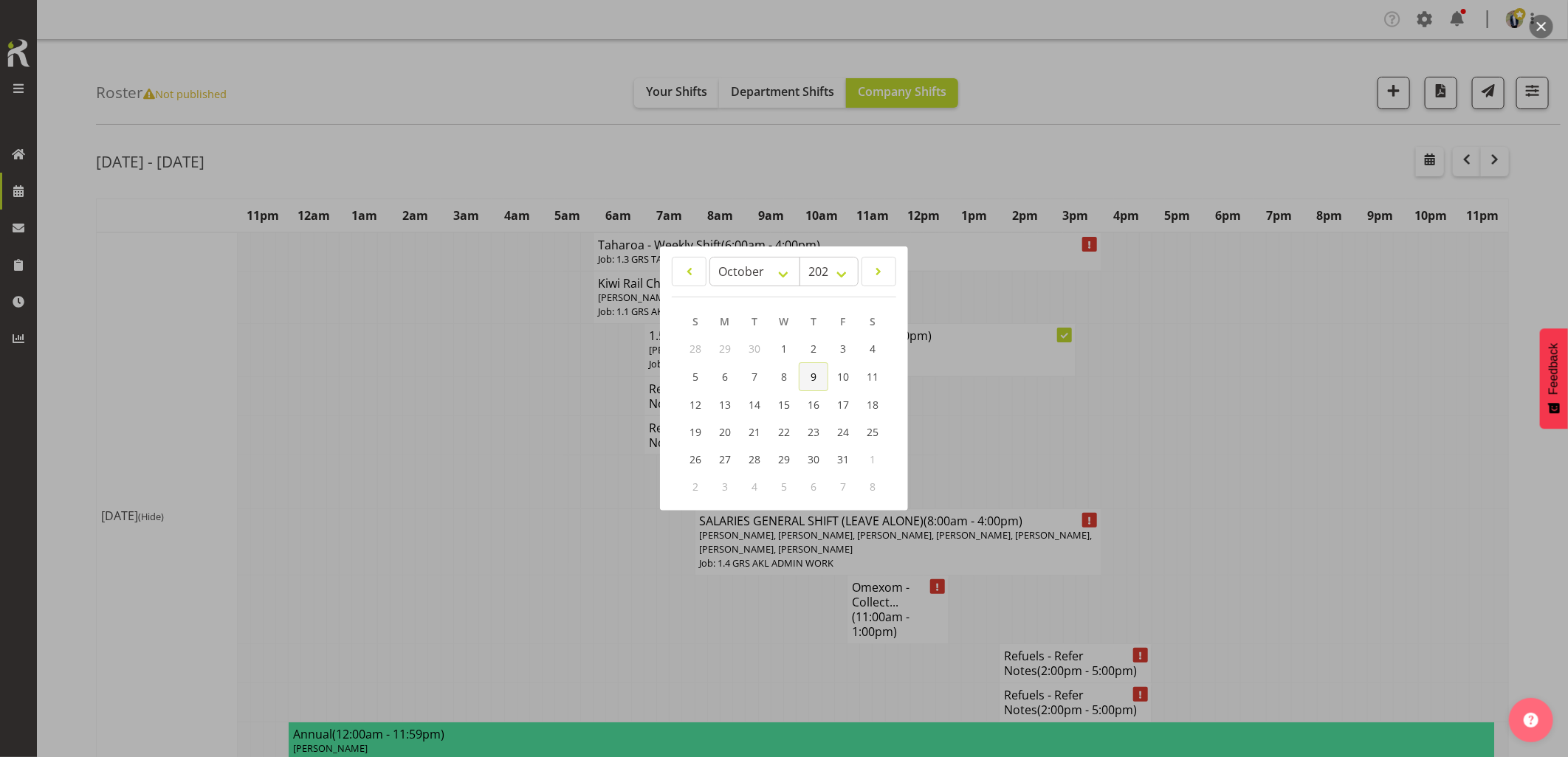
drag, startPoint x: 808, startPoint y: 373, endPoint x: 775, endPoint y: 491, distance: 122.5
click at [808, 373] on link "9" at bounding box center [814, 377] width 30 height 29
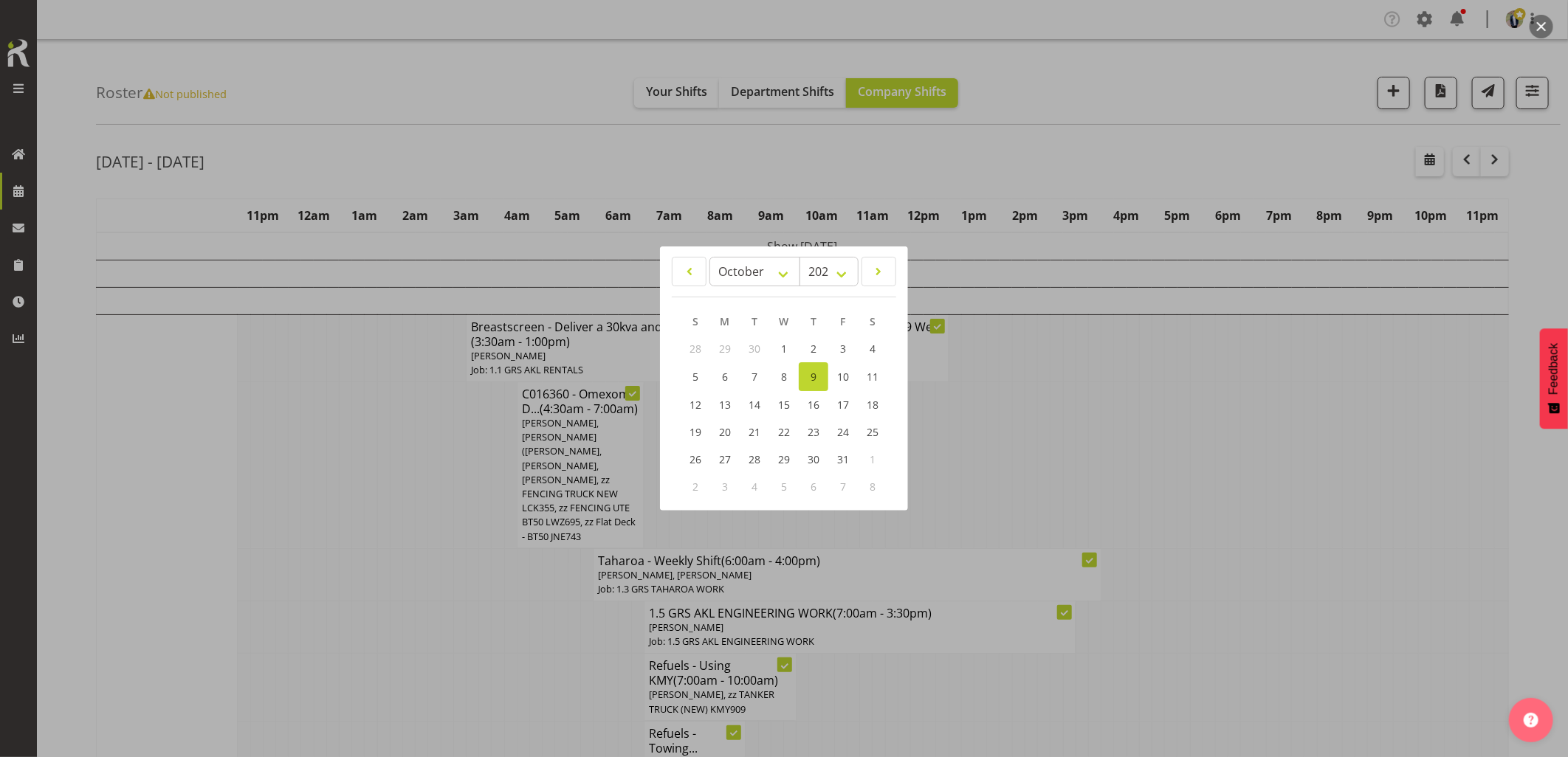
click at [452, 111] on div at bounding box center [784, 378] width 1568 height 757
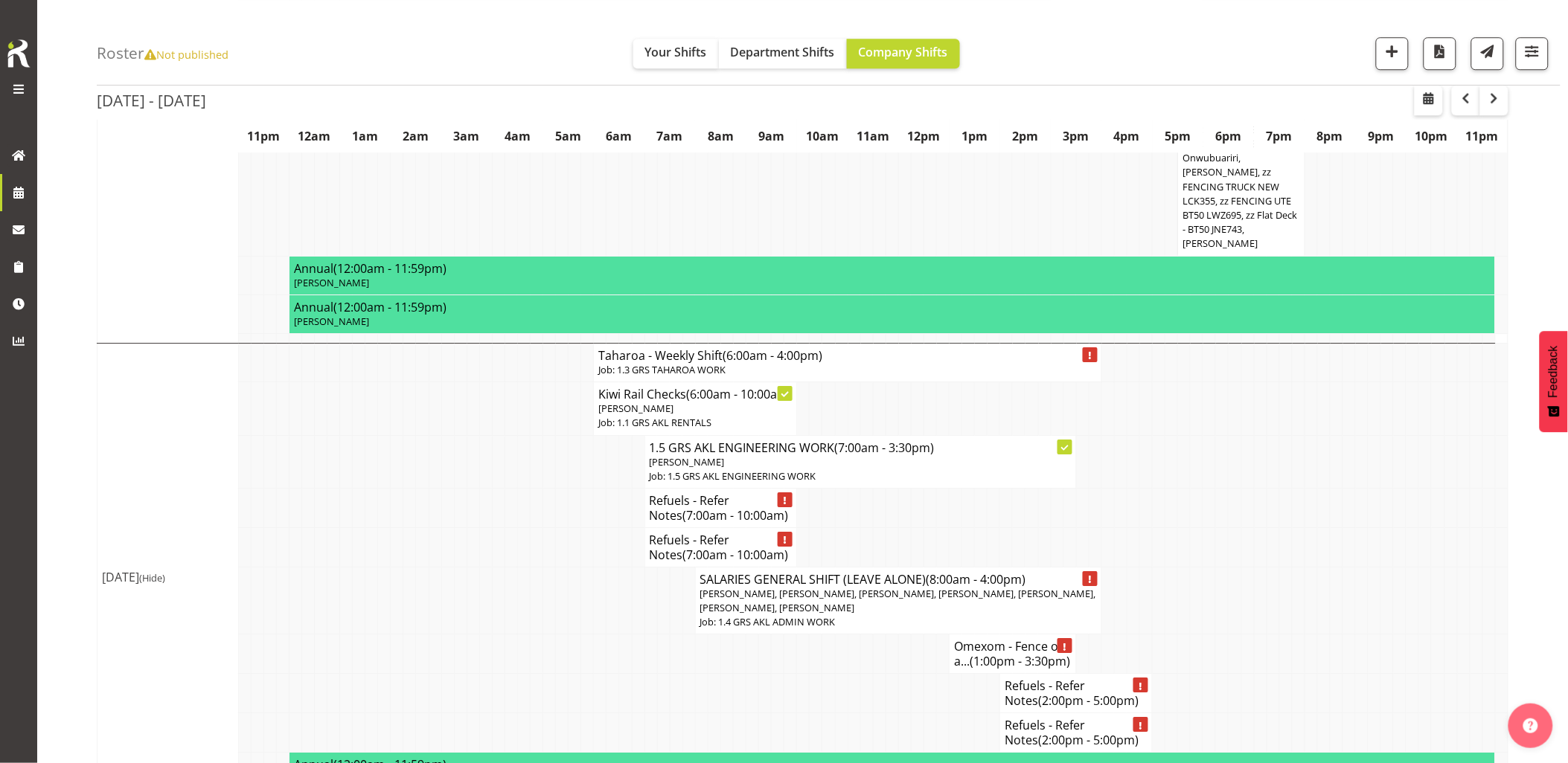
scroll to position [1571, 0]
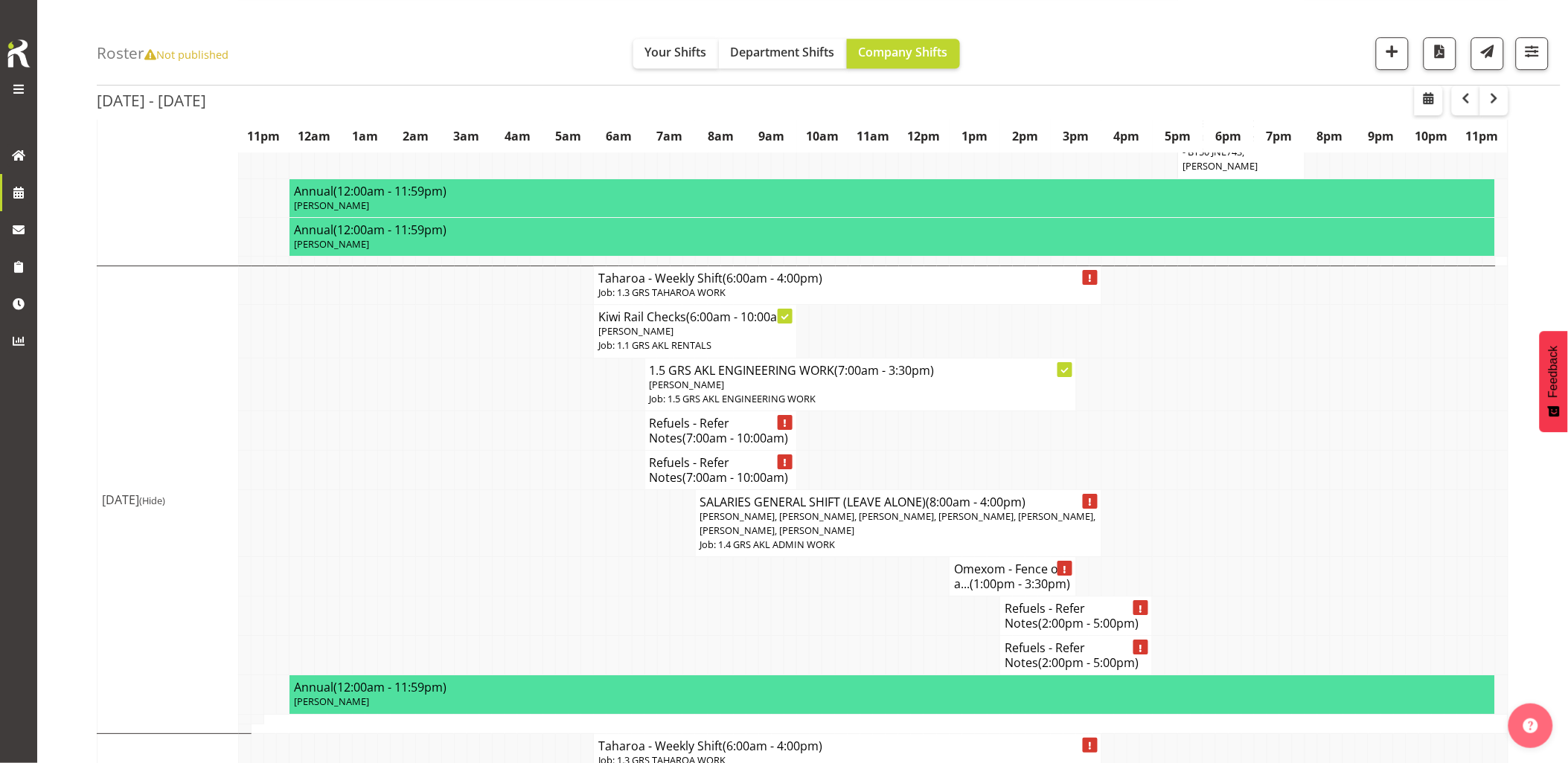
click at [432, 490] on td at bounding box center [435, 523] width 12 height 68
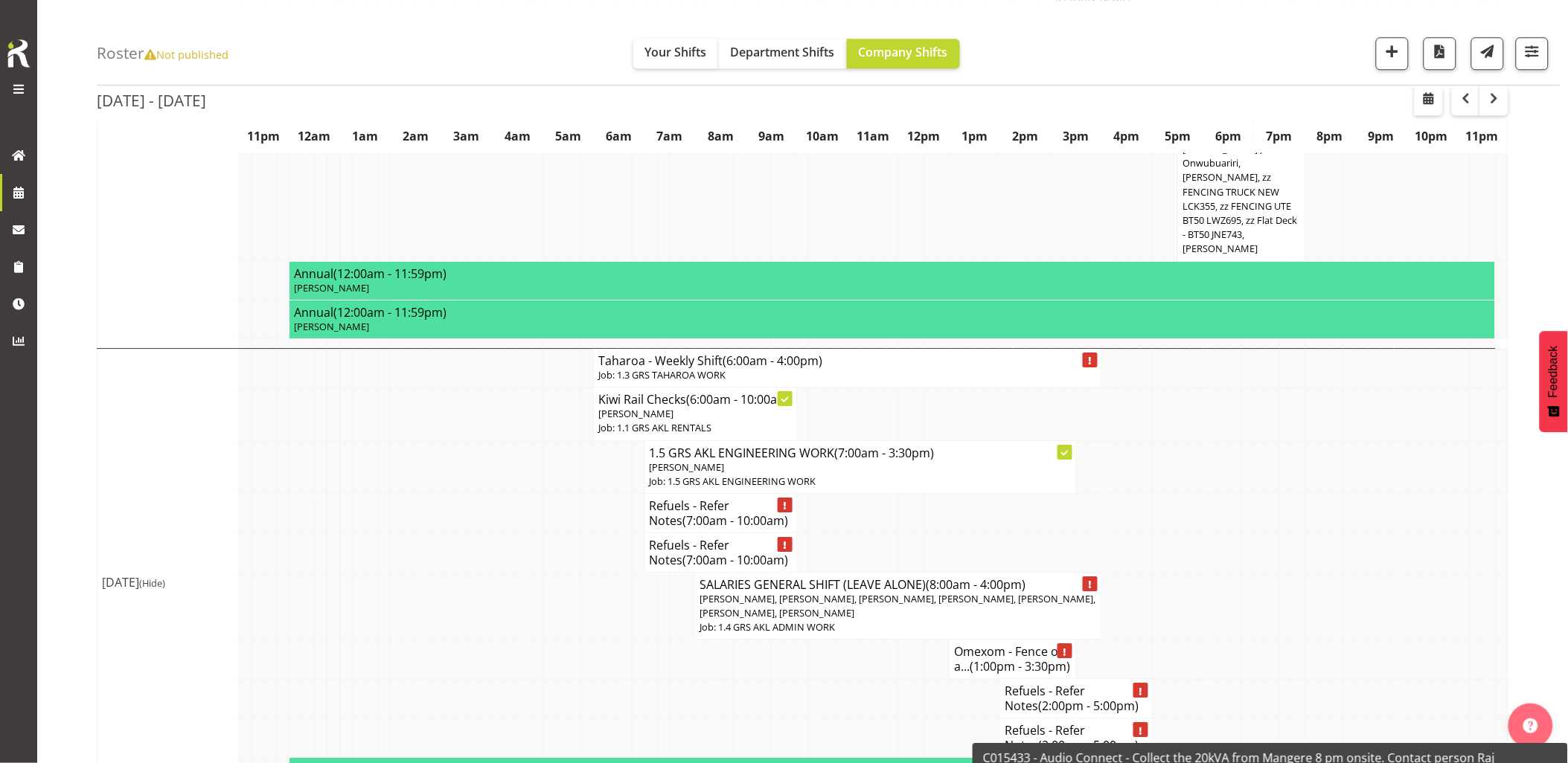
click at [563, 640] on td at bounding box center [562, 659] width 12 height 40
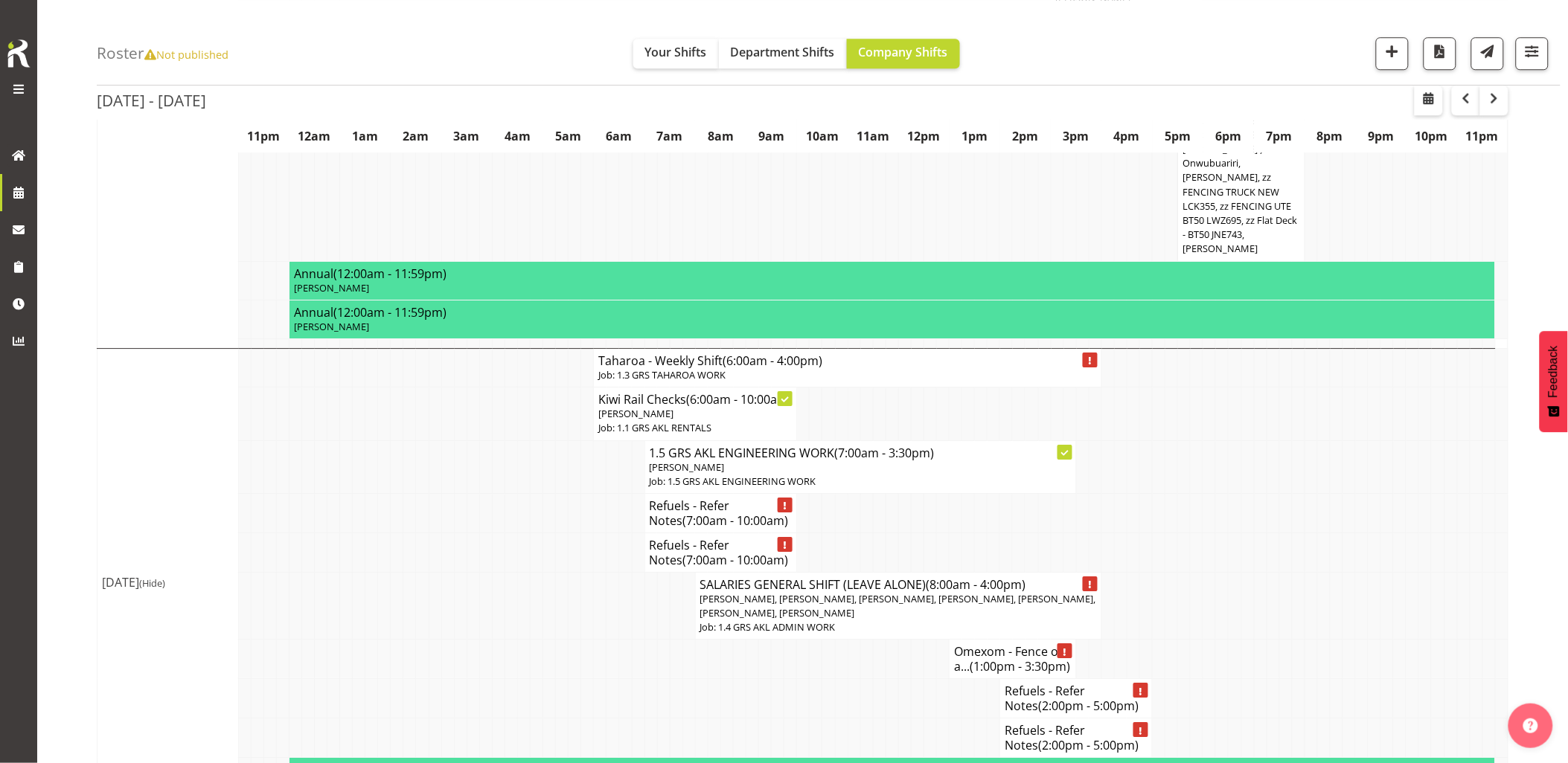
click at [562, 572] on td at bounding box center [562, 605] width 12 height 68
click at [1063, 33] on div "Roster Not published Your Shifts Department Shifts Company Shifts 1 Locations C…" at bounding box center [829, 42] width 1464 height 85
